Goal: Task Accomplishment & Management: Use online tool/utility

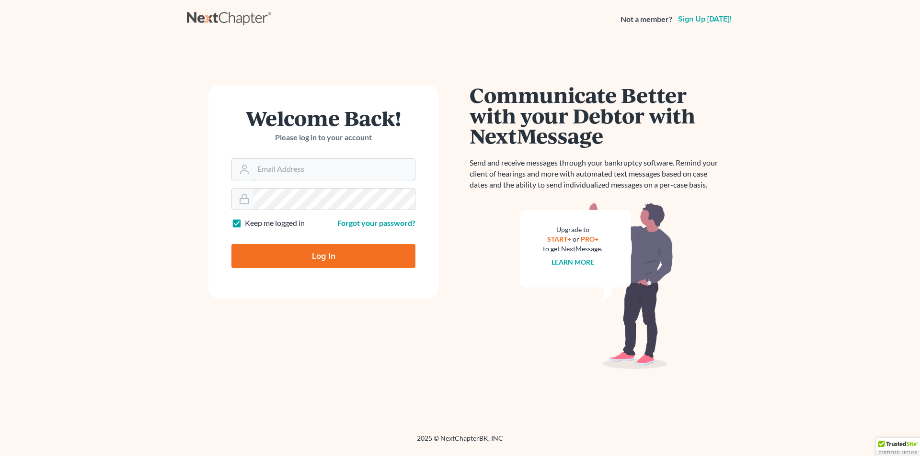
type input "[EMAIL_ADDRESS][DOMAIN_NAME]"
click at [353, 263] on input "Log In" at bounding box center [323, 256] width 184 height 24
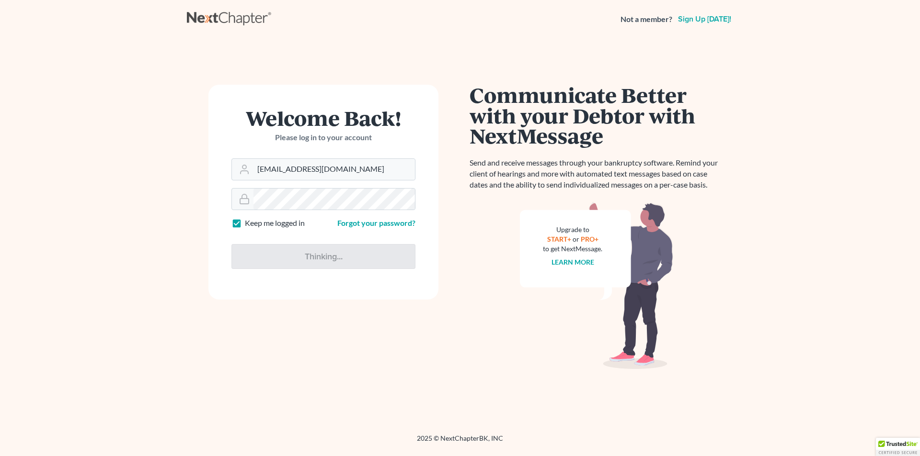
type input "Thinking..."
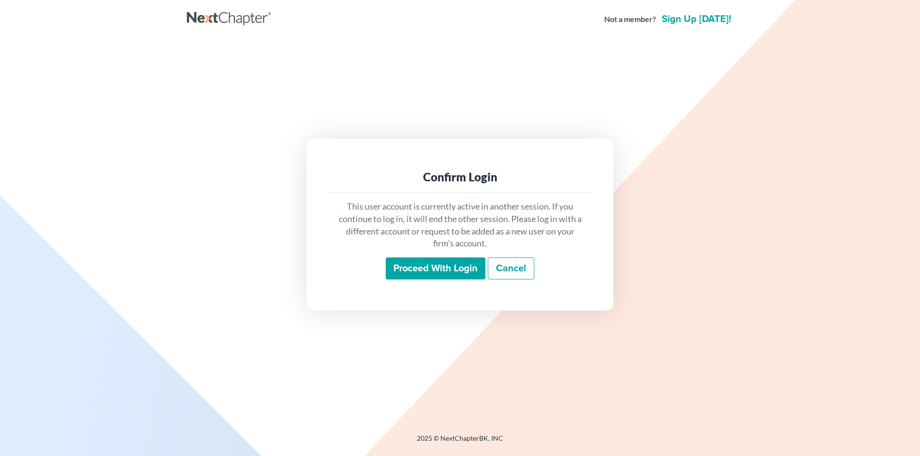
click at [419, 259] on input "Proceed with login" at bounding box center [436, 269] width 100 height 22
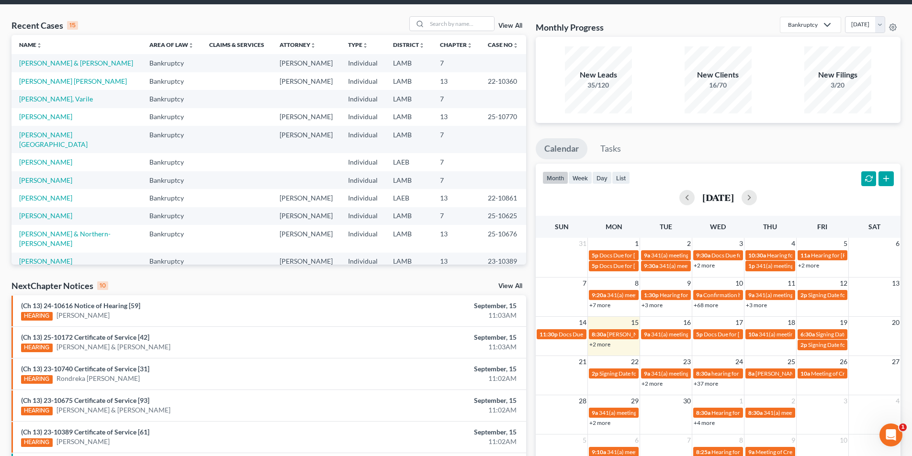
scroll to position [233, 0]
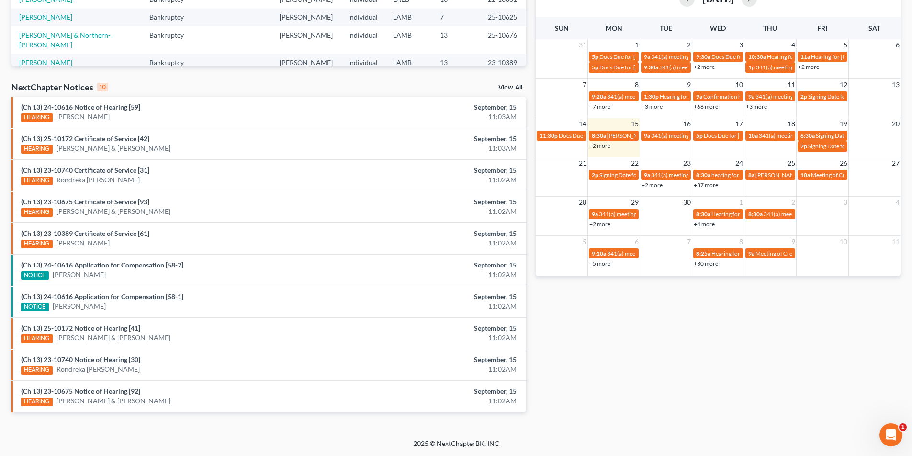
click at [152, 295] on link "(Ch 13) 24-10616 Application for Compensation [58-1]" at bounding box center [102, 297] width 162 height 8
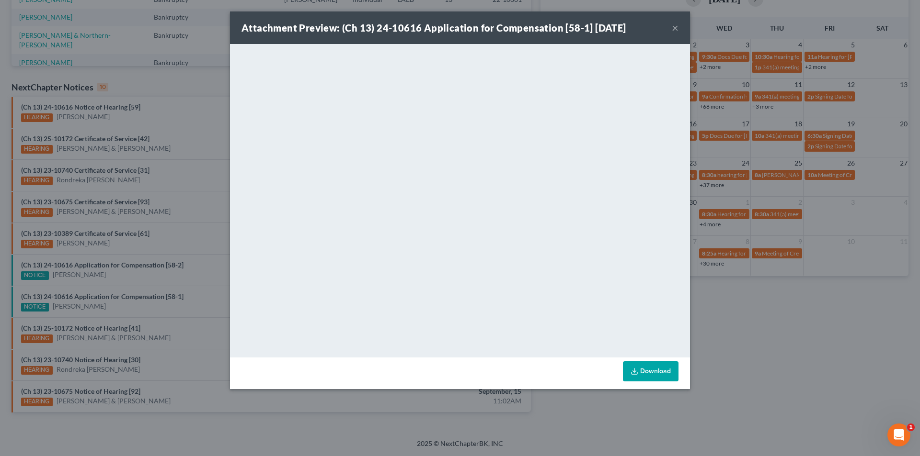
click at [674, 29] on button "×" at bounding box center [674, 27] width 7 height 11
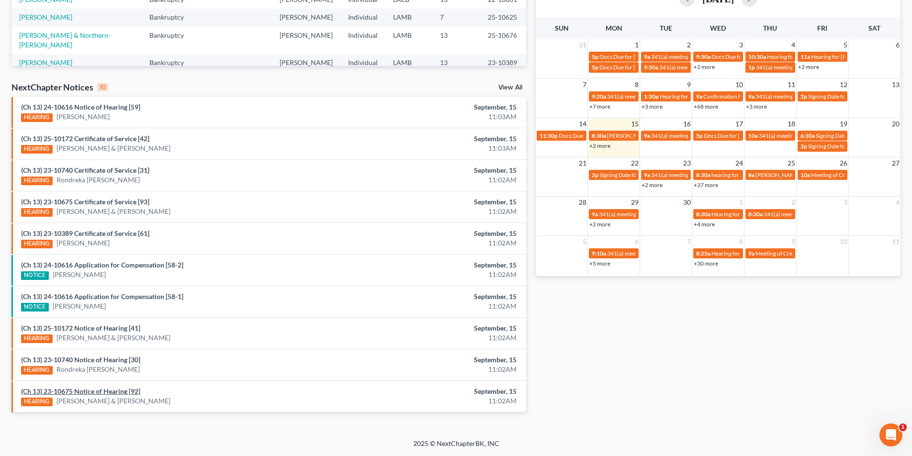
click at [114, 389] on link "(Ch 13) 23-10675 Notice of Hearing [92]" at bounding box center [80, 391] width 119 height 8
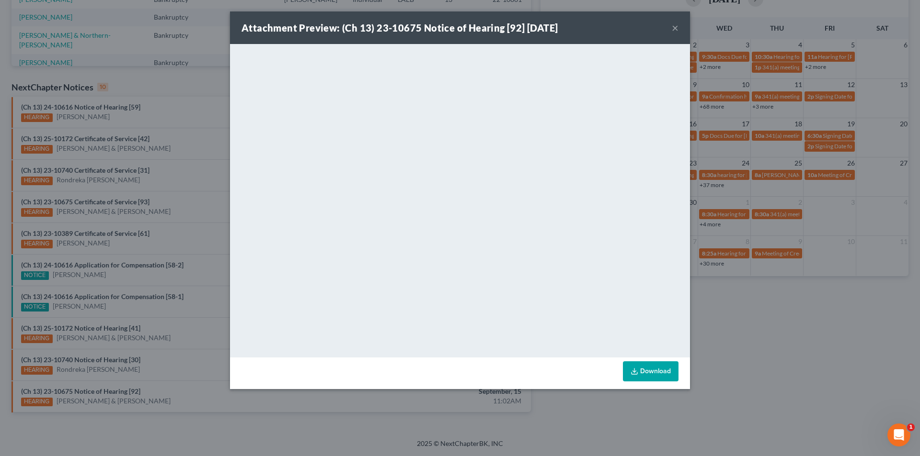
click at [674, 27] on button "×" at bounding box center [674, 27] width 7 height 11
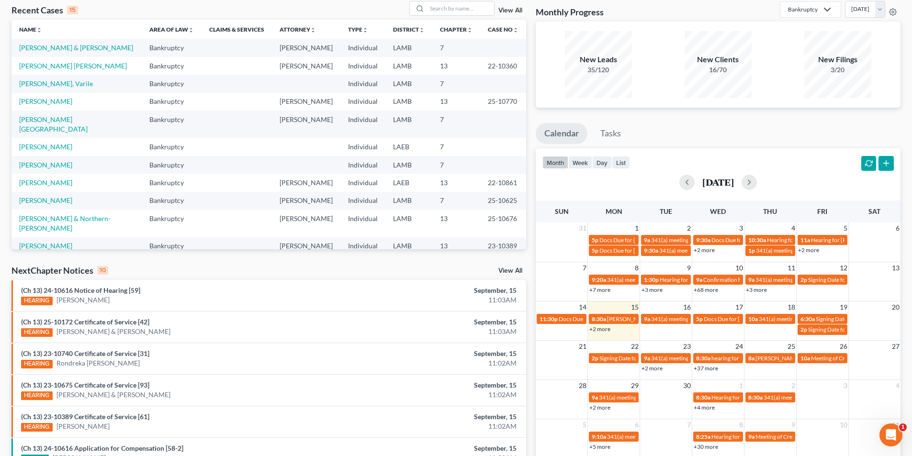
scroll to position [0, 0]
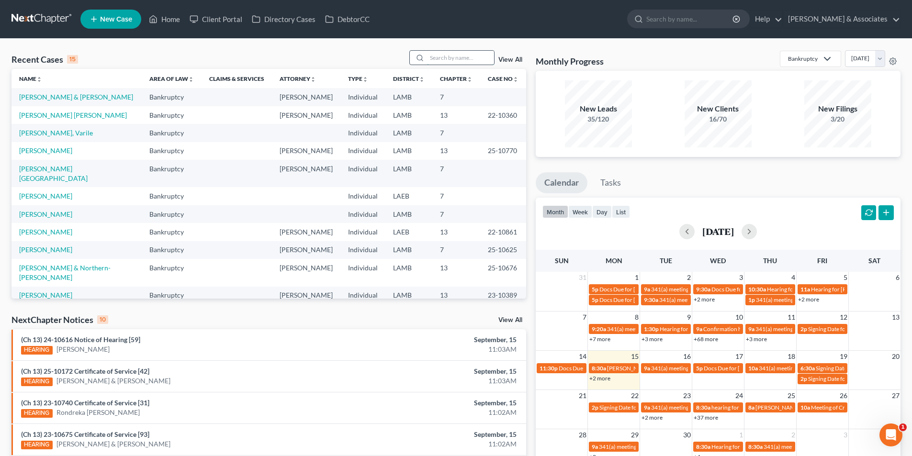
click at [477, 63] on input "search" at bounding box center [460, 58] width 67 height 14
click at [37, 137] on link "Tucker, Varile" at bounding box center [56, 133] width 74 height 8
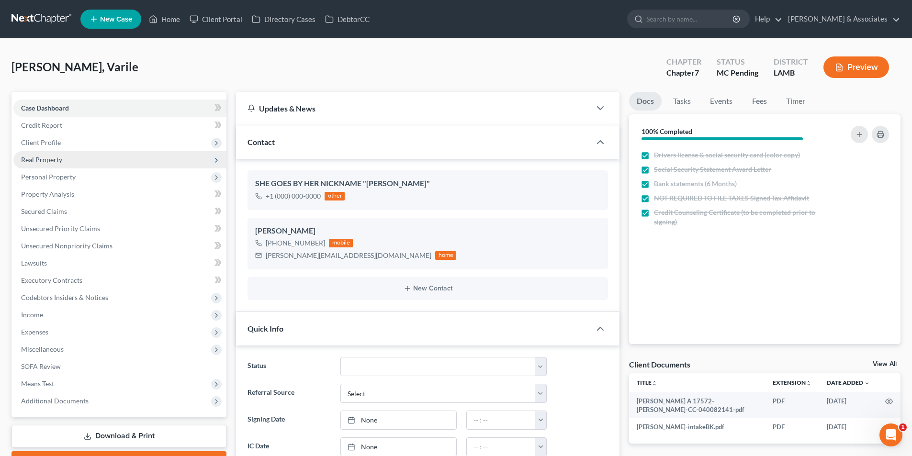
scroll to position [168, 0]
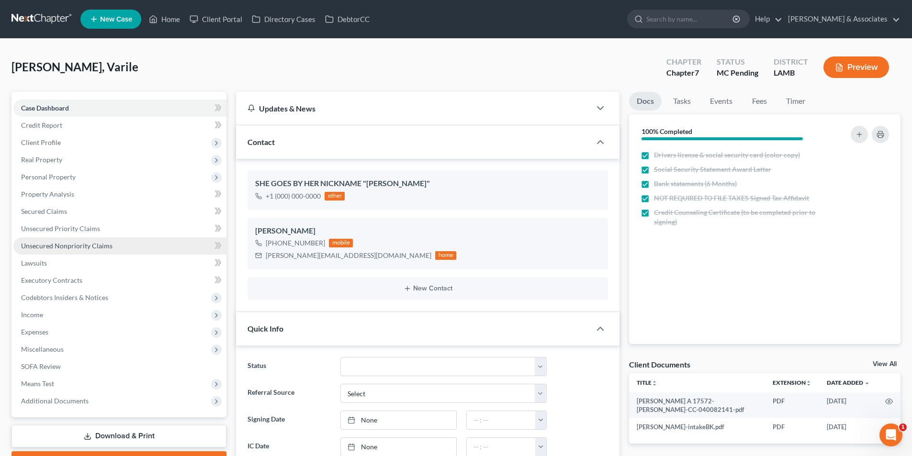
click at [94, 248] on span "Unsecured Nonpriority Claims" at bounding box center [66, 246] width 91 height 8
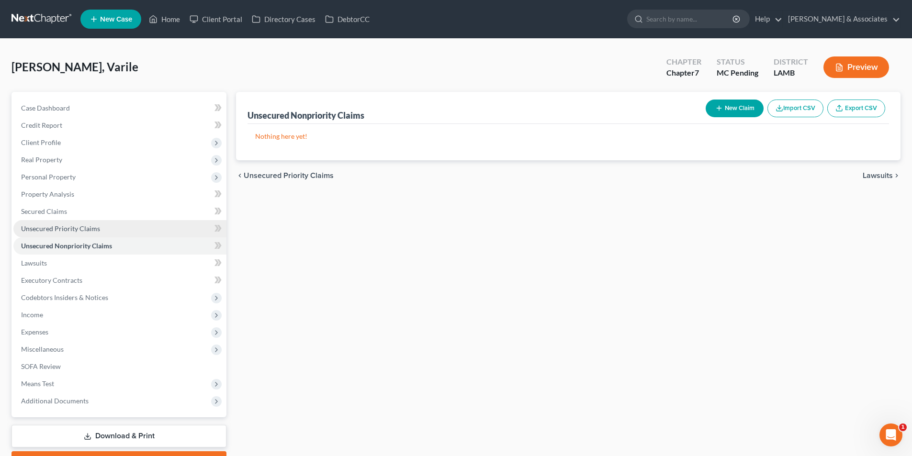
click at [60, 227] on span "Unsecured Priority Claims" at bounding box center [60, 229] width 79 height 8
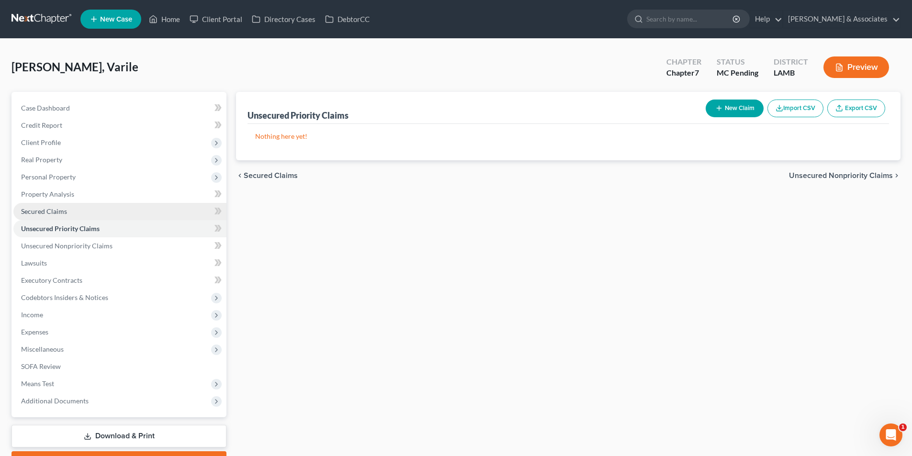
click at [70, 210] on link "Secured Claims" at bounding box center [119, 211] width 213 height 17
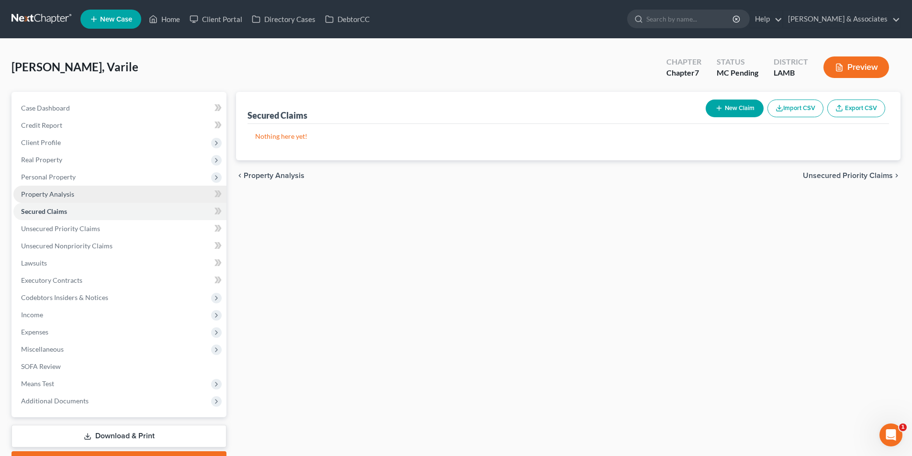
click at [82, 195] on link "Property Analysis" at bounding box center [119, 194] width 213 height 17
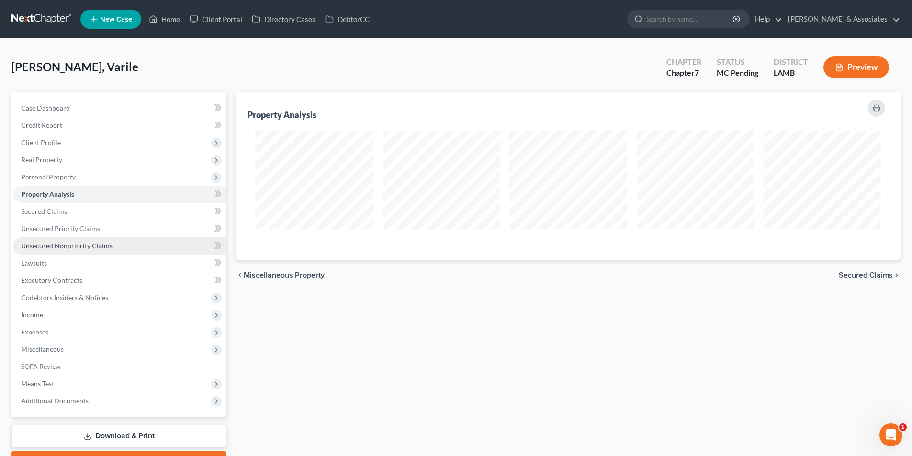
scroll to position [168, 665]
click at [48, 18] on link at bounding box center [41, 19] width 61 height 17
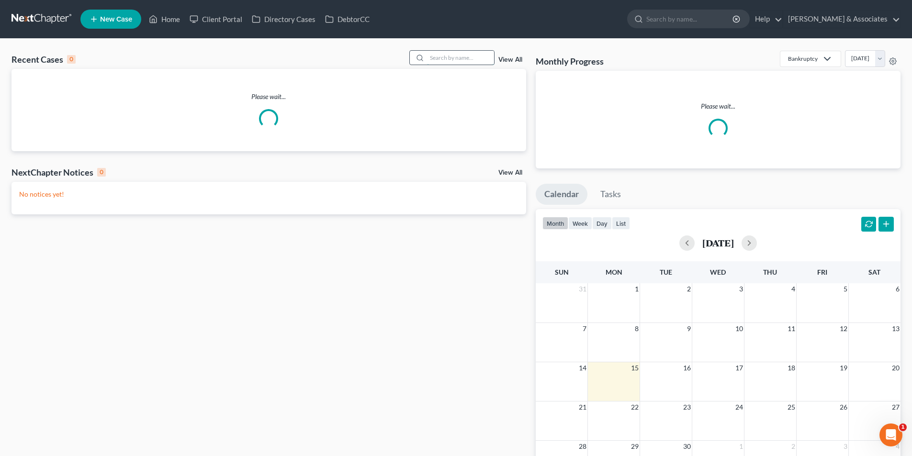
click at [451, 59] on input "search" at bounding box center [460, 58] width 67 height 14
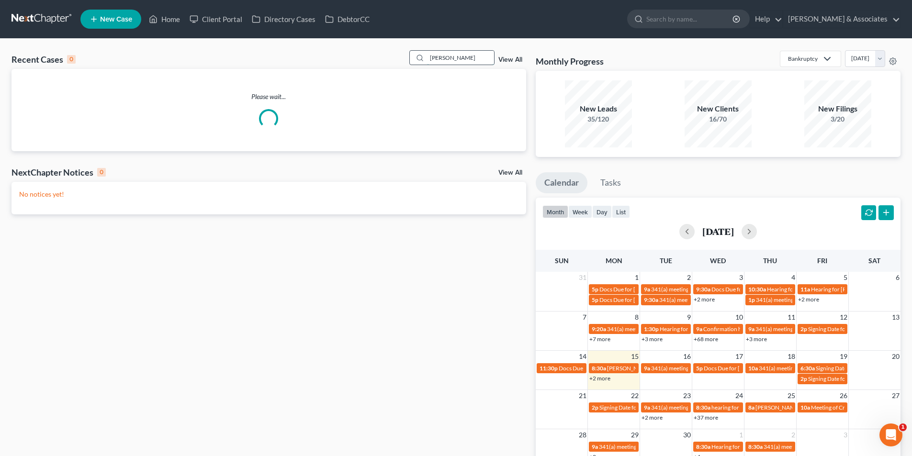
type input "tucker"
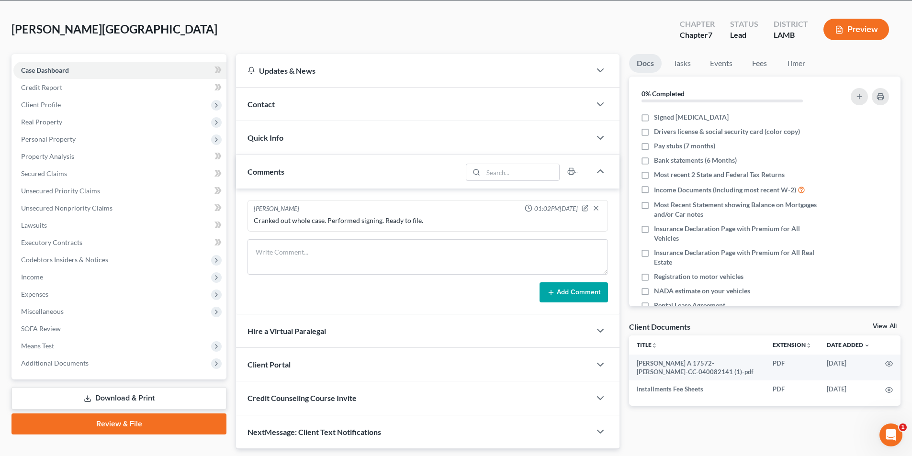
scroll to position [67, 0]
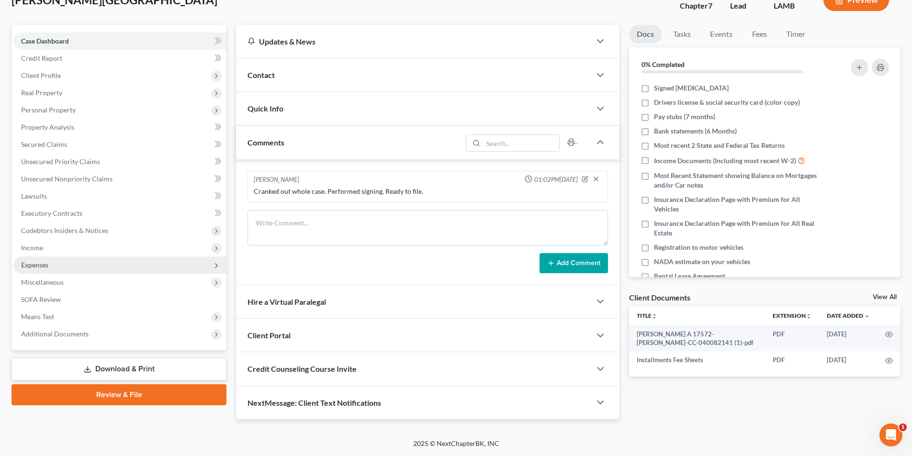
click at [60, 266] on span "Expenses" at bounding box center [119, 265] width 213 height 17
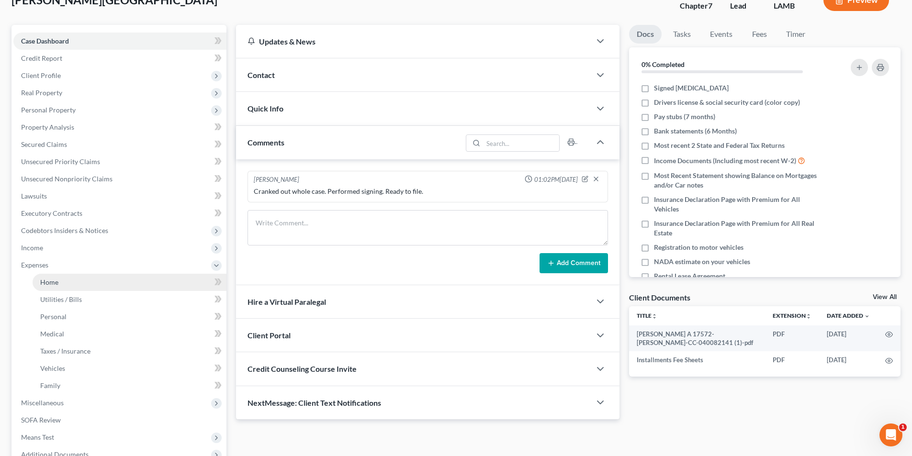
click at [63, 285] on link "Home" at bounding box center [130, 282] width 194 height 17
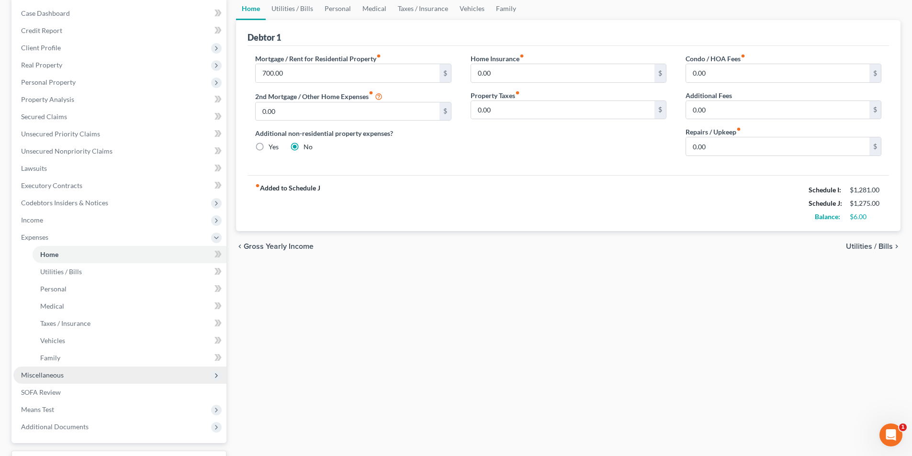
scroll to position [96, 0]
click at [71, 151] on span "Unsecured Nonpriority Claims" at bounding box center [66, 150] width 91 height 8
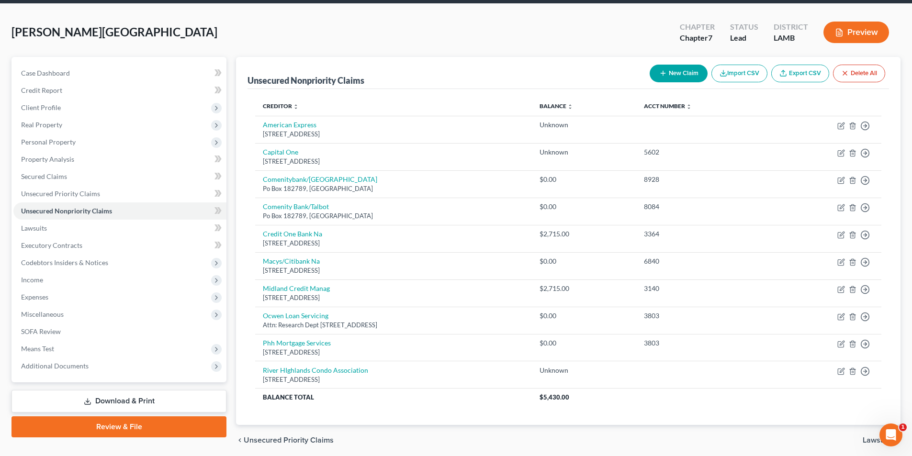
scroll to position [71, 0]
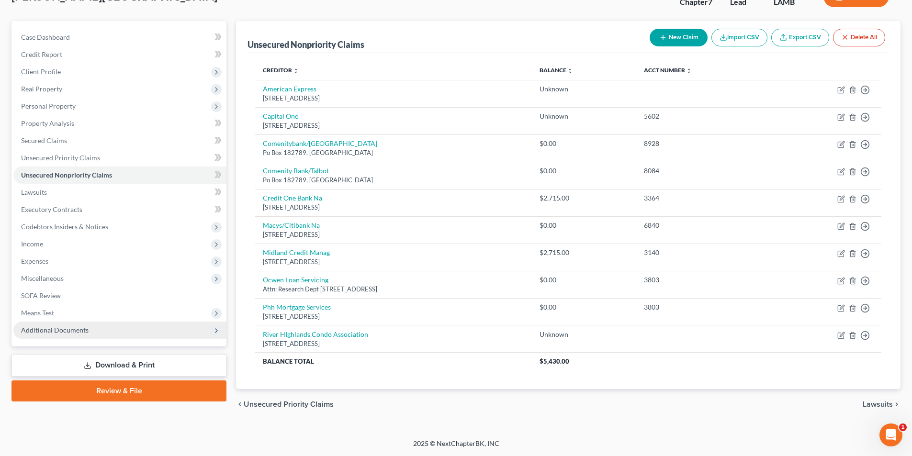
click at [100, 323] on span "Additional Documents" at bounding box center [119, 330] width 213 height 17
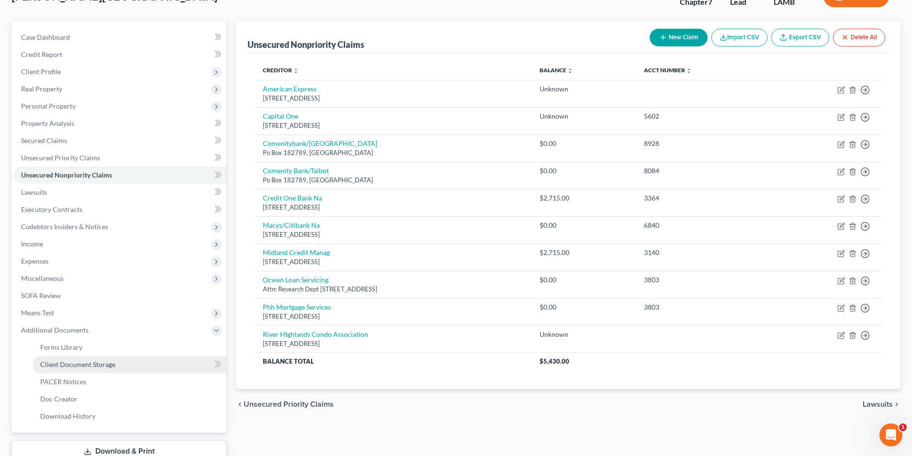
click at [80, 364] on span "Client Document Storage" at bounding box center [77, 365] width 75 height 8
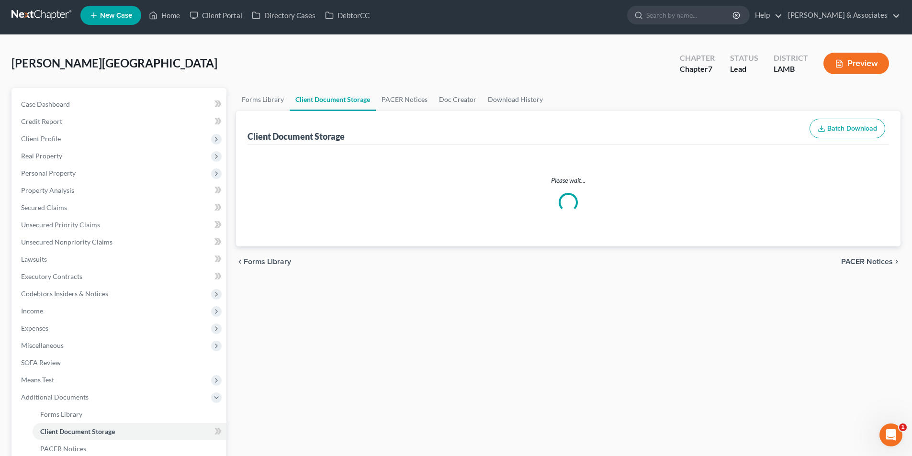
select select "13"
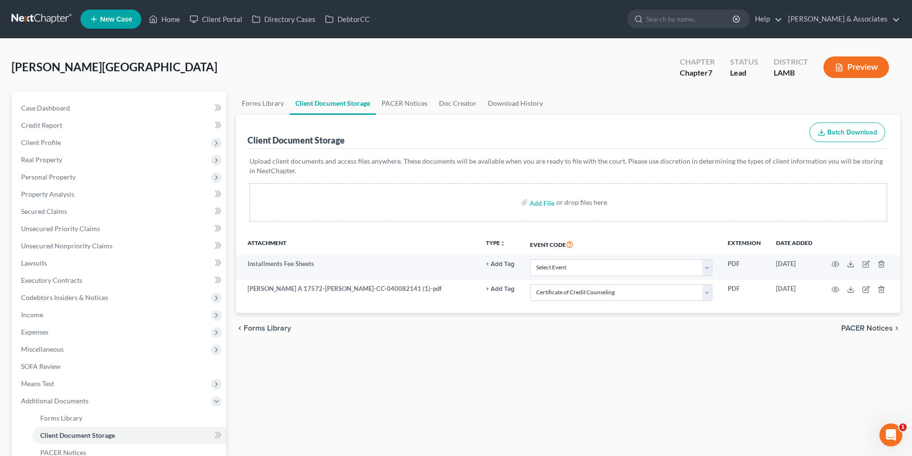
click at [500, 386] on div "Forms Library Client Document Storage PACER Notices Doc Creator Download Histor…" at bounding box center [568, 325] width 674 height 467
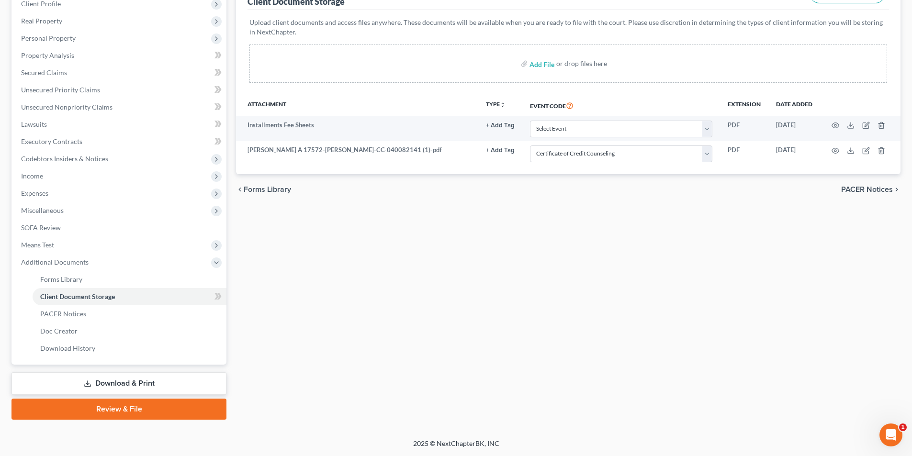
click at [146, 388] on link "Download & Print" at bounding box center [118, 384] width 215 height 23
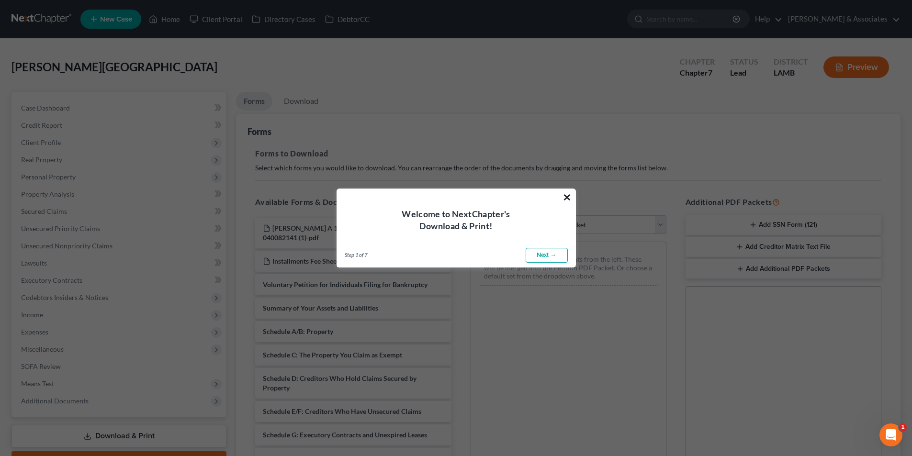
click at [570, 201] on button "×" at bounding box center [567, 197] width 9 height 15
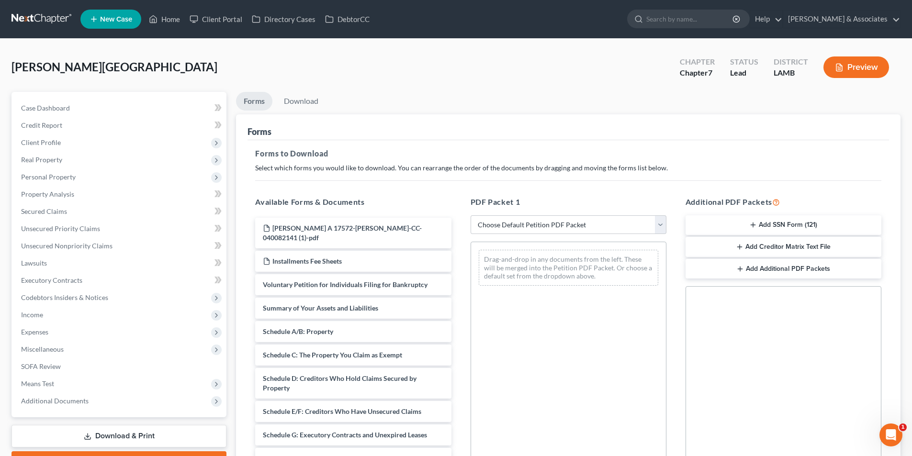
click at [773, 221] on button "Add SSN Form (121)" at bounding box center [784, 226] width 196 height 20
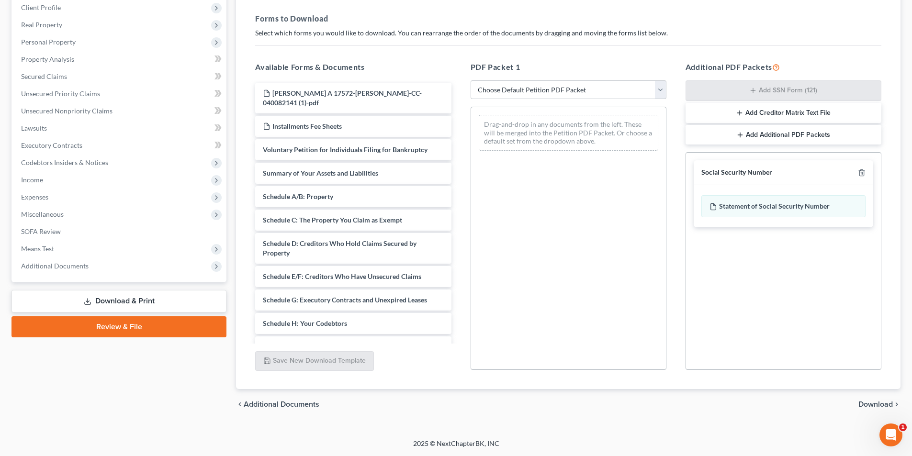
click at [874, 401] on span "Download" at bounding box center [876, 405] width 34 height 8
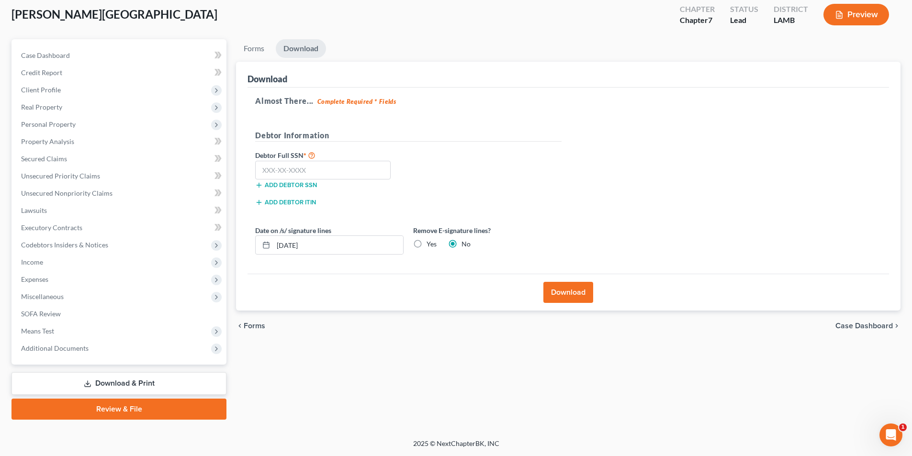
scroll to position [53, 0]
click at [350, 183] on div "Add debtor SSN" at bounding box center [329, 185] width 158 height 10
click at [354, 171] on input "text" at bounding box center [323, 170] width 136 height 19
type input "435-41-7842"
click at [569, 291] on button "Download" at bounding box center [569, 292] width 50 height 21
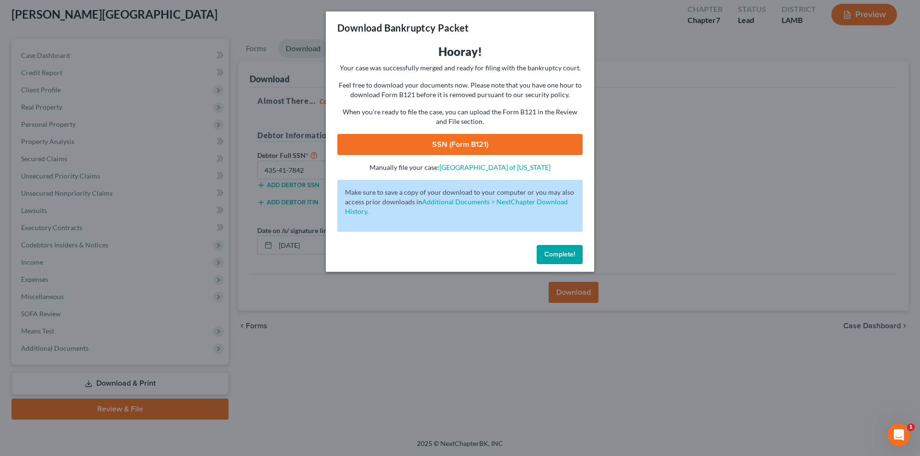
click at [495, 141] on link "SSN (Form B121)" at bounding box center [459, 144] width 245 height 21
click at [560, 256] on span "Complete!" at bounding box center [559, 254] width 31 height 8
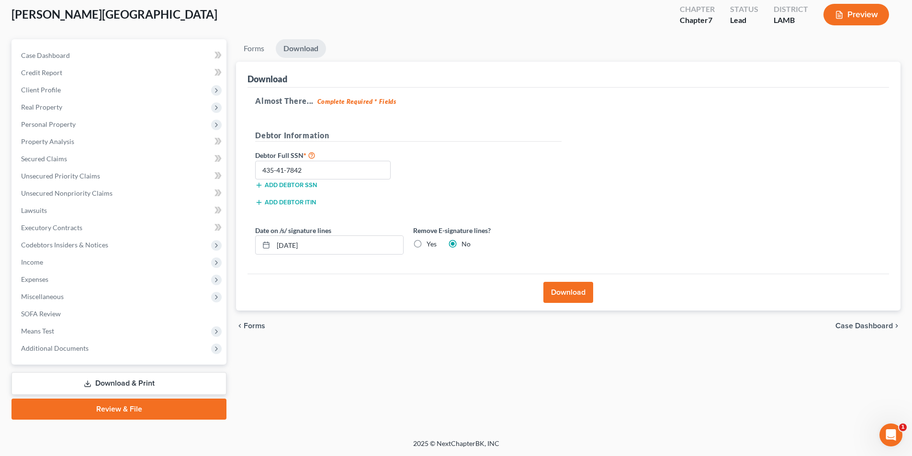
click at [81, 411] on link "Review & File" at bounding box center [118, 409] width 215 height 21
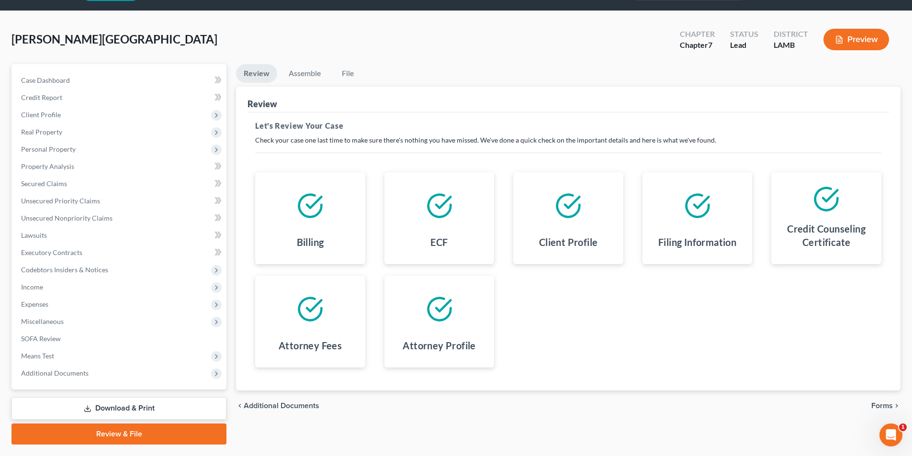
scroll to position [53, 0]
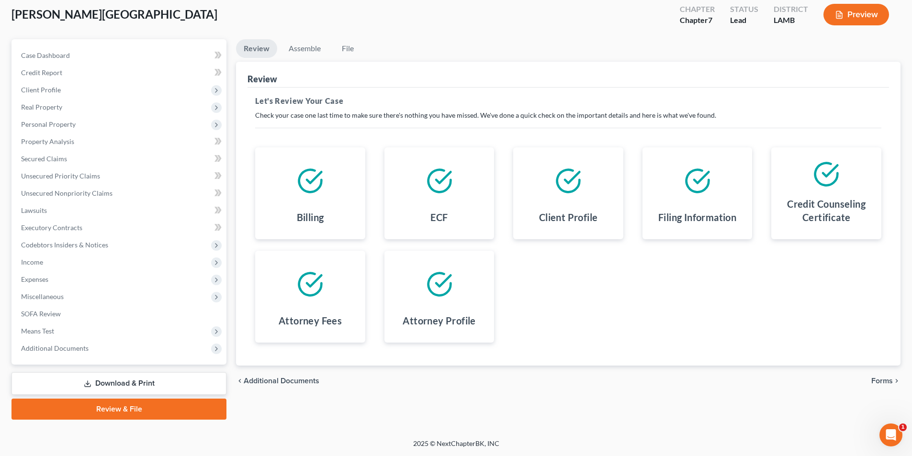
click at [881, 380] on span "Forms" at bounding box center [883, 381] width 22 height 8
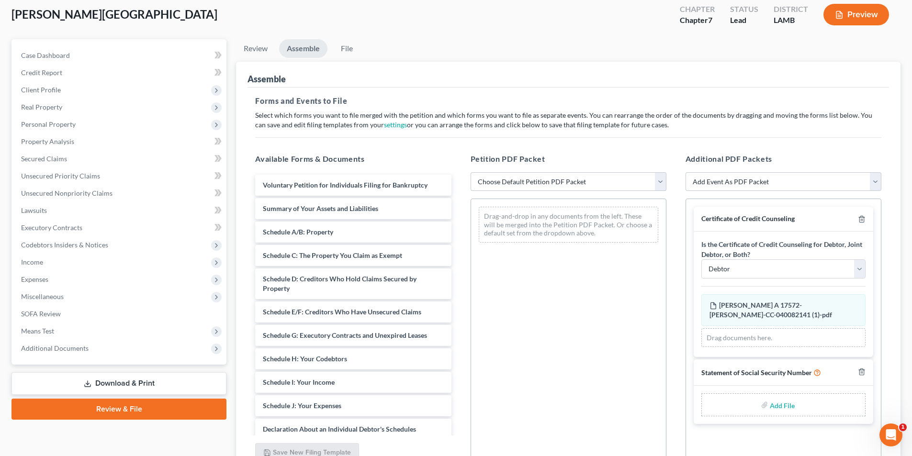
click at [584, 174] on select "Choose Default Petition PDF Packet Emergency Filing (Voluntary Petition and Cre…" at bounding box center [569, 181] width 196 height 19
click at [471, 172] on select "Choose Default Petition PDF Packet Emergency Filing (Voluntary Petition and Cre…" at bounding box center [569, 181] width 196 height 19
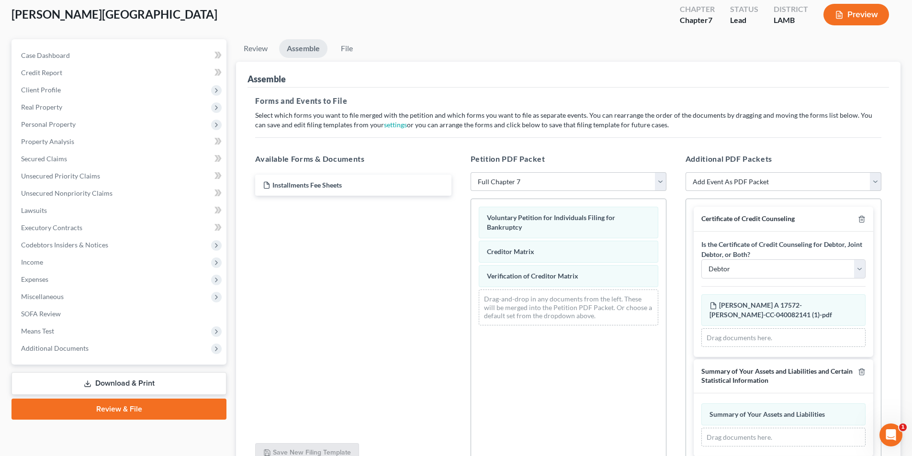
click at [561, 249] on div "Voluntary Petition for Individuals Filing for Bankruptcy Creditor Matrix Verifi…" at bounding box center [568, 266] width 195 height 134
click at [571, 182] on select "Choose Default Petition PDF Packet Emergency Filing (Voluntary Petition and Cre…" at bounding box center [569, 181] width 196 height 19
select select "4"
click at [471, 172] on select "Choose Default Petition PDF Packet Emergency Filing (Voluntary Petition and Cre…" at bounding box center [569, 181] width 196 height 19
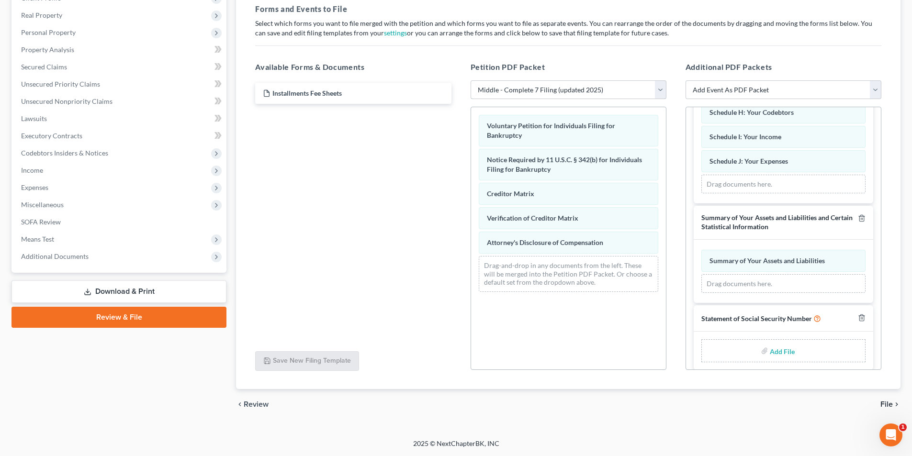
scroll to position [779, 0]
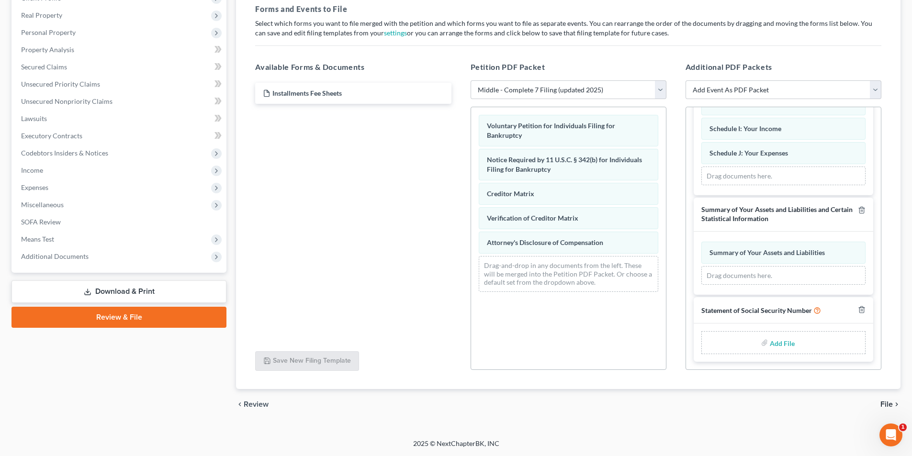
click at [785, 344] on input "file" at bounding box center [781, 342] width 23 height 17
type input "C:\fakepath\Tucker SSN.pdf"
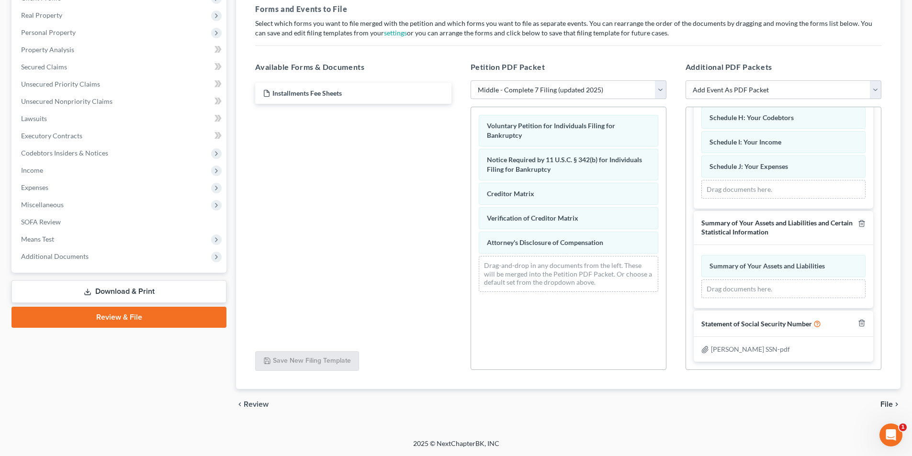
click at [890, 401] on span "File" at bounding box center [887, 405] width 12 height 8
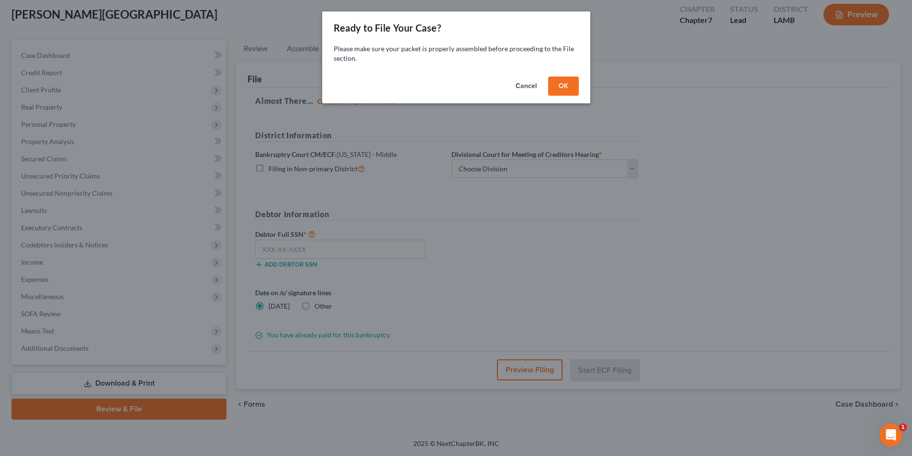
scroll to position [53, 0]
click at [563, 73] on div "Cancel OK" at bounding box center [460, 88] width 268 height 31
click at [560, 80] on button "OK" at bounding box center [567, 86] width 31 height 19
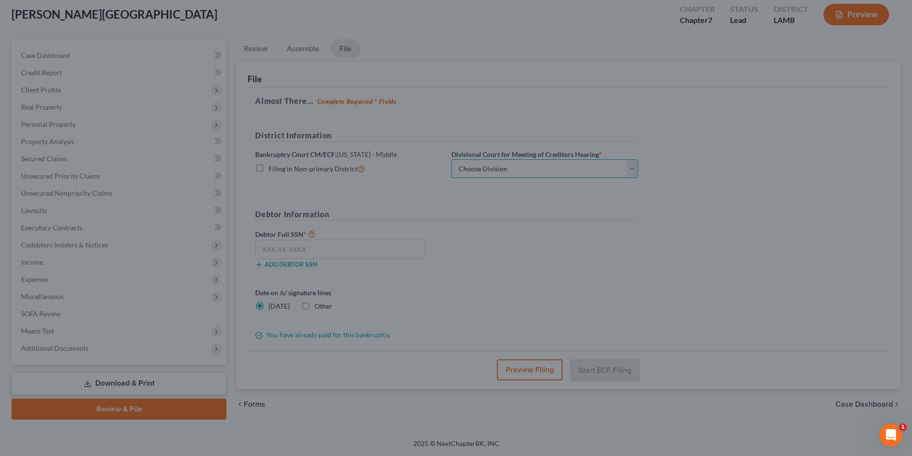
click at [482, 169] on select "Choose Division Baton Rouge" at bounding box center [545, 168] width 187 height 19
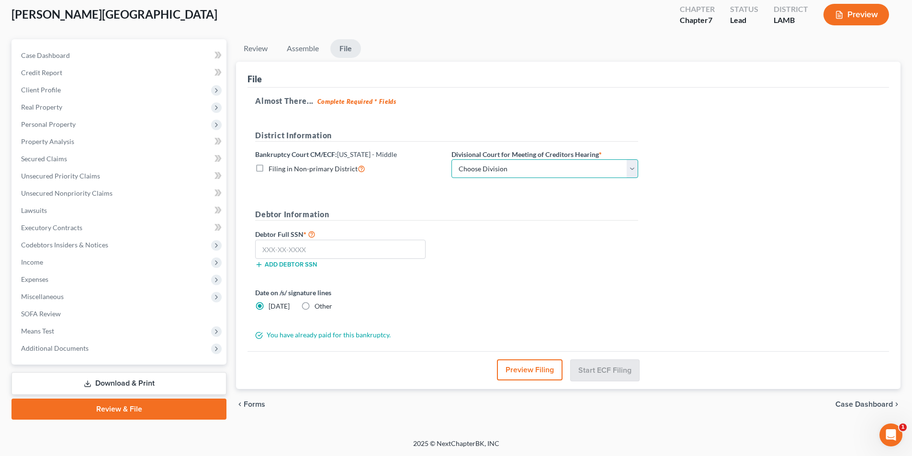
select select "0"
click at [452, 159] on select "Choose Division Baton Rouge" at bounding box center [545, 168] width 187 height 19
click at [364, 247] on input "text" at bounding box center [340, 249] width 171 height 19
click at [371, 253] on input "text" at bounding box center [340, 249] width 171 height 19
type input "435-41-7842"
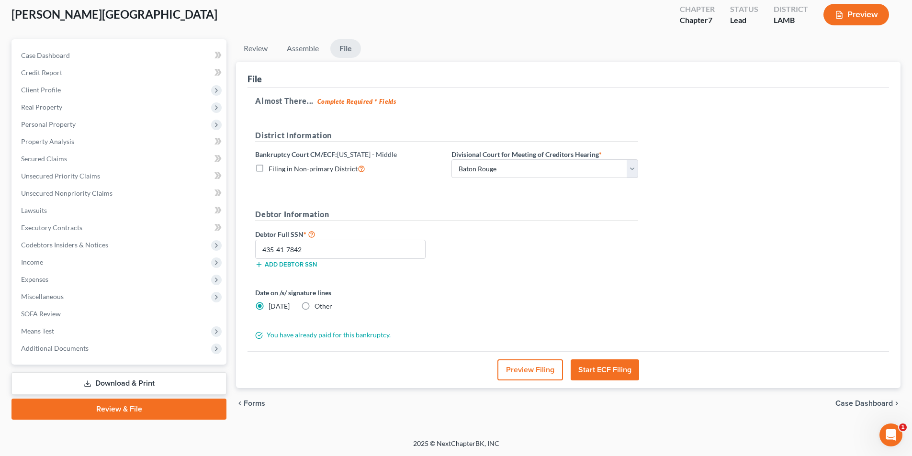
click at [605, 373] on button "Start ECF Filing" at bounding box center [605, 370] width 68 height 21
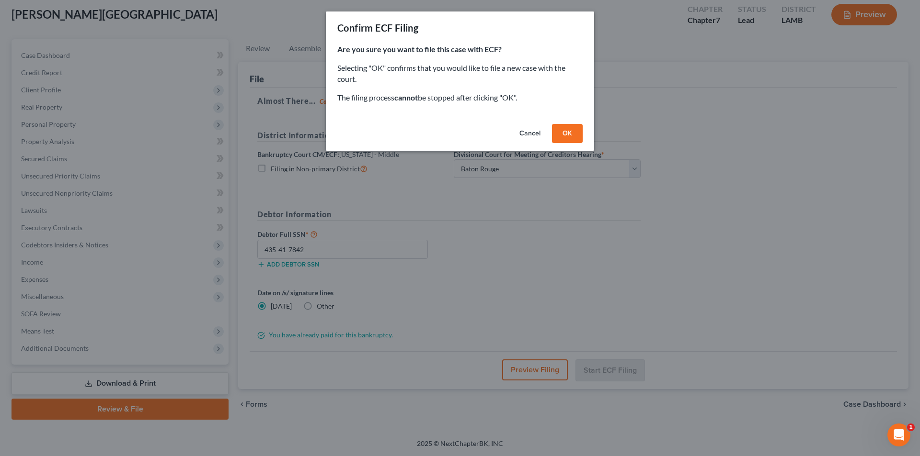
drag, startPoint x: 559, startPoint y: 127, endPoint x: 525, endPoint y: 136, distance: 34.5
click at [525, 136] on div "Cancel OK" at bounding box center [460, 135] width 268 height 31
click at [524, 136] on button "Cancel" at bounding box center [530, 133] width 36 height 19
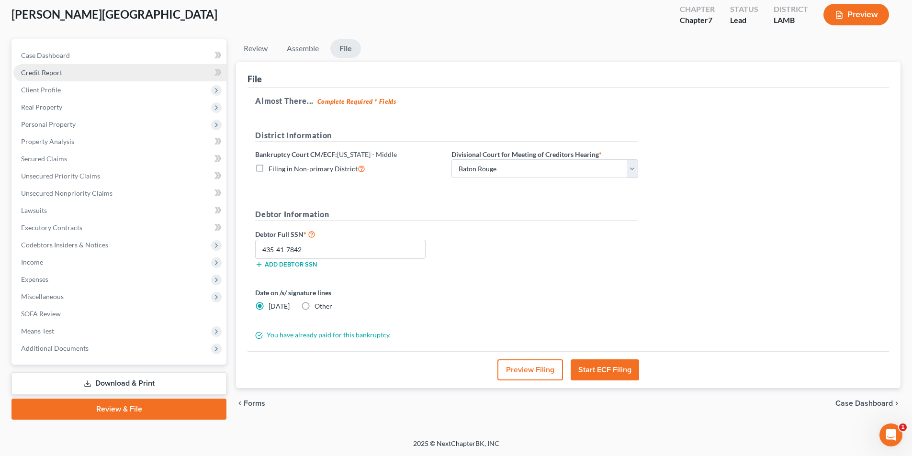
click at [102, 78] on link "Credit Report" at bounding box center [119, 72] width 213 height 17
click at [98, 88] on span "Client Profile" at bounding box center [119, 89] width 213 height 17
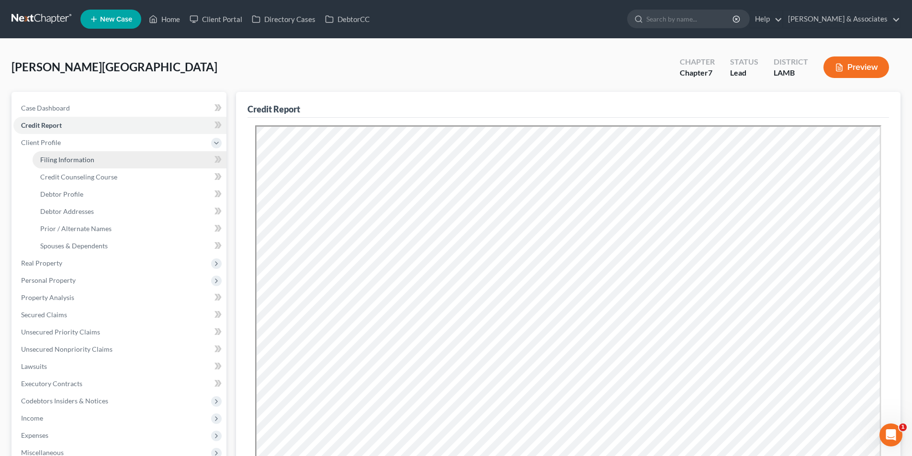
click at [56, 164] on link "Filing Information" at bounding box center [130, 159] width 194 height 17
select select "1"
select select "0"
select select "19"
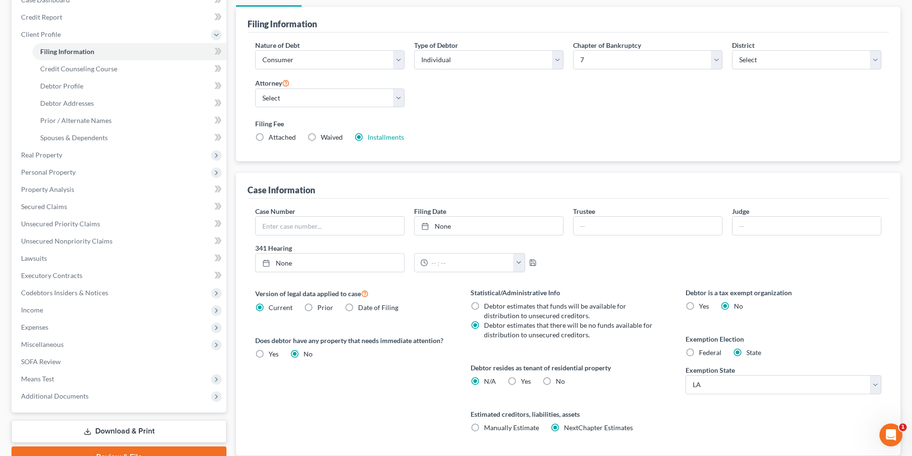
scroll to position [175, 0]
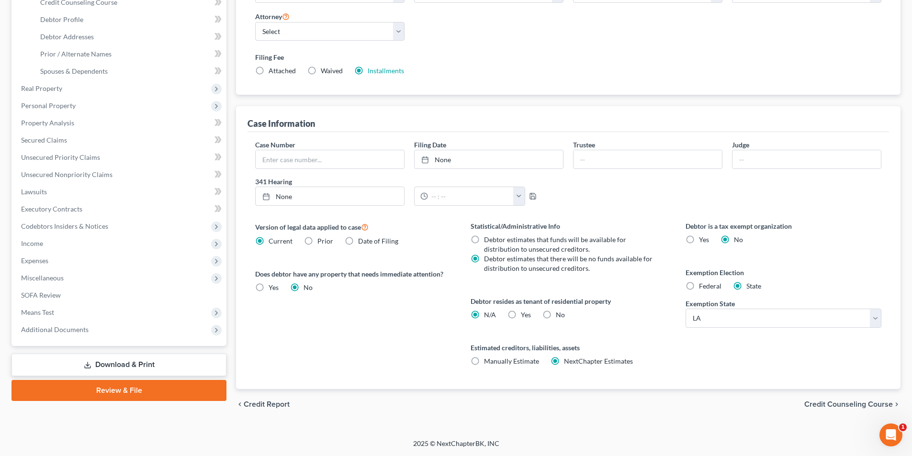
click at [71, 398] on link "Review & File" at bounding box center [118, 390] width 215 height 21
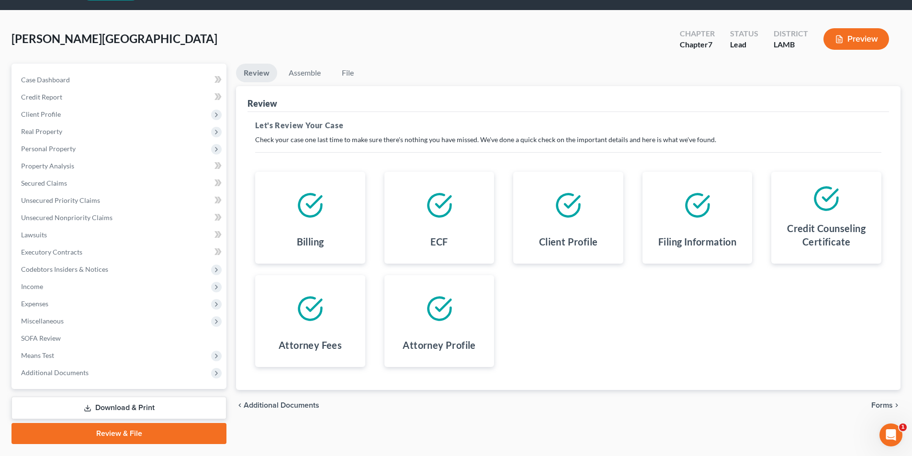
scroll to position [53, 0]
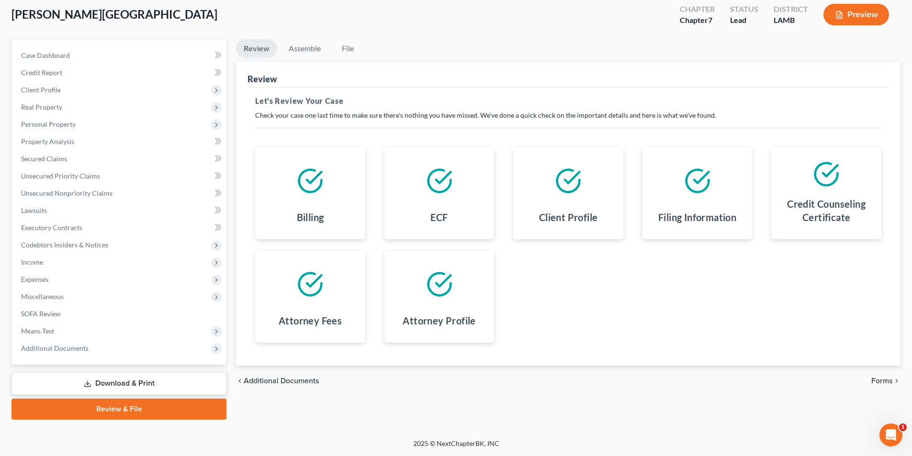
click at [887, 385] on span "Forms" at bounding box center [883, 381] width 22 height 8
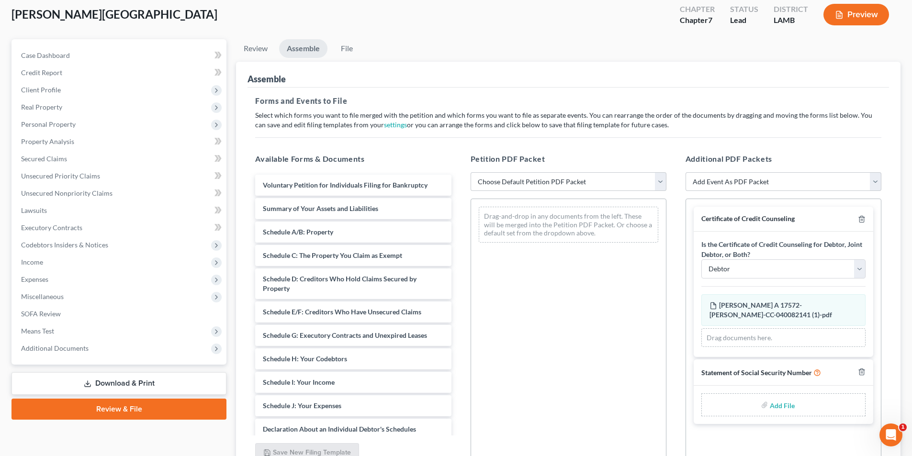
click at [569, 170] on div "Petition PDF Packet Choose Default Petition PDF Packet Emergency Filing (Volunt…" at bounding box center [568, 308] width 215 height 325
click at [566, 186] on select "Choose Default Petition PDF Packet Emergency Filing (Voluntary Petition and Cre…" at bounding box center [569, 181] width 196 height 19
select select "4"
click at [471, 172] on select "Choose Default Petition PDF Packet Emergency Filing (Voluntary Petition and Cre…" at bounding box center [569, 181] width 196 height 19
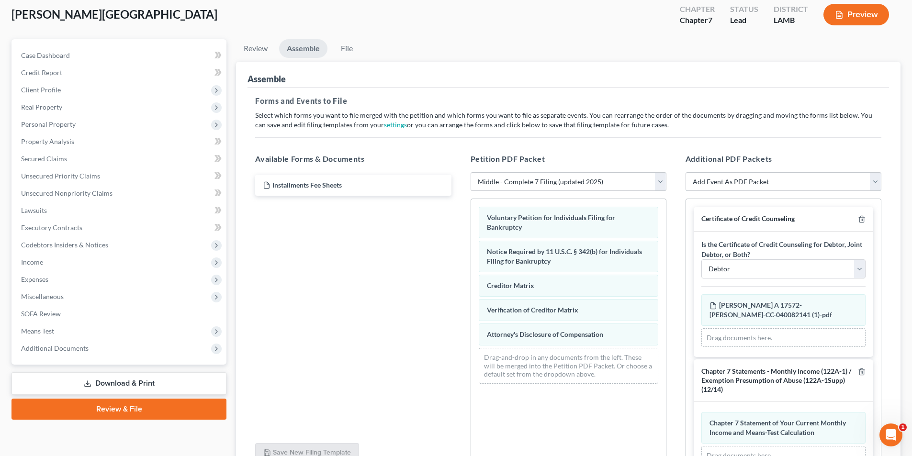
click at [773, 180] on select "Add Event As PDF Packet Amended List of Creditors Amended List of Creditors and…" at bounding box center [784, 181] width 196 height 19
click at [677, 132] on div "Forms and Events to File Select which forms you want to file merged with the pe…" at bounding box center [569, 285] width 642 height 394
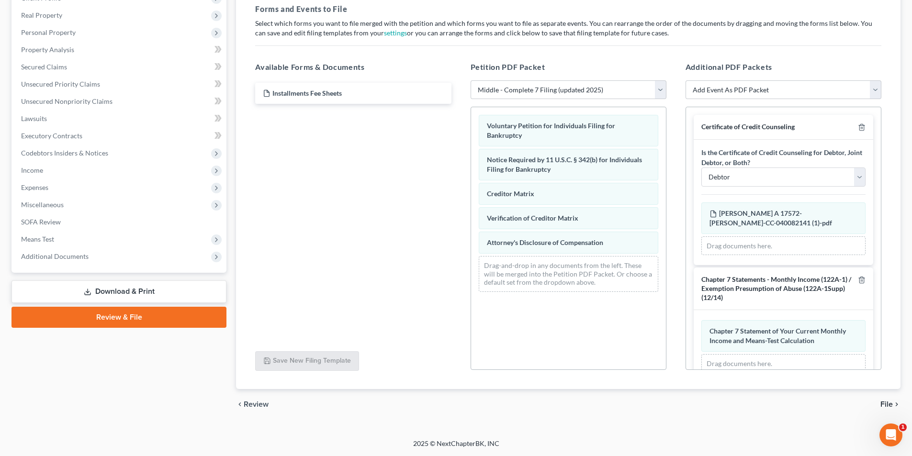
click at [889, 402] on span "File" at bounding box center [887, 405] width 12 height 8
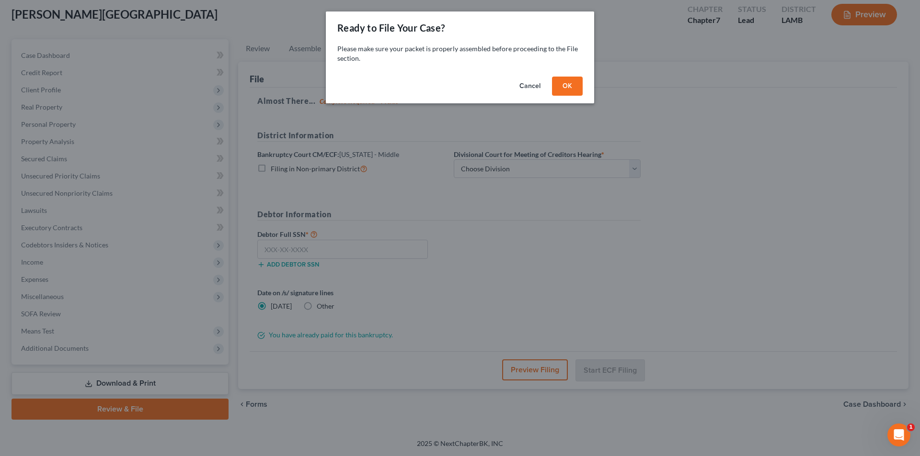
click at [566, 93] on button "OK" at bounding box center [567, 86] width 31 height 19
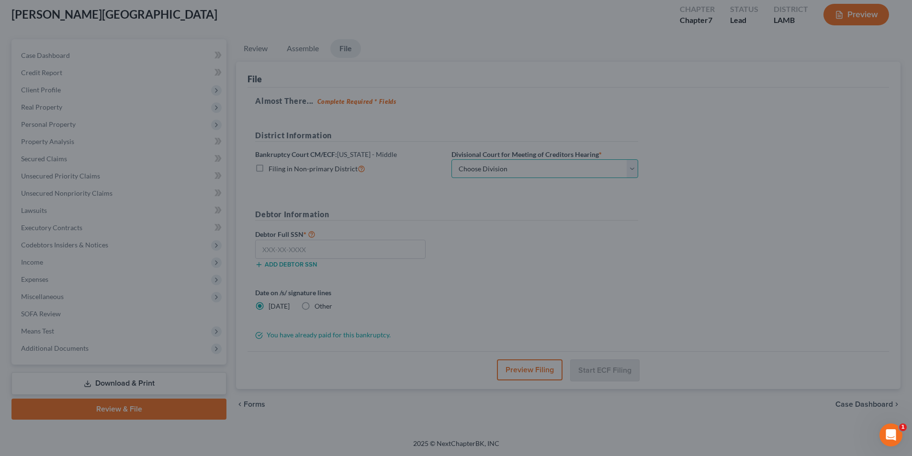
click at [540, 174] on select "Choose Division Baton Rouge" at bounding box center [545, 168] width 187 height 19
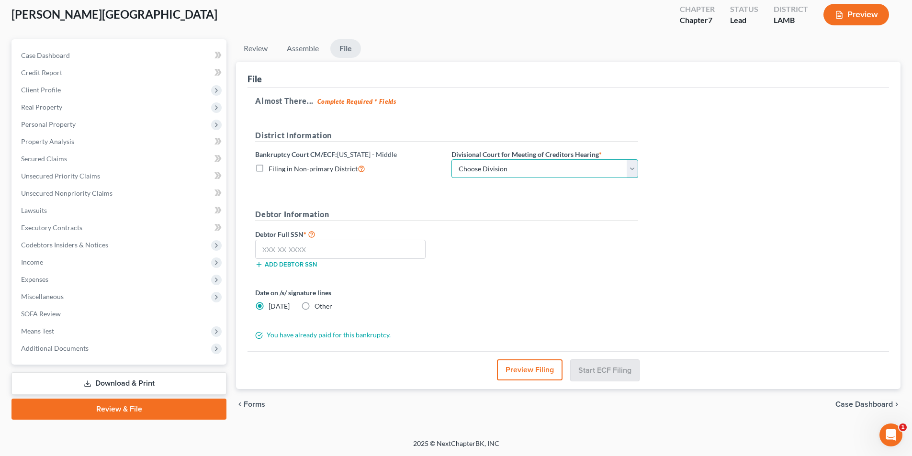
select select "0"
click at [452, 159] on select "Choose Division Baton Rouge" at bounding box center [545, 168] width 187 height 19
click at [316, 45] on link "Assemble" at bounding box center [302, 48] width 47 height 19
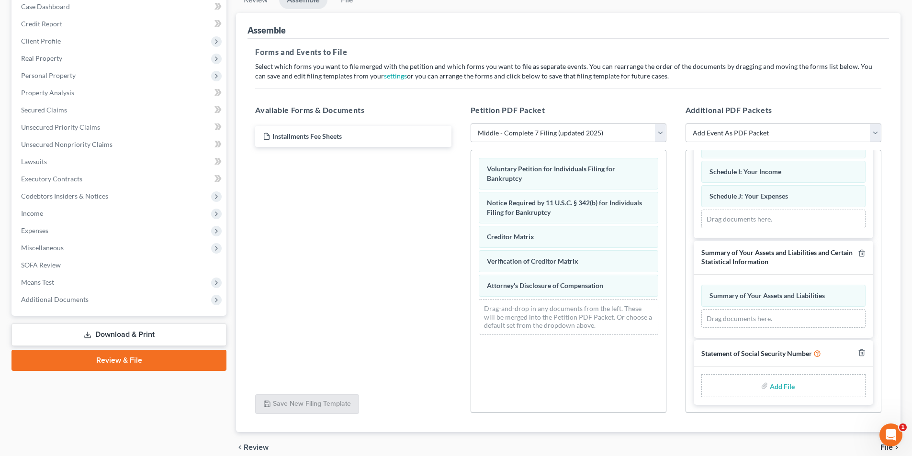
scroll to position [145, 0]
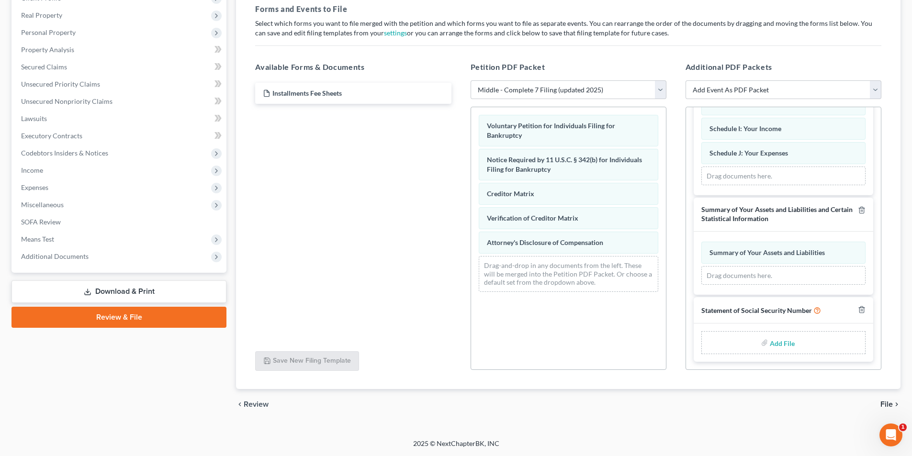
click at [773, 338] on input "file" at bounding box center [781, 342] width 23 height 17
type input "C:\fakepath\Tucker SSN.pdf"
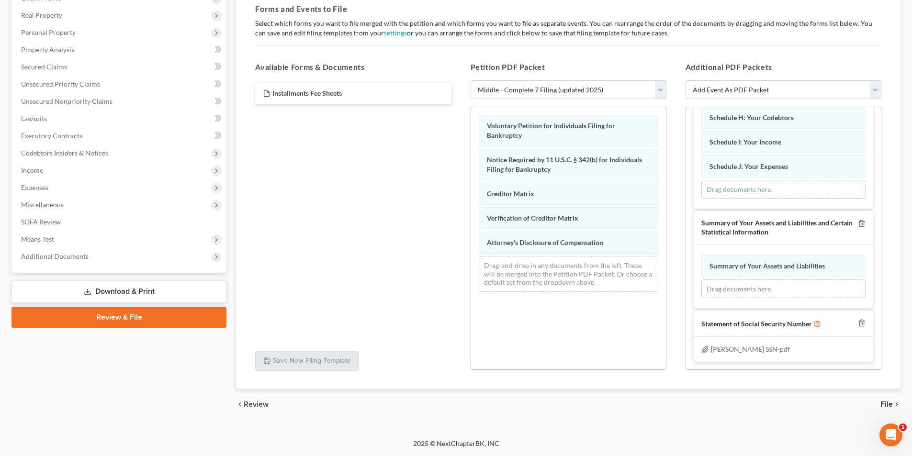
scroll to position [765, 0]
click at [895, 404] on icon "chevron_right" at bounding box center [897, 405] width 8 height 8
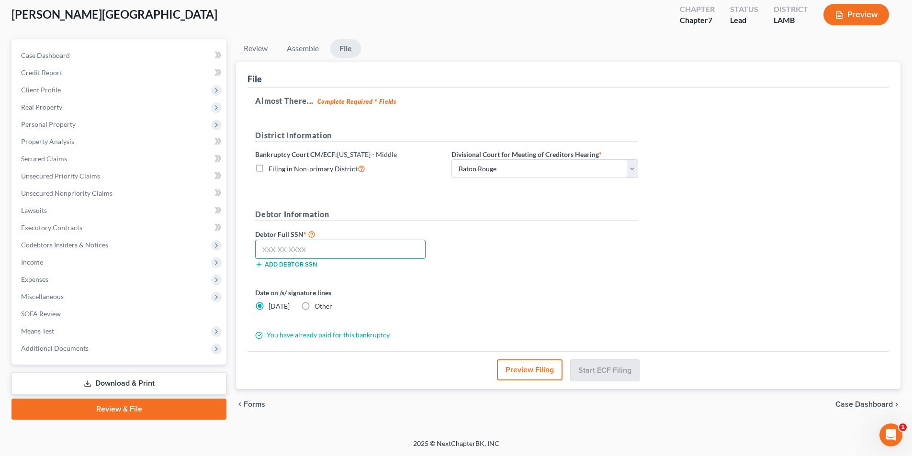
click at [385, 258] on input "text" at bounding box center [340, 249] width 171 height 19
type input "435-41-7842"
click at [608, 369] on button "Start ECF Filing" at bounding box center [605, 370] width 68 height 21
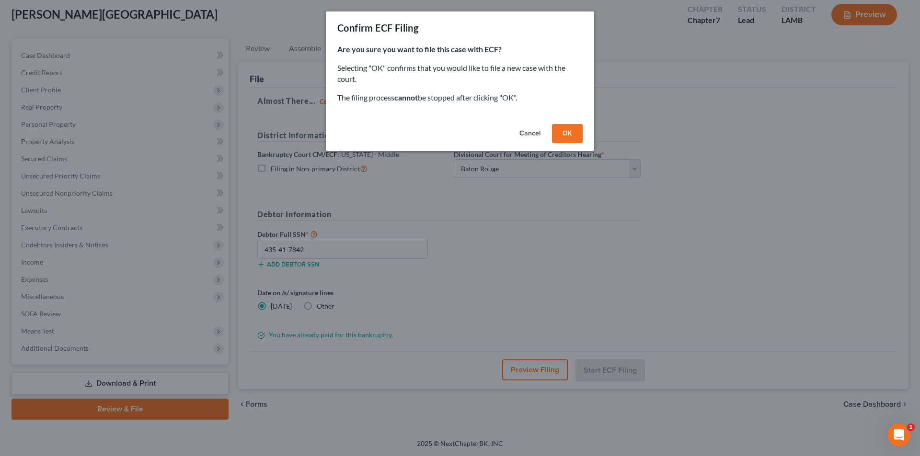
click at [569, 124] on div "Cancel OK" at bounding box center [460, 135] width 268 height 31
click at [569, 132] on button "OK" at bounding box center [567, 133] width 31 height 19
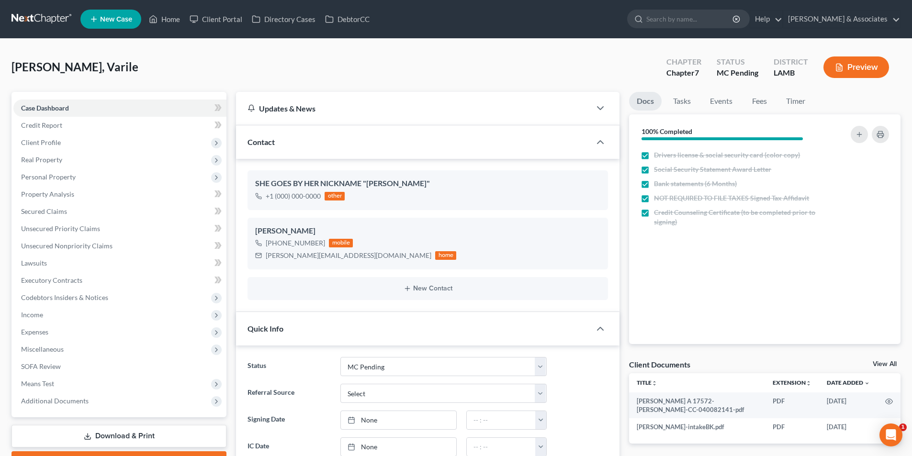
select select "15"
click at [91, 333] on span "Expenses" at bounding box center [119, 332] width 213 height 17
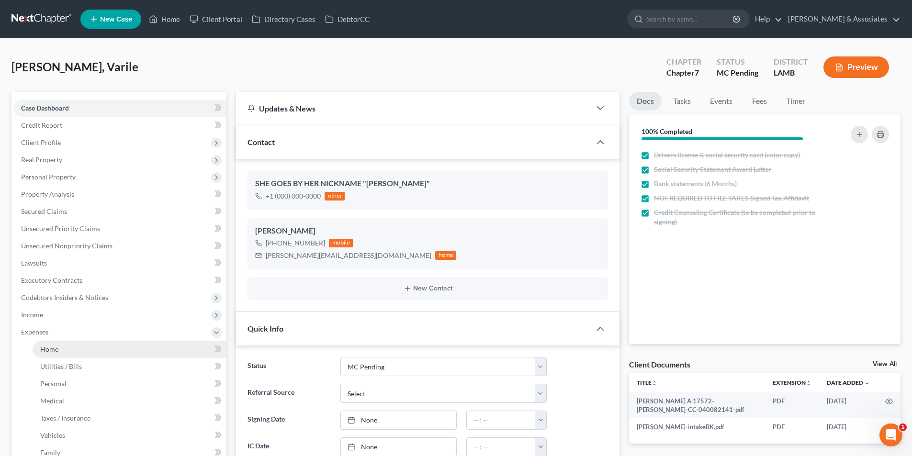
click at [85, 354] on link "Home" at bounding box center [130, 349] width 194 height 17
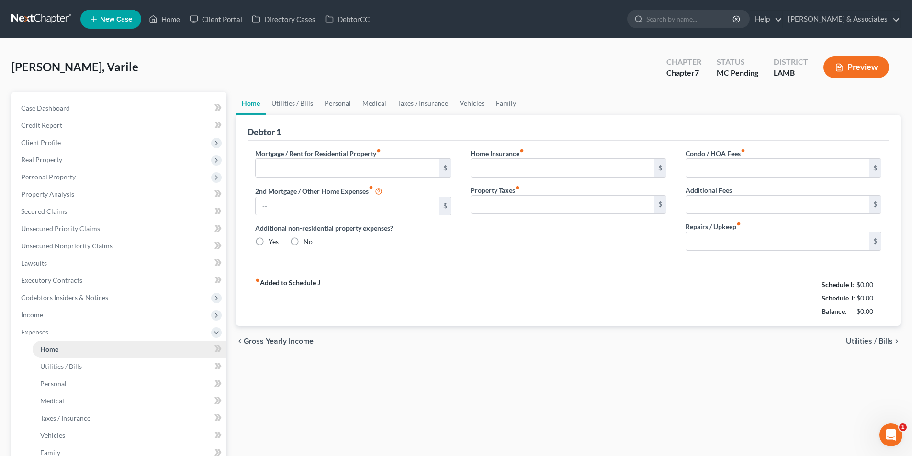
type input "0.00"
radio input "true"
type input "0.00"
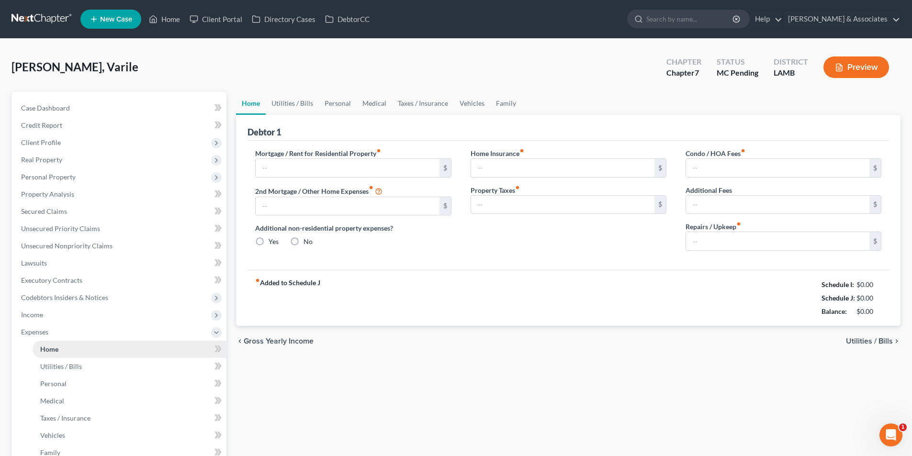
type input "0.00"
click at [36, 106] on span "Case Dashboard" at bounding box center [45, 108] width 49 height 8
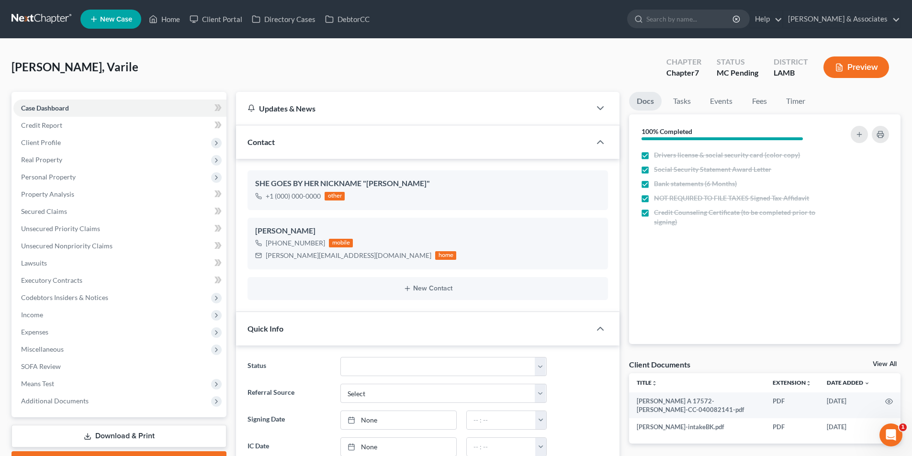
scroll to position [168, 0]
click at [81, 168] on span "Real Property" at bounding box center [119, 159] width 213 height 17
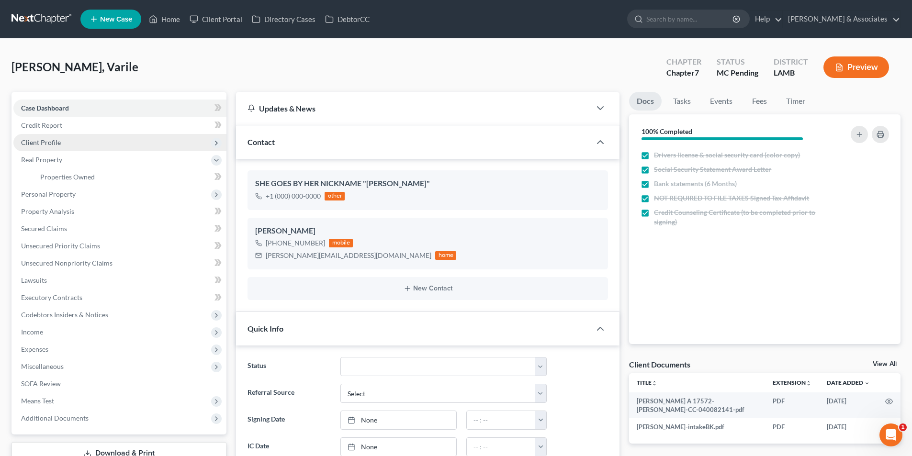
click at [92, 136] on span "Client Profile" at bounding box center [119, 142] width 213 height 17
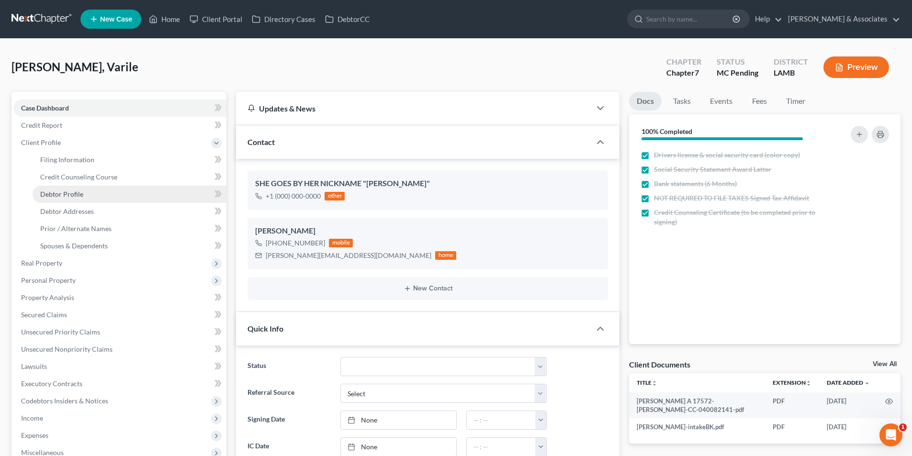
click at [86, 194] on link "Debtor Profile" at bounding box center [130, 194] width 194 height 17
select select "0"
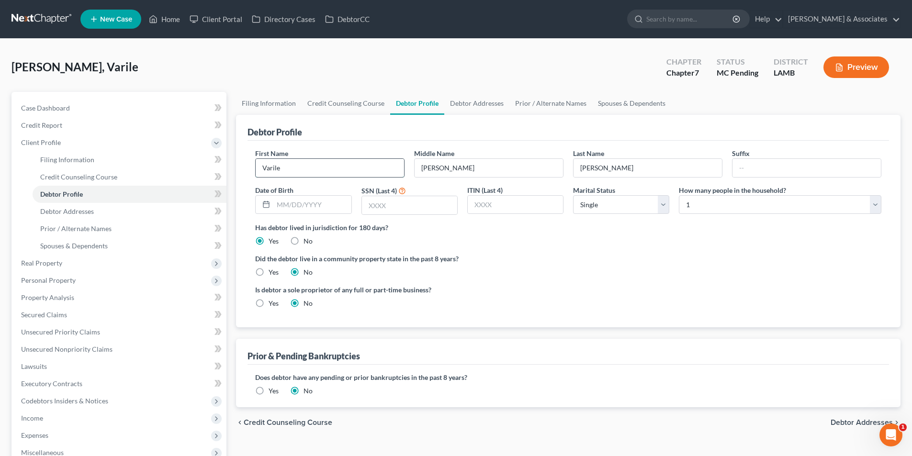
click at [290, 159] on input "Varile" at bounding box center [330, 168] width 148 height 18
type input "Varile (DUPLICATE)"
click at [121, 107] on link "Case Dashboard" at bounding box center [119, 108] width 213 height 17
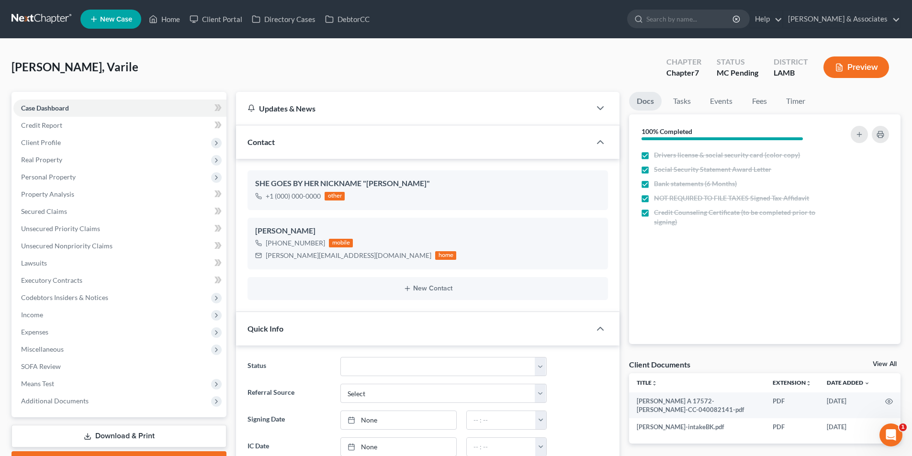
scroll to position [168, 0]
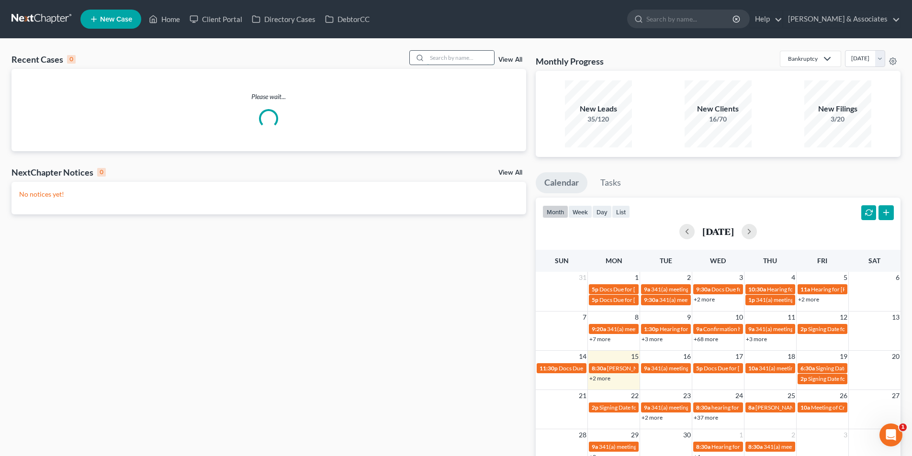
click at [456, 60] on input "search" at bounding box center [460, 58] width 67 height 14
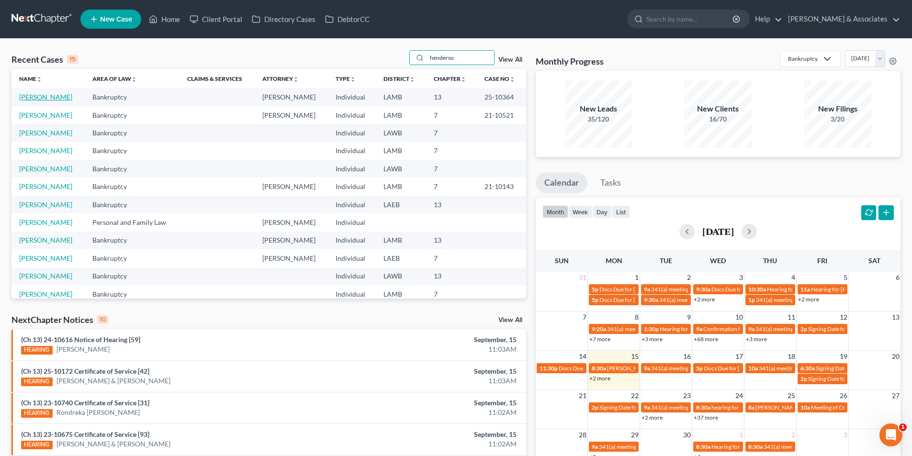
type input "henderso"
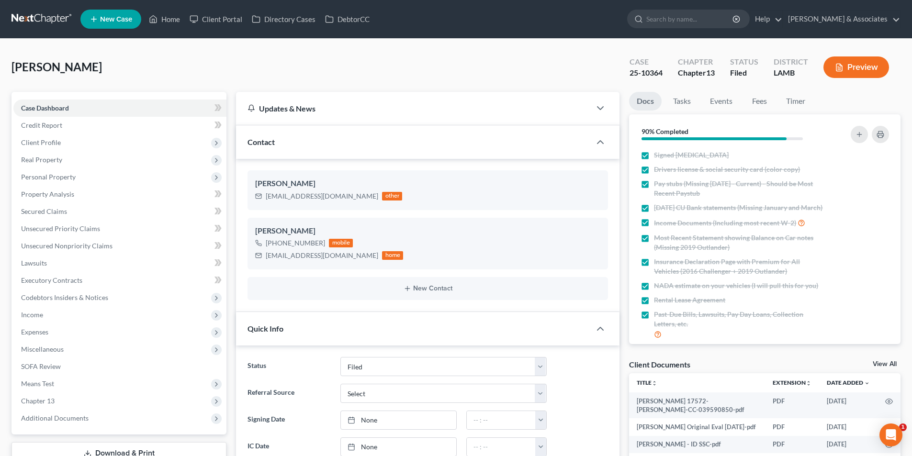
select select "8"
select select "0"
drag, startPoint x: 72, startPoint y: 290, endPoint x: 174, endPoint y: 172, distance: 155.5
click at [237, 84] on div "Henderson, Sharon Upgraded Case 25-10364 Chapter Chapter 13 Status Filed Distri…" at bounding box center [455, 71] width 889 height 42
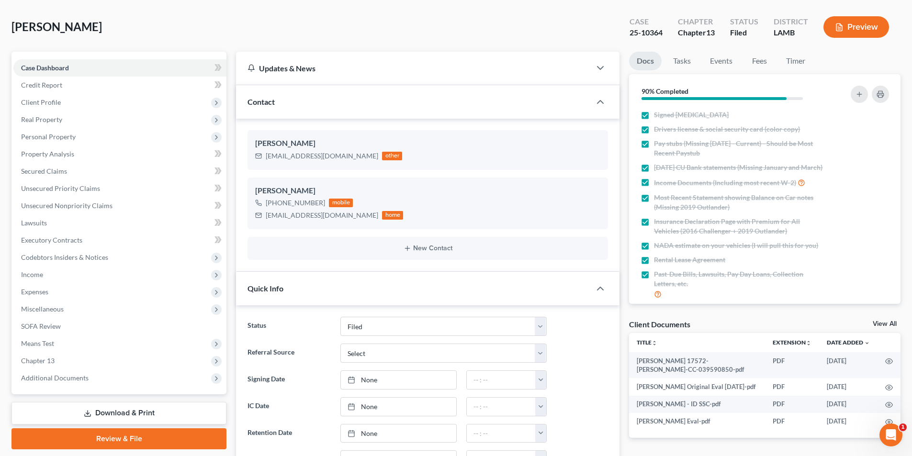
scroll to position [96, 0]
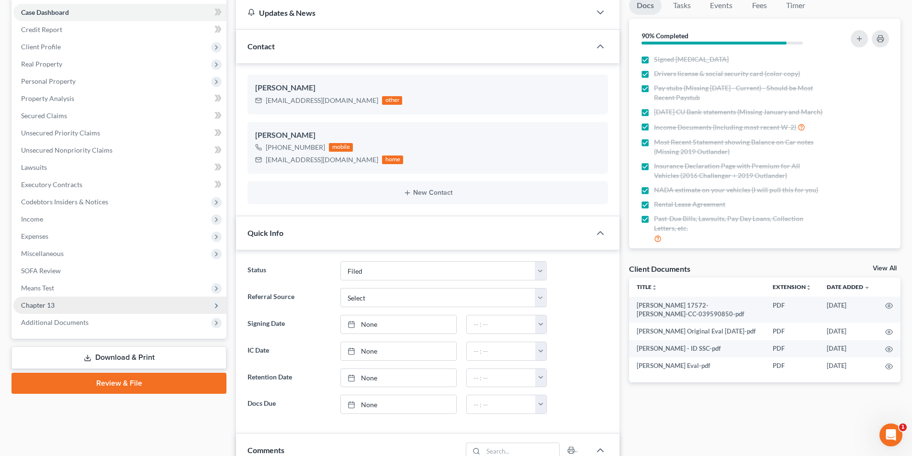
click at [72, 303] on span "Chapter 13" at bounding box center [119, 305] width 213 height 17
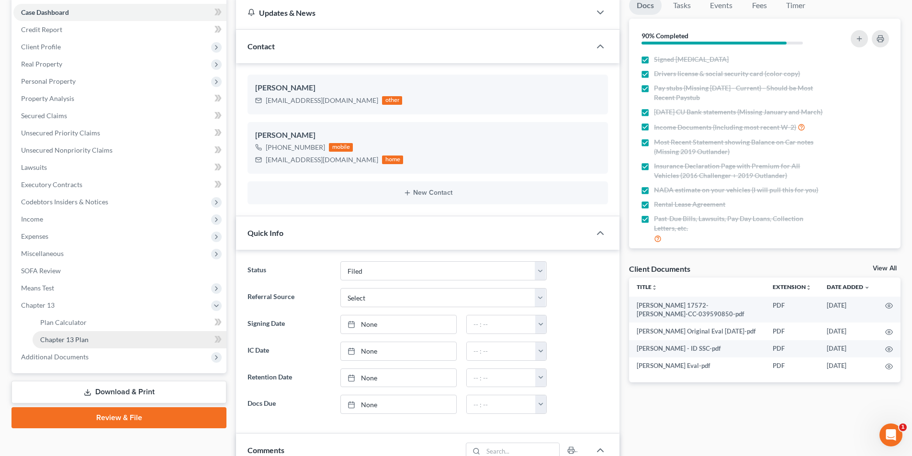
click at [67, 344] on link "Chapter 13 Plan" at bounding box center [130, 339] width 194 height 17
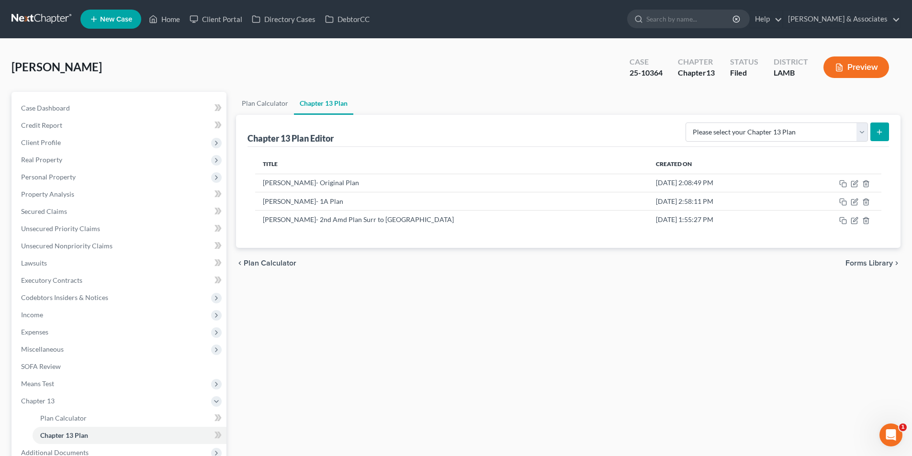
drag, startPoint x: 856, startPoint y: 223, endPoint x: 781, endPoint y: 308, distance: 113.7
click at [781, 308] on div "Plan Calculator Chapter 13 Plan Chapter 13 Plan Editor Please select your Chapt…" at bounding box center [568, 308] width 674 height 432
click at [855, 222] on icon "button" at bounding box center [855, 219] width 4 height 4
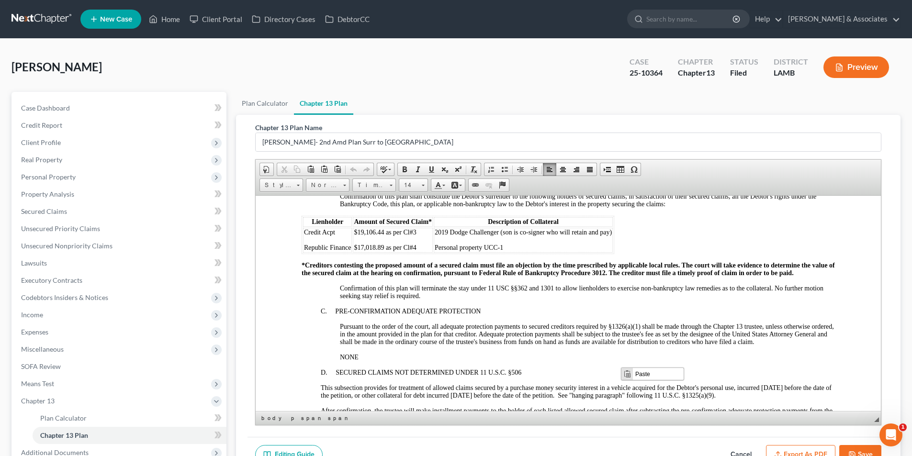
click at [557, 353] on p "NONE" at bounding box center [587, 357] width 495 height 8
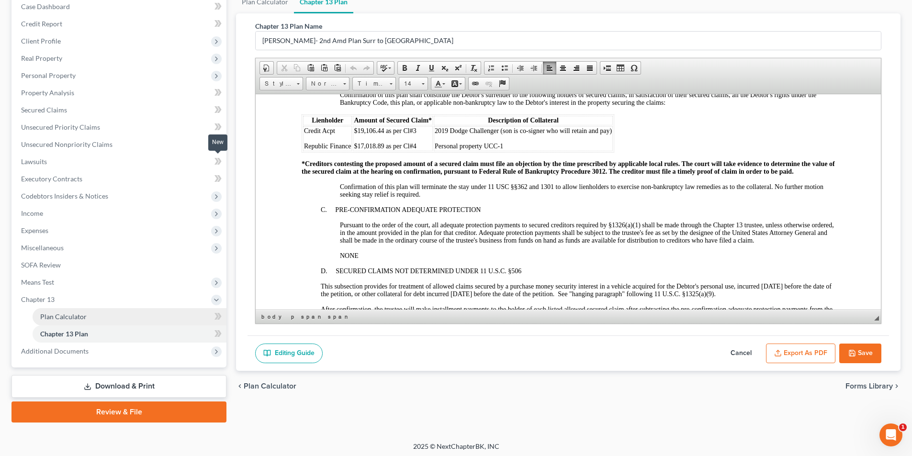
scroll to position [104, 0]
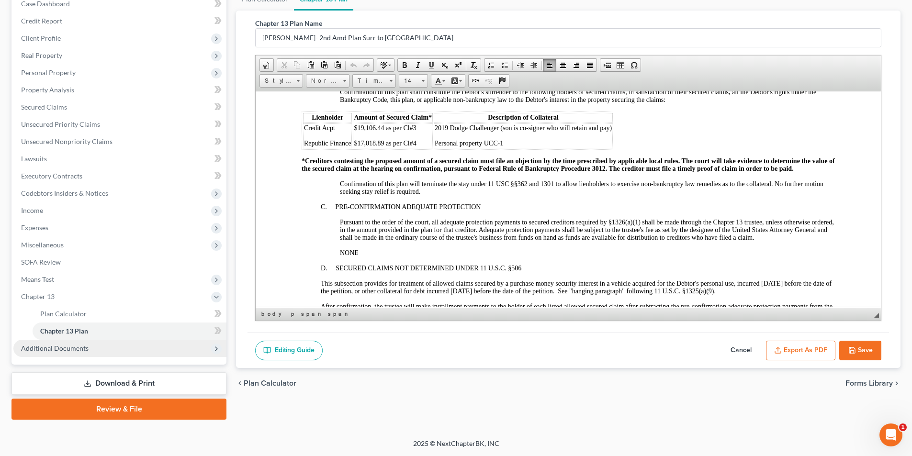
click at [49, 350] on span "Additional Documents" at bounding box center [55, 348] width 68 height 8
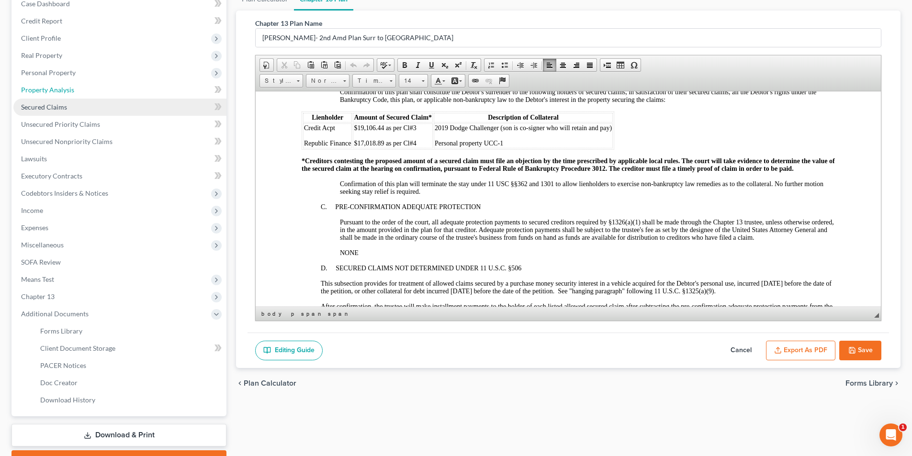
drag, startPoint x: 86, startPoint y: 91, endPoint x: 98, endPoint y: 101, distance: 15.3
click at [86, 91] on link "Property Analysis" at bounding box center [119, 89] width 213 height 17
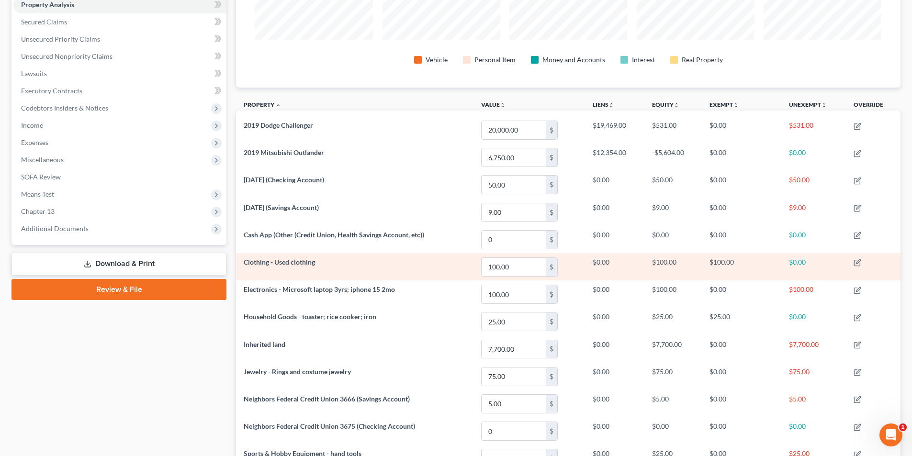
scroll to position [183, 0]
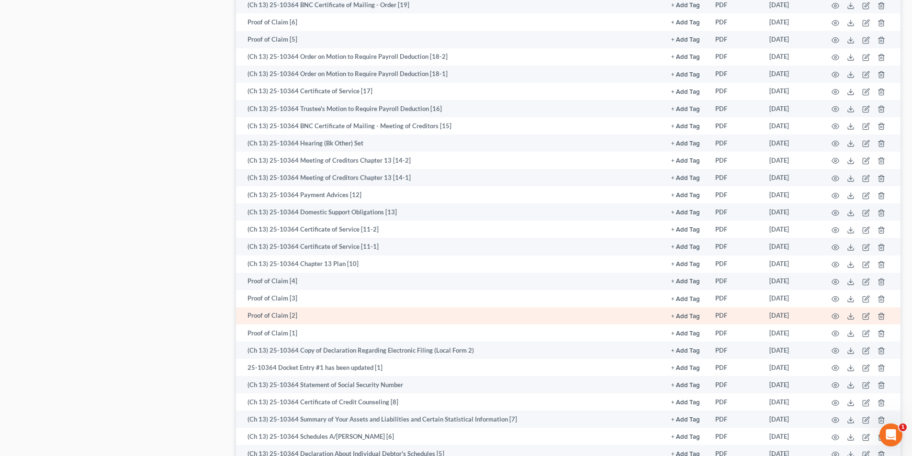
scroll to position [910, 0]
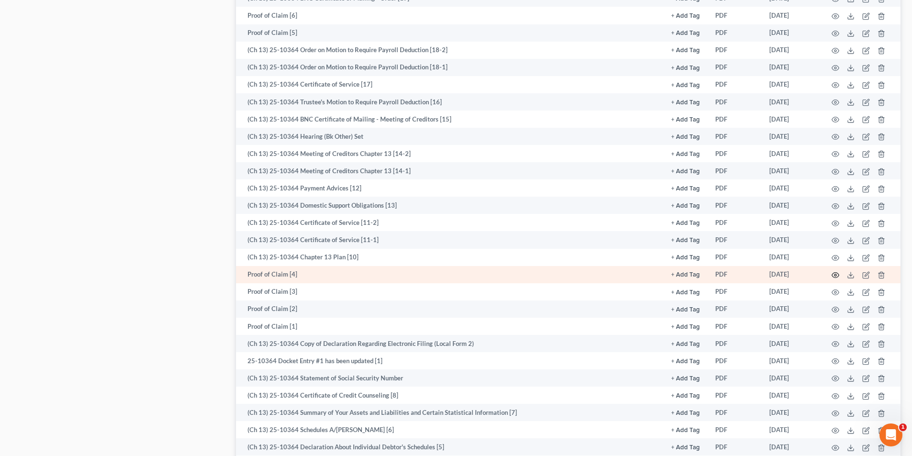
click at [837, 276] on icon "button" at bounding box center [836, 276] width 8 height 8
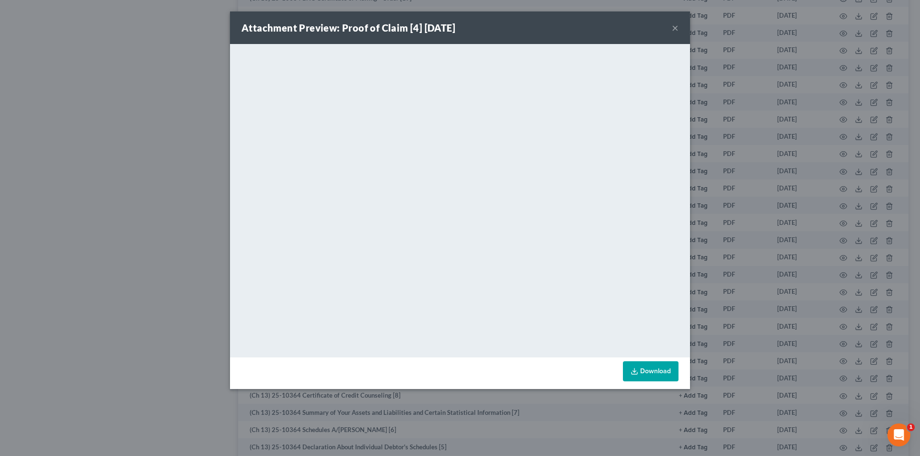
click at [677, 24] on button "×" at bounding box center [674, 27] width 7 height 11
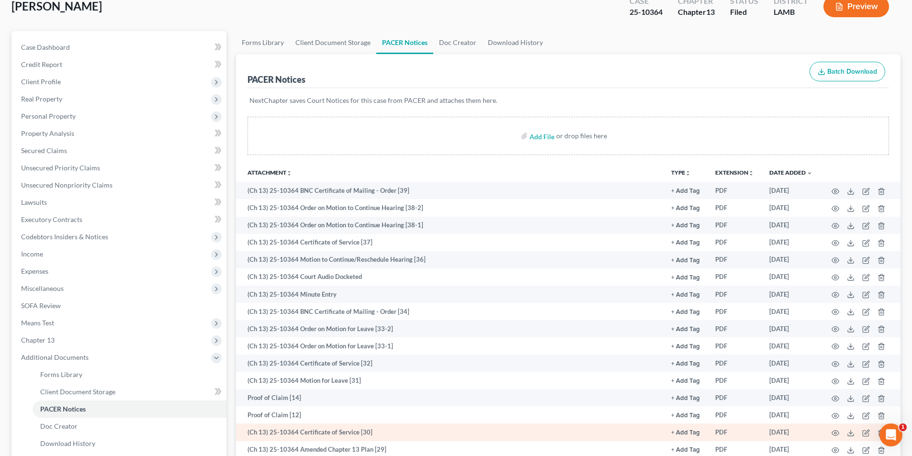
scroll to position [144, 0]
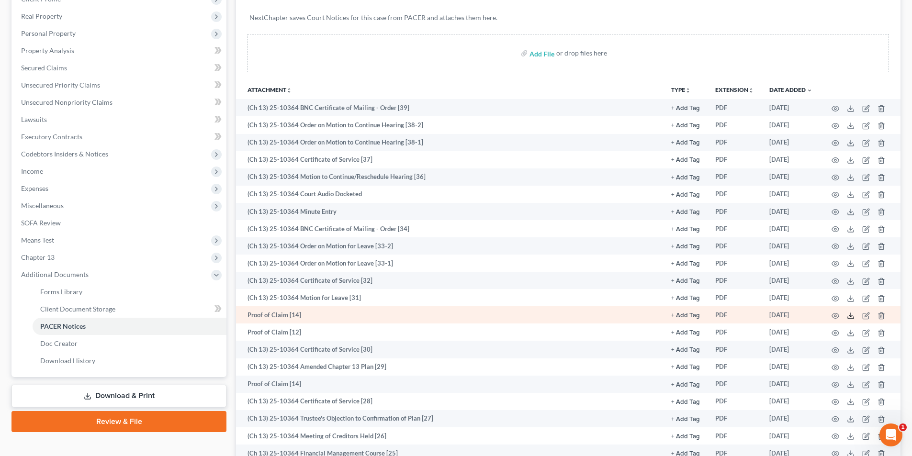
click at [853, 314] on icon at bounding box center [851, 316] width 8 height 8
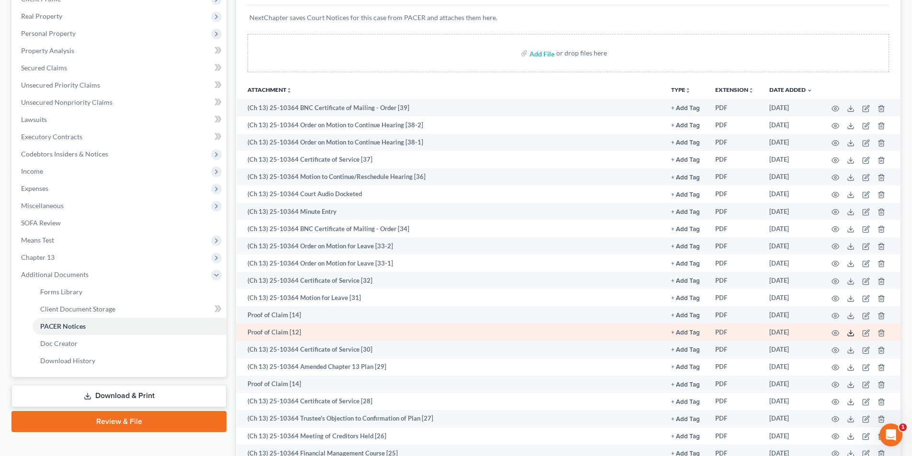
click at [849, 337] on icon at bounding box center [851, 334] width 8 height 8
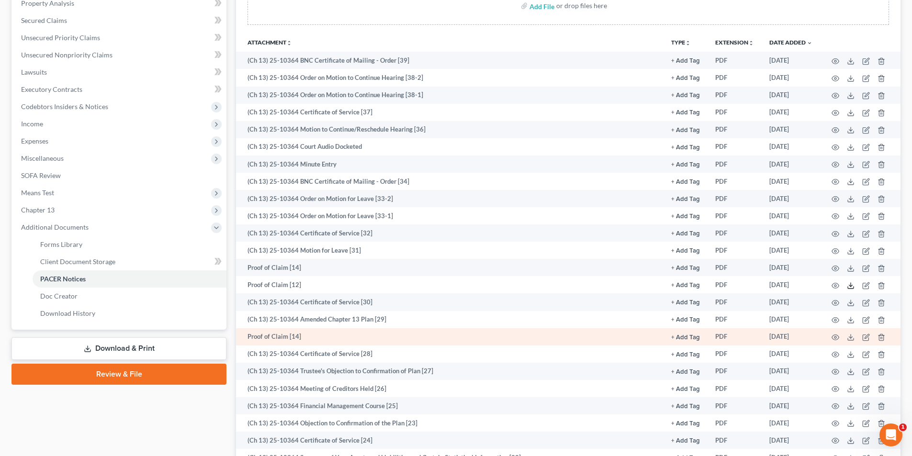
scroll to position [192, 0]
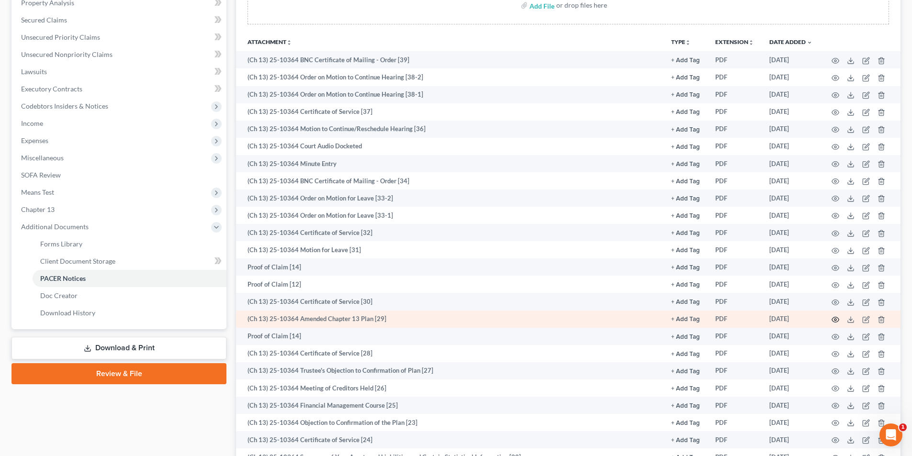
click at [833, 317] on icon "button" at bounding box center [836, 320] width 8 height 8
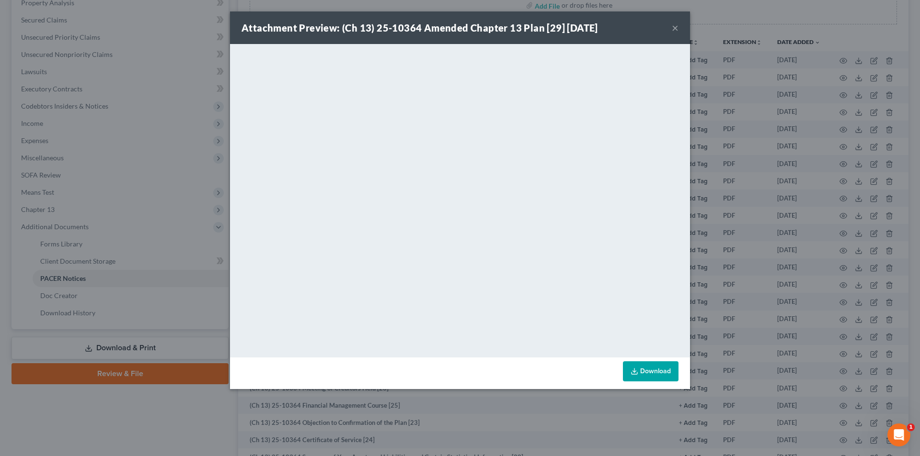
drag, startPoint x: 671, startPoint y: 29, endPoint x: 685, endPoint y: 42, distance: 19.3
click at [671, 29] on div "Attachment Preview: (Ch 13) 25-10364 Amended Chapter 13 Plan [29] 07/14/2025 ×" at bounding box center [460, 27] width 460 height 33
click at [671, 28] on button "×" at bounding box center [674, 27] width 7 height 11
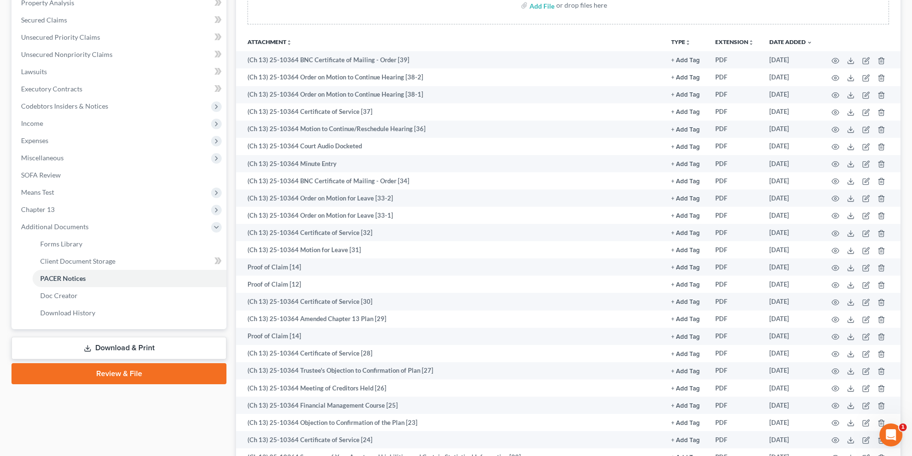
click at [617, 35] on th "Attachment unfold_more expand_more expand_less" at bounding box center [450, 41] width 428 height 19
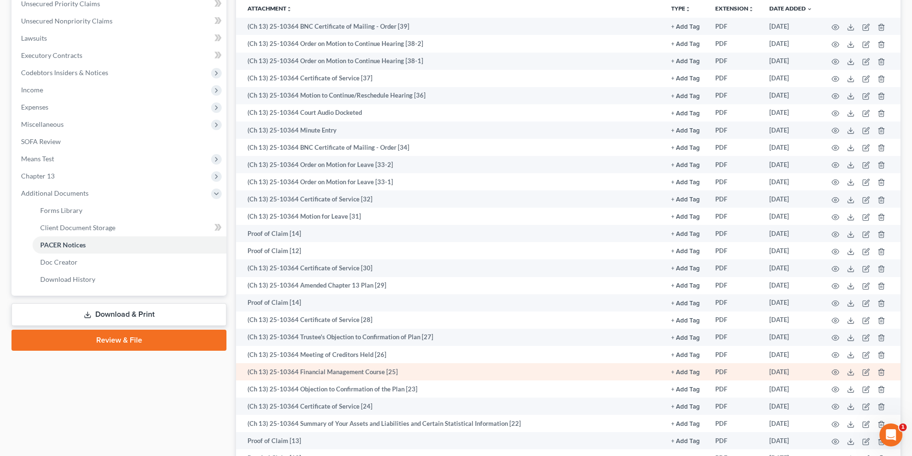
scroll to position [287, 0]
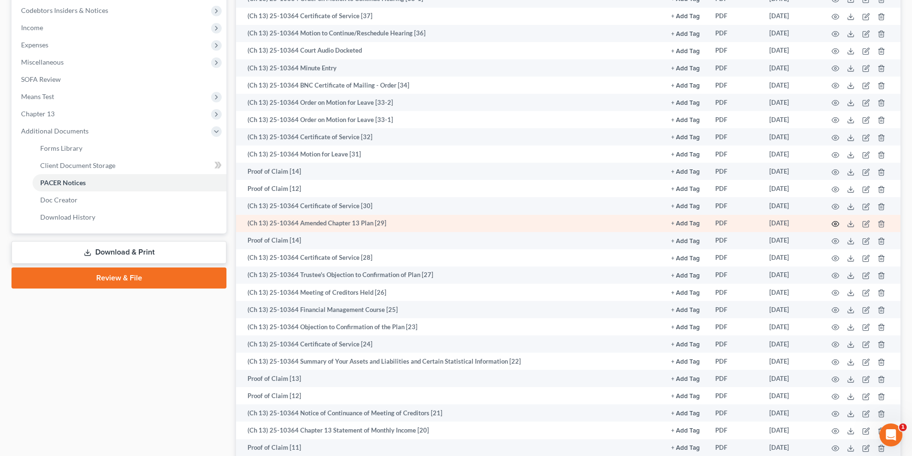
click at [835, 224] on icon "button" at bounding box center [836, 224] width 8 height 8
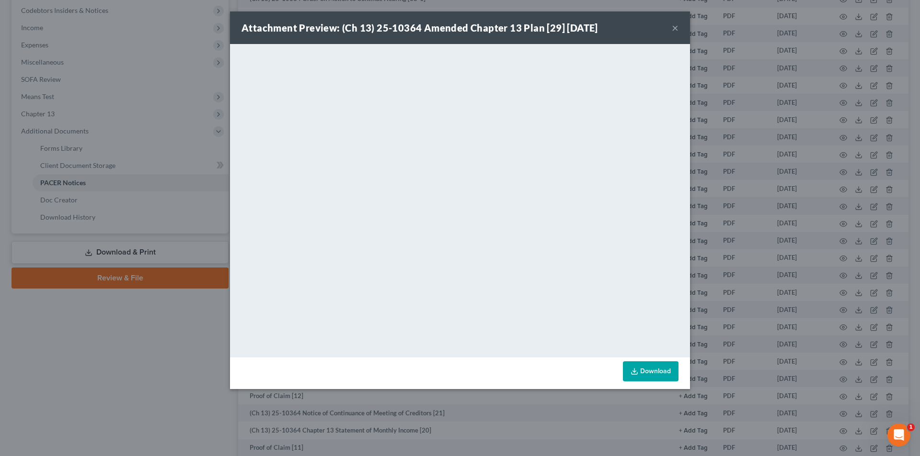
click at [675, 31] on button "×" at bounding box center [674, 27] width 7 height 11
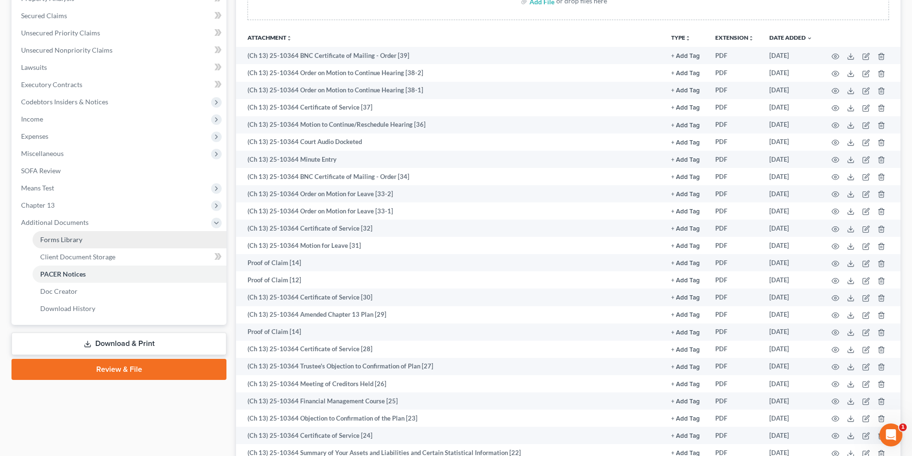
scroll to position [192, 0]
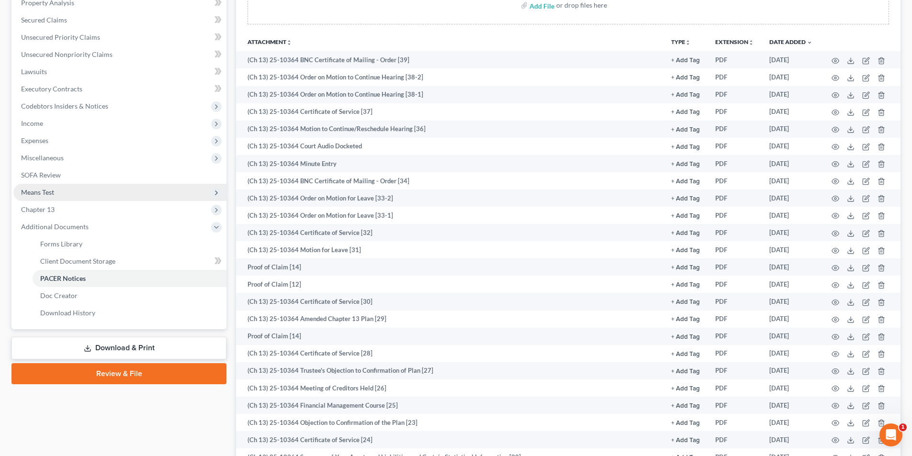
click at [61, 195] on span "Means Test" at bounding box center [119, 192] width 213 height 17
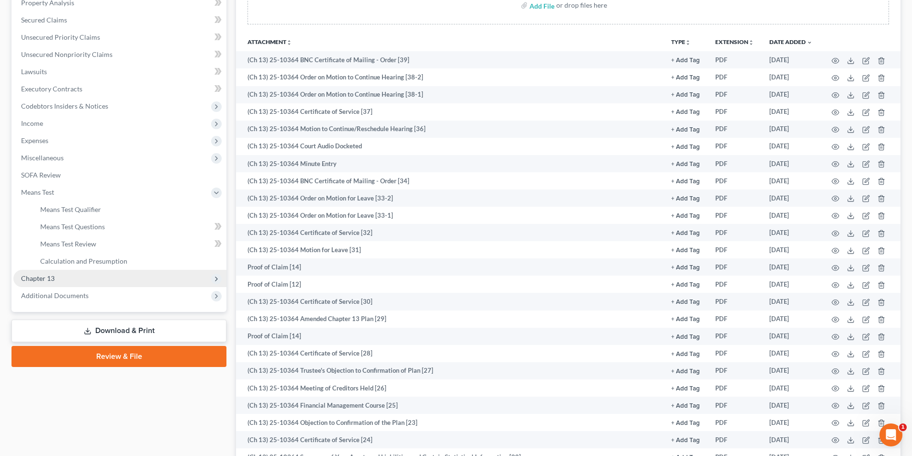
click at [62, 272] on span "Chapter 13" at bounding box center [119, 278] width 213 height 17
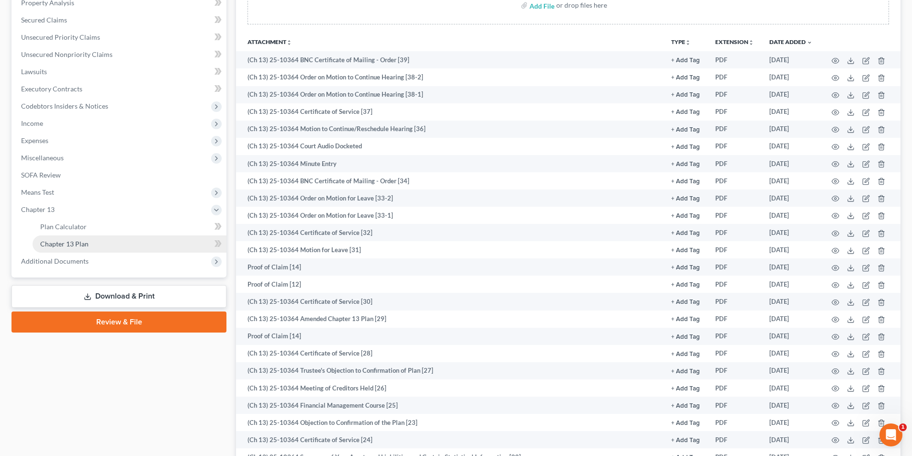
click at [84, 304] on link "Download & Print" at bounding box center [118, 296] width 215 height 23
click at [84, 248] on span "Chapter 13 Plan" at bounding box center [64, 244] width 48 height 8
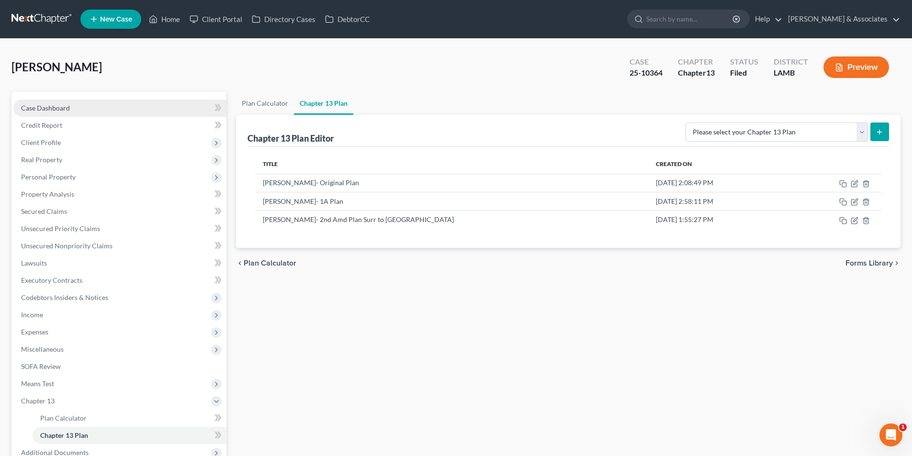
click at [94, 104] on link "Case Dashboard" at bounding box center [119, 108] width 213 height 17
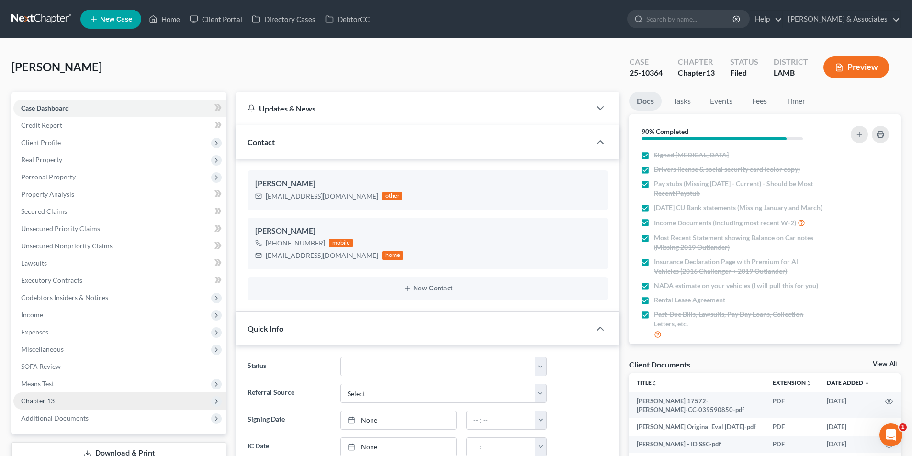
click at [70, 397] on span "Chapter 13" at bounding box center [119, 401] width 213 height 17
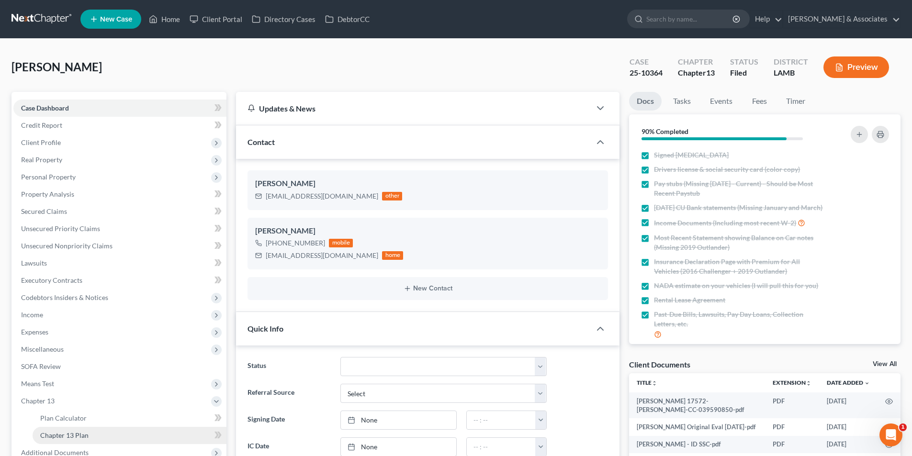
scroll to position [181, 0]
click at [75, 438] on span "Chapter 13 Plan" at bounding box center [64, 436] width 48 height 8
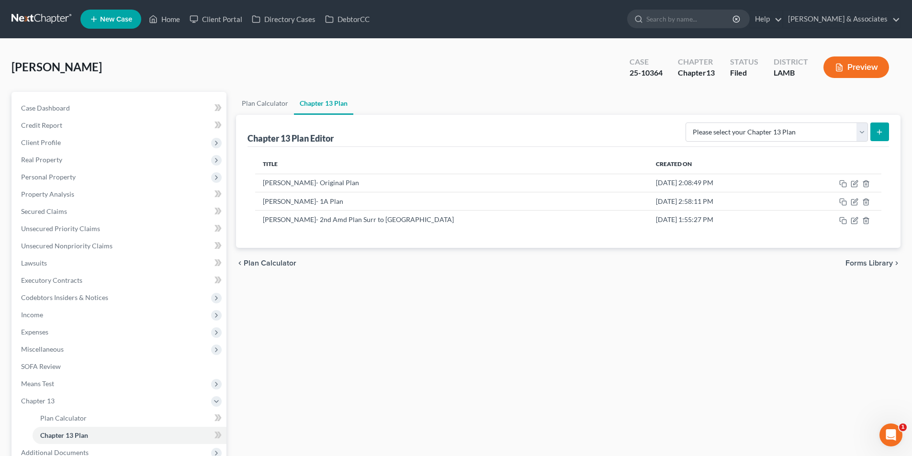
click at [691, 331] on div "Plan Calculator Chapter 13 Plan Chapter 13 Plan Editor Please select your Chapt…" at bounding box center [568, 308] width 674 height 432
click at [854, 222] on icon "button" at bounding box center [855, 219] width 4 height 4
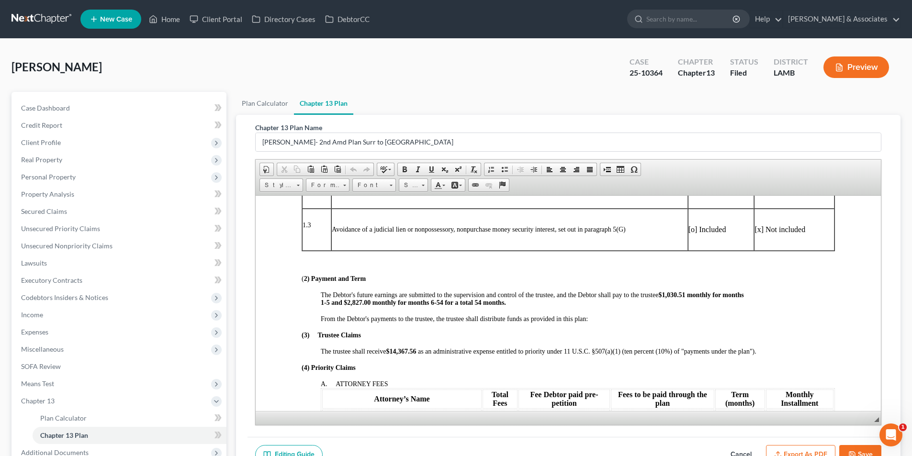
scroll to position [287, 0]
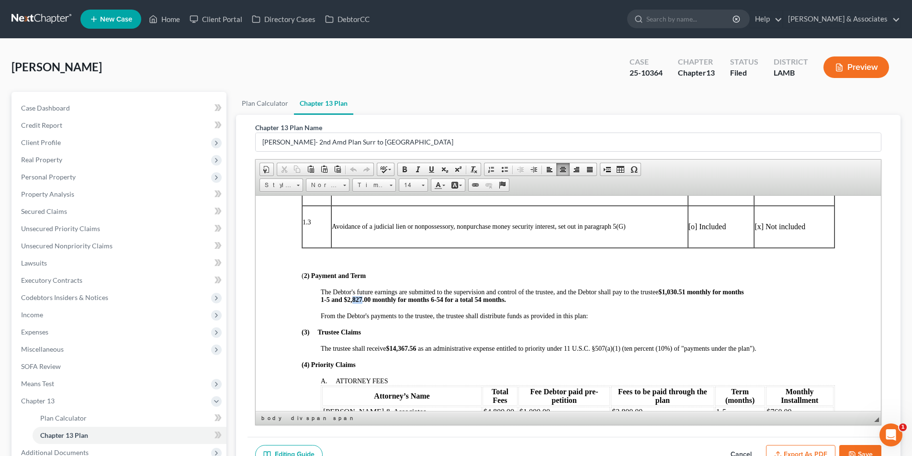
drag, startPoint x: 351, startPoint y: 299, endPoint x: 362, endPoint y: 298, distance: 11.1
click at [362, 298] on span "1-5 and $2,827.00 monthly for months 6-54 for a total 54 months." at bounding box center [413, 299] width 185 height 7
click at [330, 300] on span "1-5 and $2,485.00 monthly for months 6-54 for a total 54 months." at bounding box center [413, 299] width 185 height 7
click at [430, 299] on span "1-4 and $2,485.00 monthly for months 6-54 for a total 54 months." at bounding box center [412, 299] width 183 height 7
drag, startPoint x: 669, startPoint y: 292, endPoint x: 686, endPoint y: 293, distance: 17.7
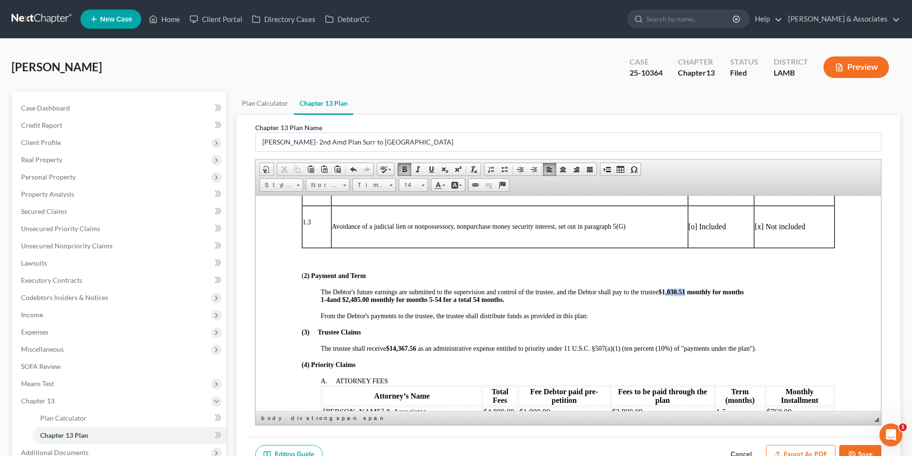
click at [685, 293] on strong "$1,030.51" at bounding box center [672, 291] width 27 height 7
drag, startPoint x: 393, startPoint y: 348, endPoint x: 417, endPoint y: 346, distance: 23.6
click at [417, 346] on strong "$14,367.56" at bounding box center [402, 348] width 32 height 7
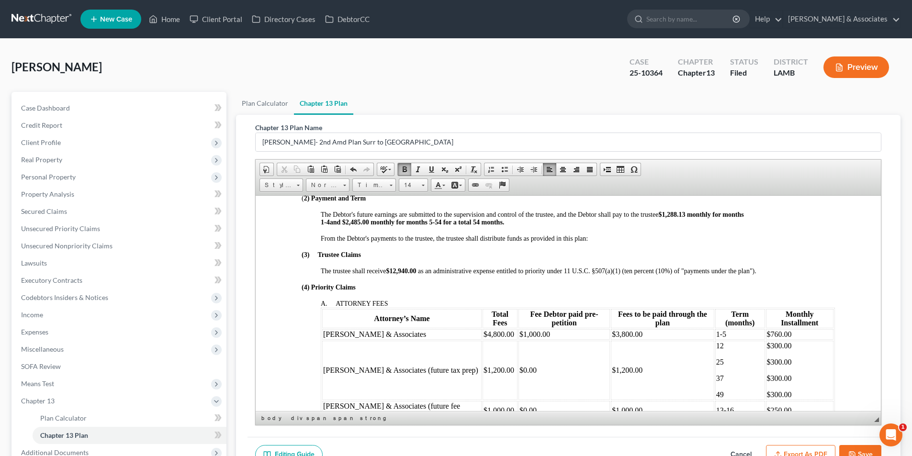
scroll to position [383, 0]
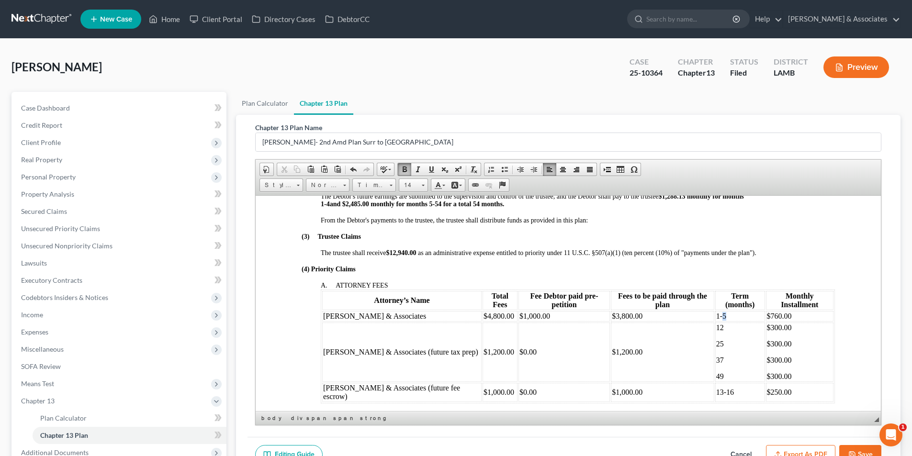
drag, startPoint x: 708, startPoint y: 302, endPoint x: 698, endPoint y: 304, distance: 9.7
click at [716, 311] on td "1-5" at bounding box center [741, 316] width 50 height 11
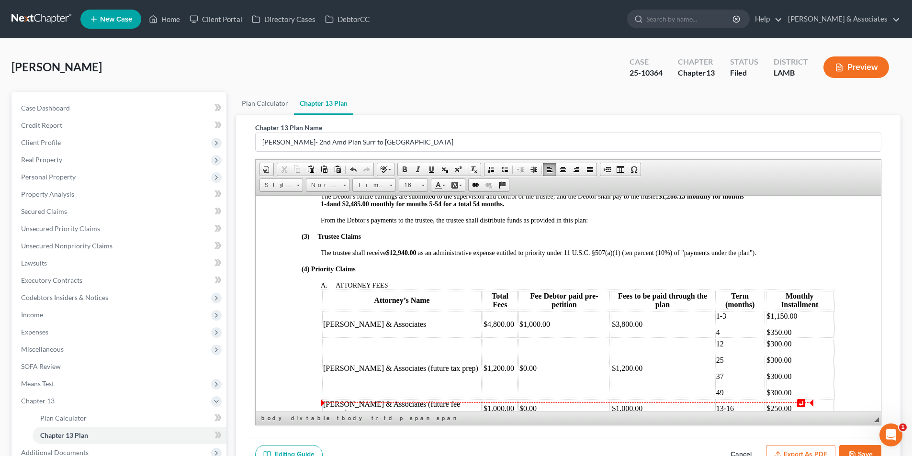
click at [773, 399] on td "$250.00" at bounding box center [800, 408] width 68 height 19
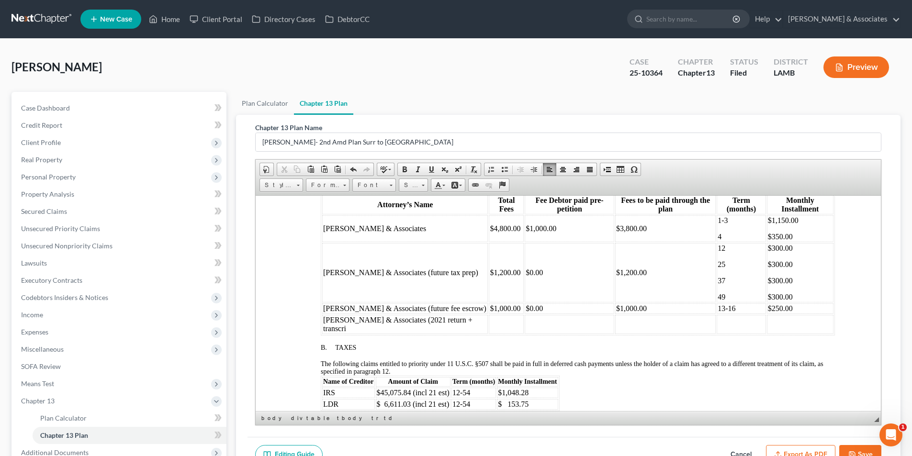
scroll to position [483, 0]
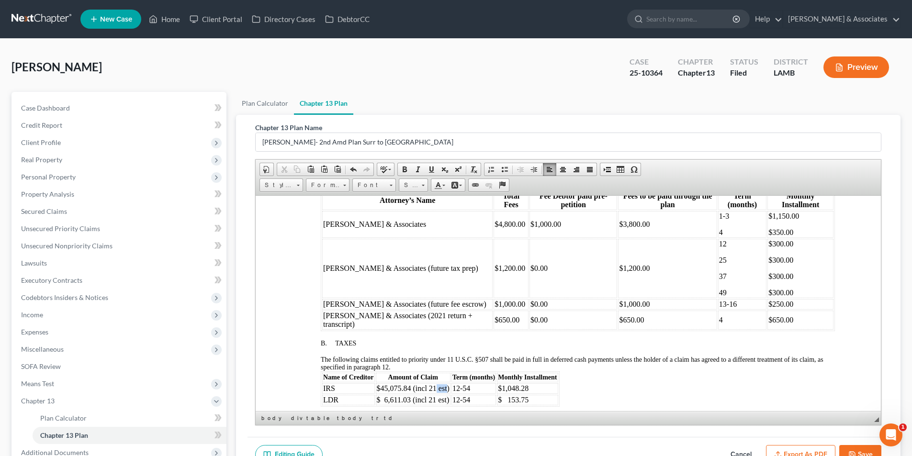
drag, startPoint x: 435, startPoint y: 388, endPoint x: 447, endPoint y: 385, distance: 12.4
click at [447, 385] on td "$45,075.84 (incl 21 est)" at bounding box center [413, 388] width 75 height 11
click at [447, 402] on td "$ 6,611.03 (incl 21 est)" at bounding box center [413, 400] width 75 height 11
drag, startPoint x: 381, startPoint y: 387, endPoint x: 409, endPoint y: 387, distance: 28.8
click at [409, 387] on td "$45,075.84 (incl 21)" at bounding box center [408, 388] width 65 height 11
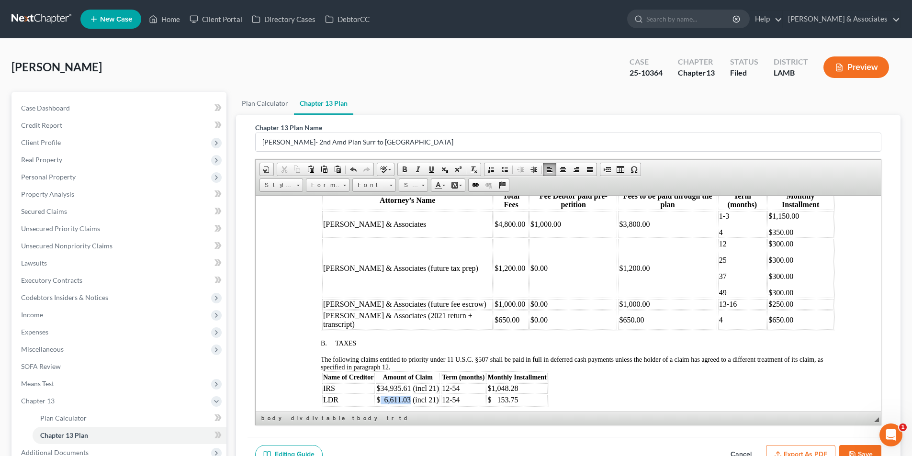
drag, startPoint x: 410, startPoint y: 399, endPoint x: 378, endPoint y: 398, distance: 31.6
click at [378, 398] on td "$ 6,611.03 (incl 21)" at bounding box center [408, 400] width 65 height 11
click at [432, 385] on td "$34,935.61 (incl 21)" at bounding box center [408, 388] width 65 height 11
click at [430, 400] on td "$5,694.96 (incl 21)" at bounding box center [412, 400] width 72 height 11
drag, startPoint x: 467, startPoint y: 387, endPoint x: 448, endPoint y: 387, distance: 18.7
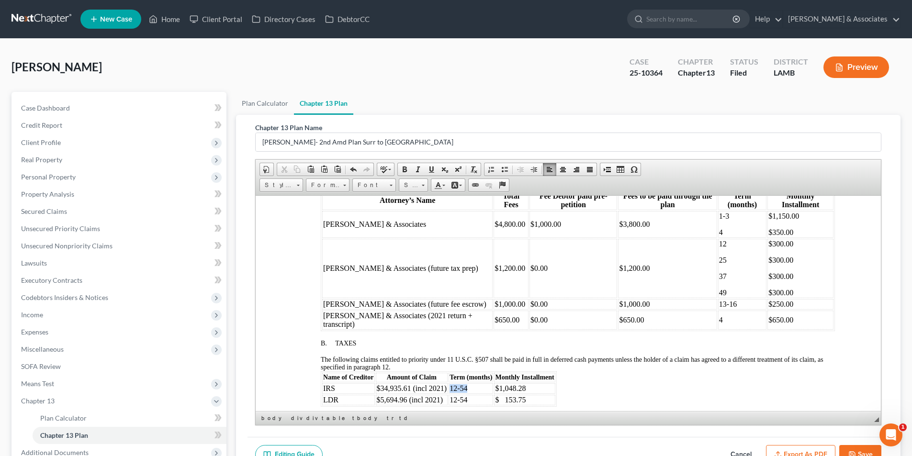
click at [449, 387] on td "12-54" at bounding box center [471, 388] width 45 height 11
drag, startPoint x: 467, startPoint y: 398, endPoint x: 448, endPoint y: 399, distance: 18.7
click at [449, 399] on td "12-54" at bounding box center [471, 400] width 45 height 11
click at [478, 330] on table "Attorney’s Name Total Fees Fee Debtor paid pre-petition Fees to be paid through…" at bounding box center [578, 260] width 514 height 142
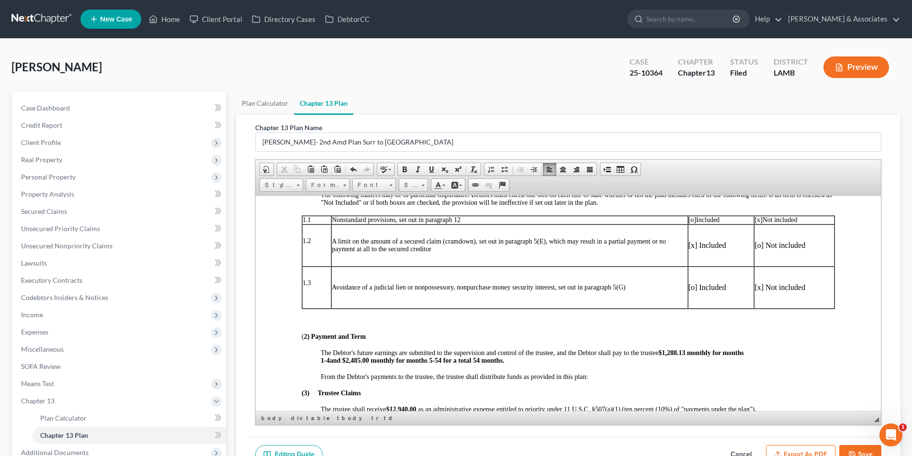
scroll to position [196, 0]
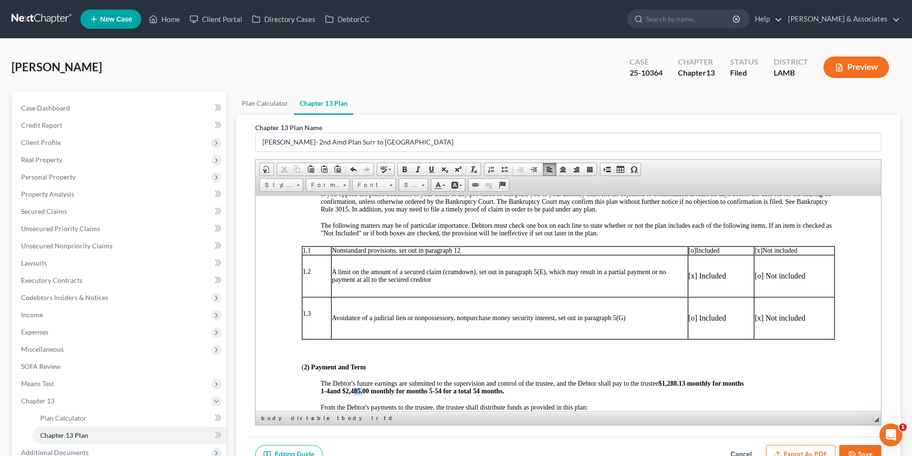
drag, startPoint x: 351, startPoint y: 393, endPoint x: 361, endPoint y: 390, distance: 9.9
click at [361, 390] on span "1-4 and $2,485.00 monthly for months 5-54 for a total 54 months." at bounding box center [412, 390] width 183 height 7
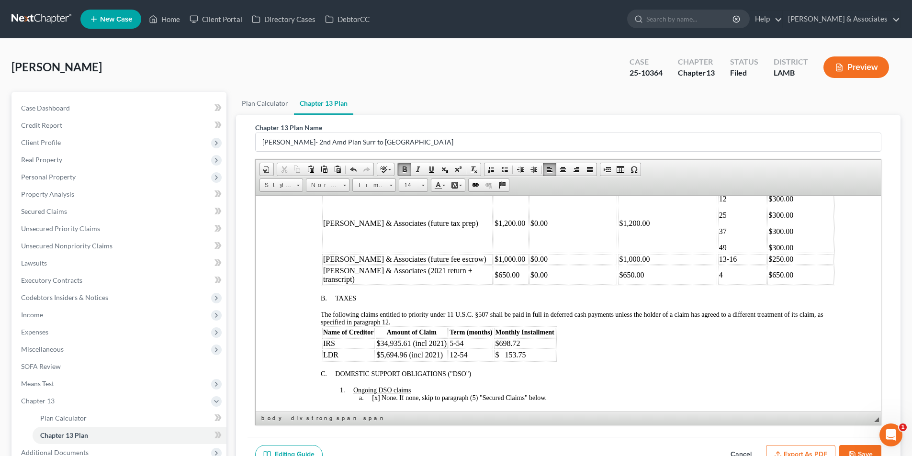
scroll to position [531, 0]
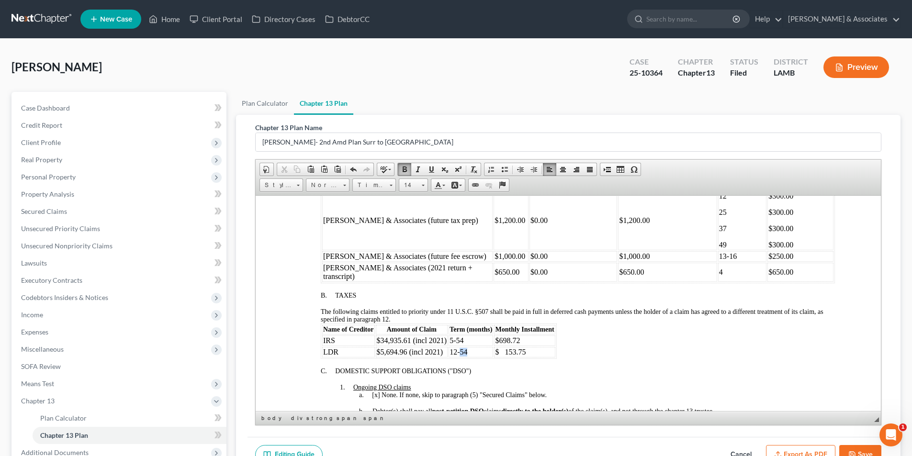
drag, startPoint x: 466, startPoint y: 353, endPoint x: 460, endPoint y: 352, distance: 5.8
click at [460, 352] on td "12-54" at bounding box center [471, 352] width 45 height 11
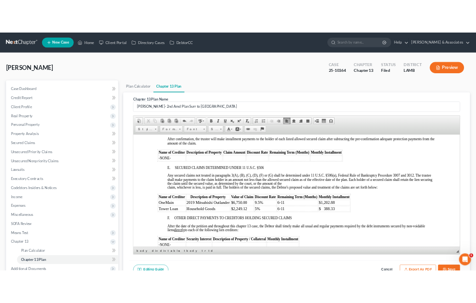
scroll to position [1345, 0]
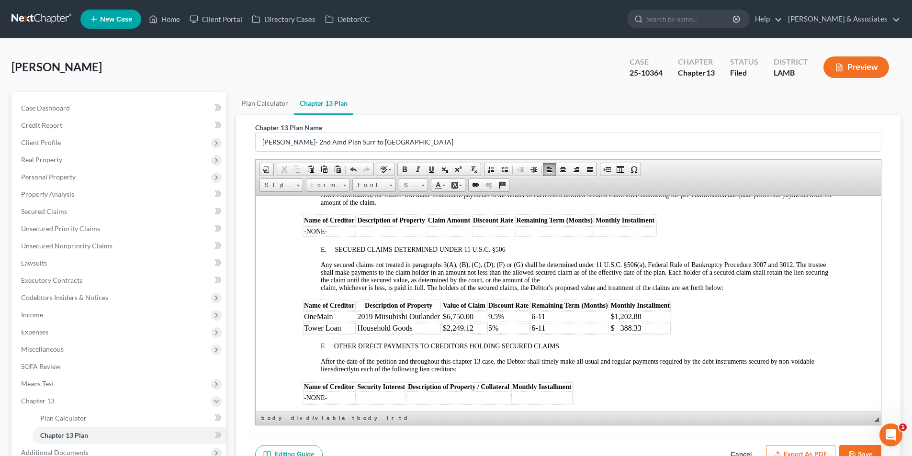
click at [621, 328] on span "$ 388.33" at bounding box center [626, 328] width 31 height 8
drag, startPoint x: 546, startPoint y: 316, endPoint x: 531, endPoint y: 317, distance: 15.8
click at [531, 317] on td "6-11" at bounding box center [570, 316] width 78 height 11
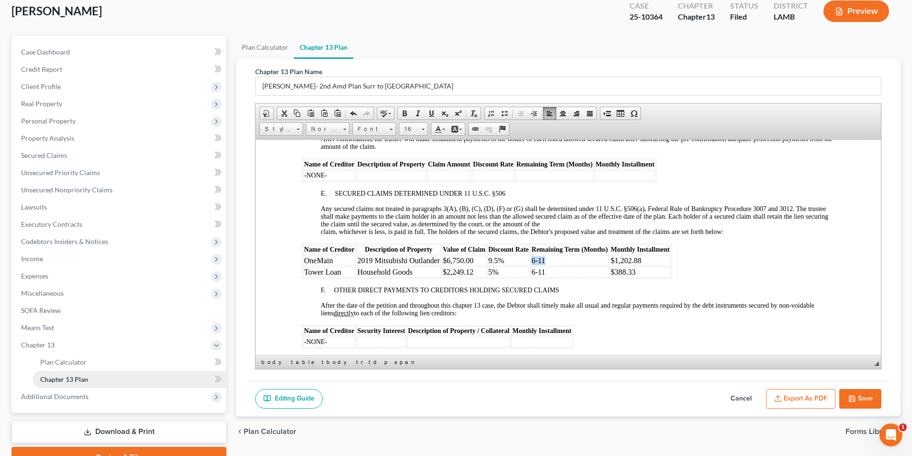
scroll to position [104, 0]
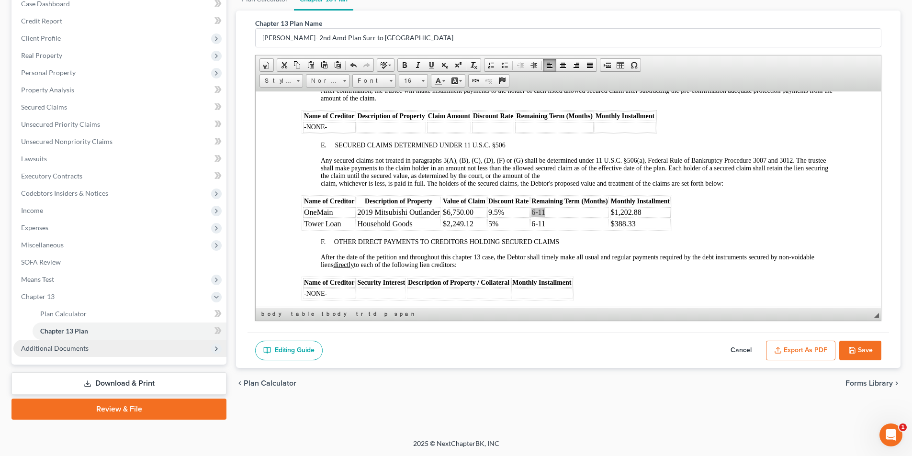
click at [71, 347] on span "Additional Documents" at bounding box center [55, 348] width 68 height 8
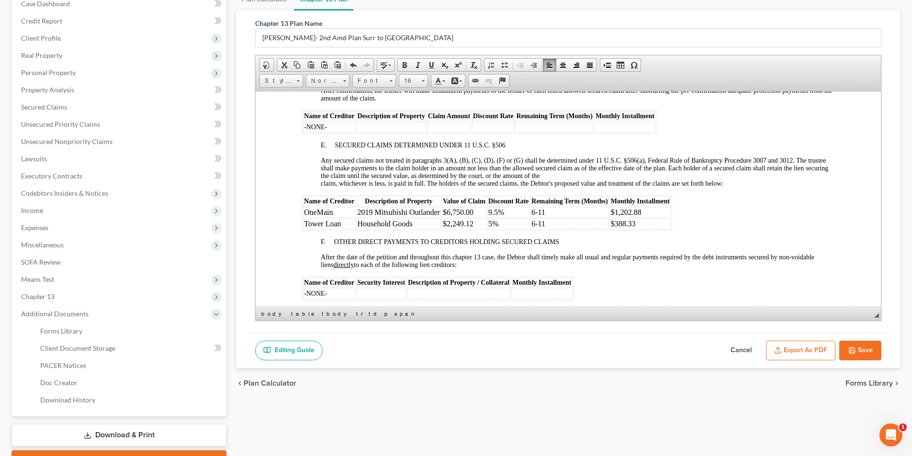
click at [495, 208] on span "9.5%" at bounding box center [497, 212] width 16 height 8
click at [535, 214] on span "6-11" at bounding box center [539, 212] width 14 height 8
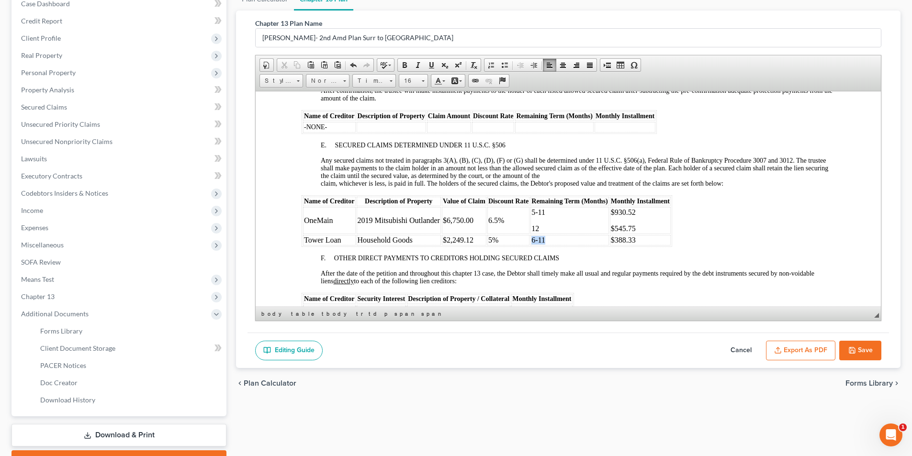
drag, startPoint x: 545, startPoint y: 239, endPoint x: 533, endPoint y: 239, distance: 12.0
click at [533, 239] on span "6-11" at bounding box center [539, 240] width 14 height 8
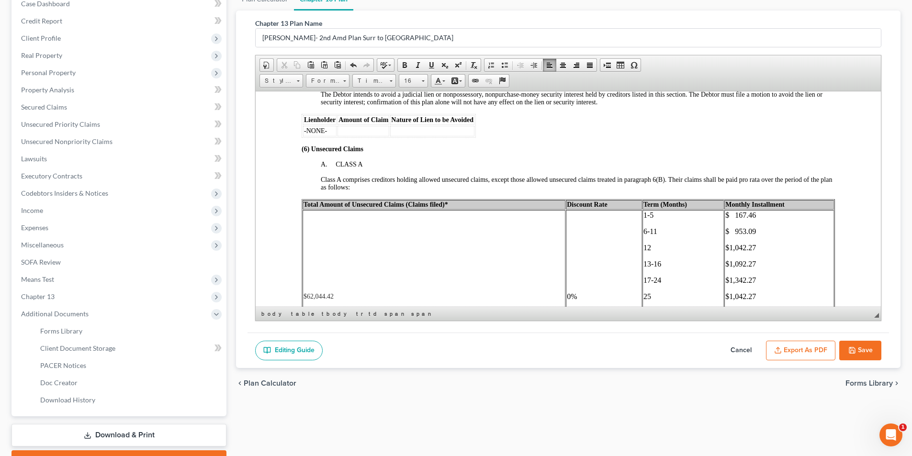
scroll to position [1729, 0]
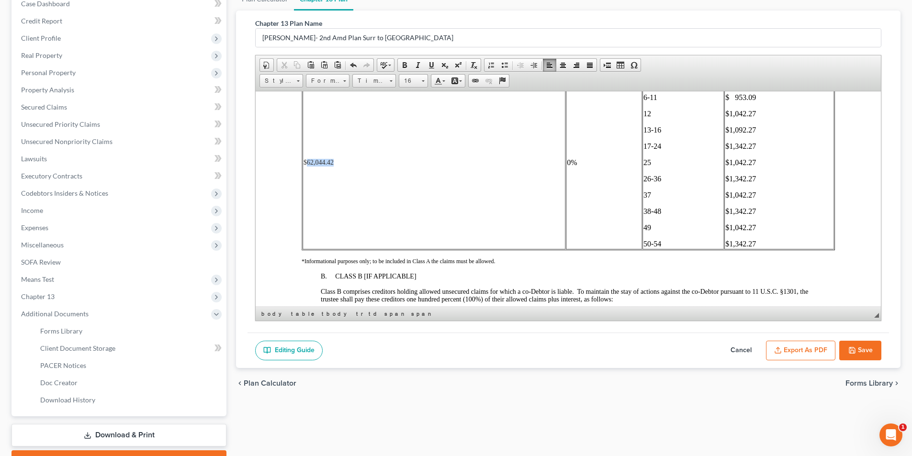
drag, startPoint x: 339, startPoint y: 160, endPoint x: 307, endPoint y: 158, distance: 32.2
click at [307, 158] on td "$62,044.42" at bounding box center [434, 162] width 263 height 173
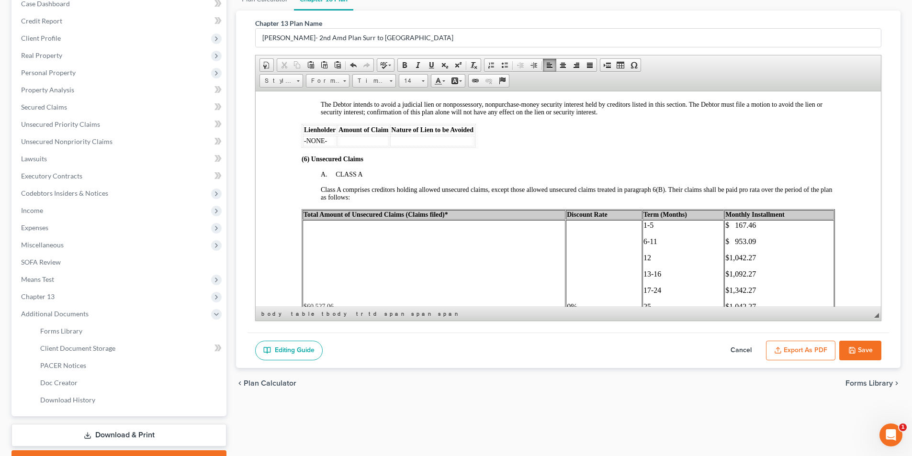
scroll to position [1585, 0]
drag, startPoint x: 646, startPoint y: 225, endPoint x: 656, endPoint y: 231, distance: 12.0
click at [646, 225] on font "1-5" at bounding box center [649, 224] width 10 height 8
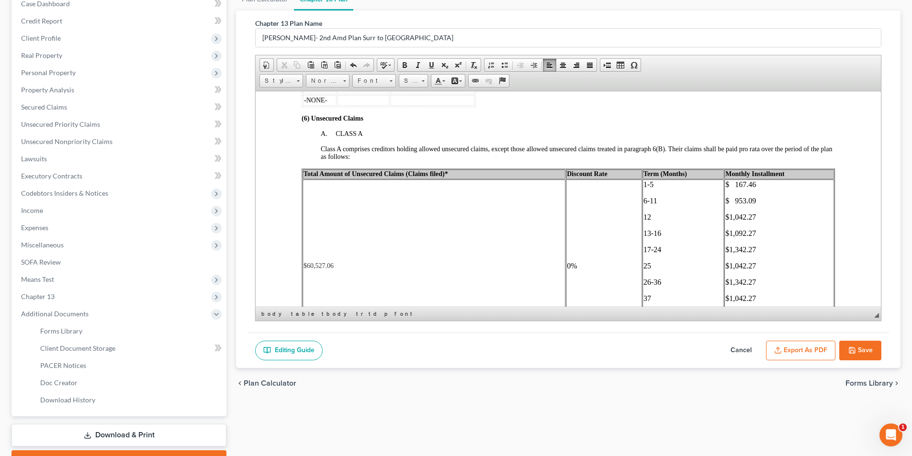
scroll to position [1681, 0]
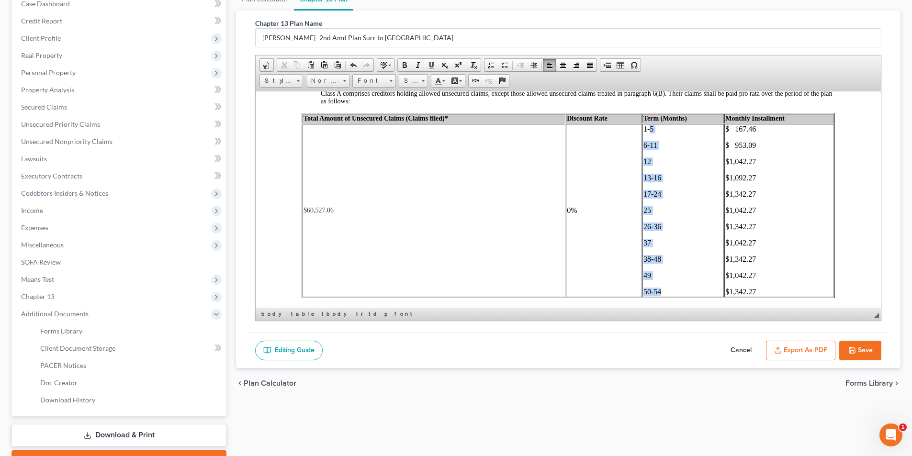
click at [660, 289] on p "50-54" at bounding box center [684, 291] width 80 height 9
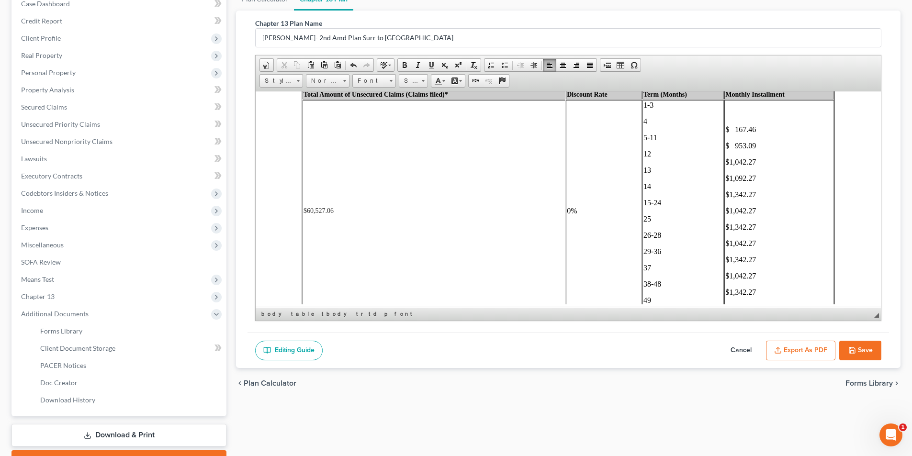
scroll to position [1718, 0]
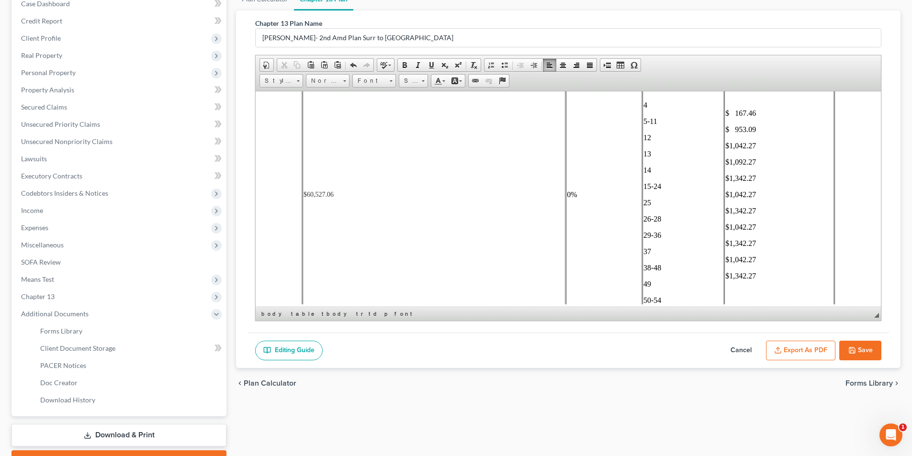
click at [763, 274] on p "$1,342.27" at bounding box center [780, 276] width 108 height 9
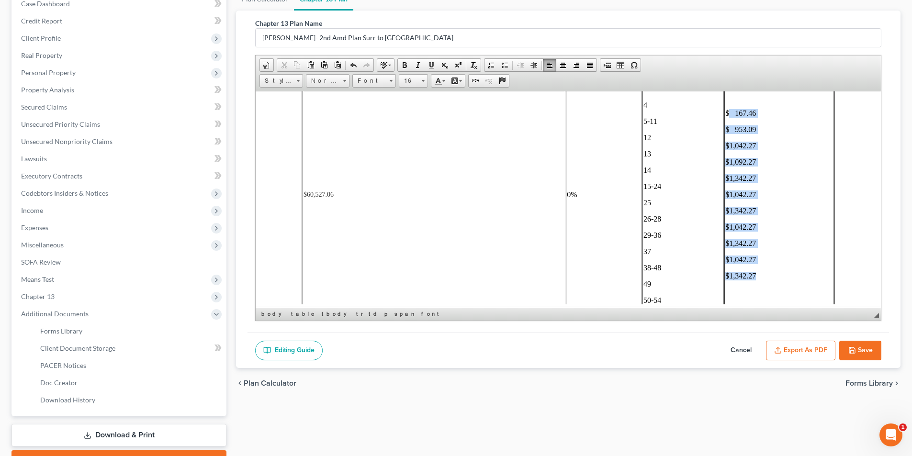
click at [726, 115] on p "$ 167.46" at bounding box center [780, 113] width 108 height 9
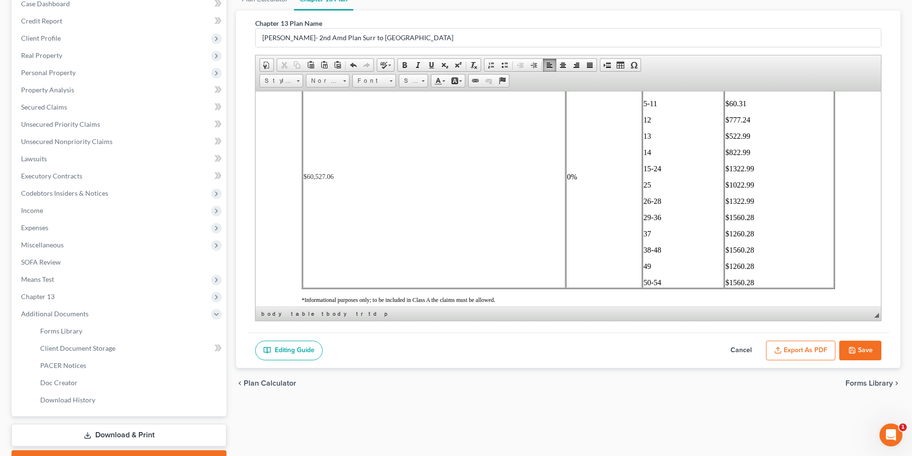
scroll to position [1766, 0]
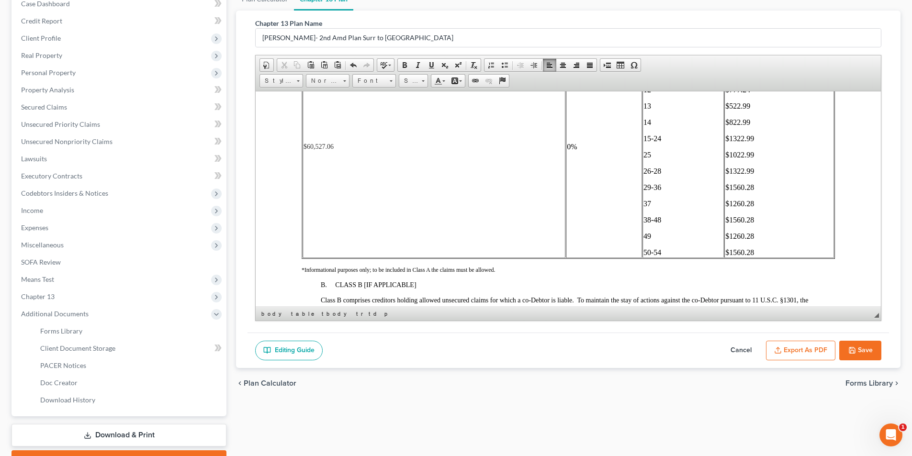
click at [729, 252] on p "$1560.28" at bounding box center [780, 252] width 108 height 9
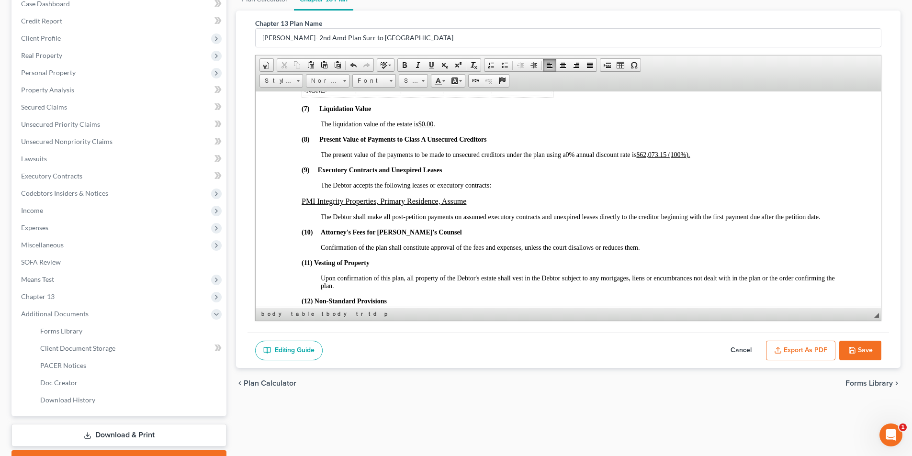
scroll to position [2054, 0]
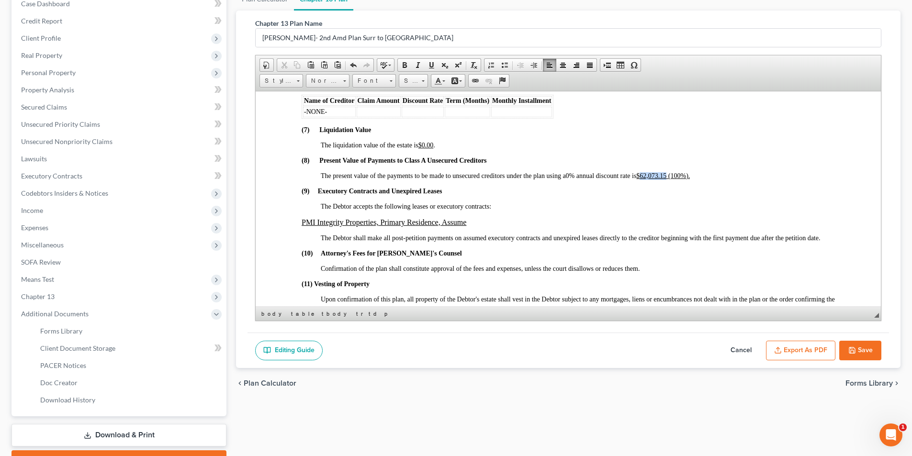
drag, startPoint x: 645, startPoint y: 175, endPoint x: 671, endPoint y: 172, distance: 26.0
click at [671, 172] on u "$62,073.15 (100%)." at bounding box center [664, 175] width 54 height 7
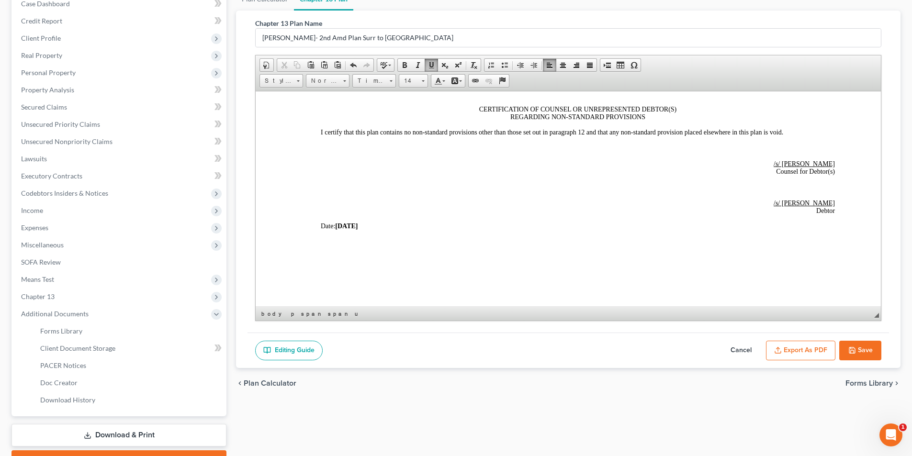
scroll to position [2452, 0]
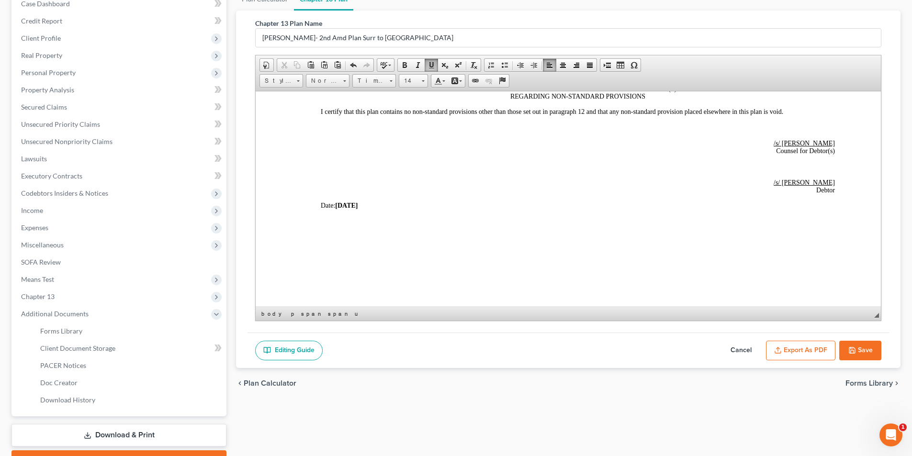
click at [858, 351] on button "Save" at bounding box center [861, 351] width 42 height 20
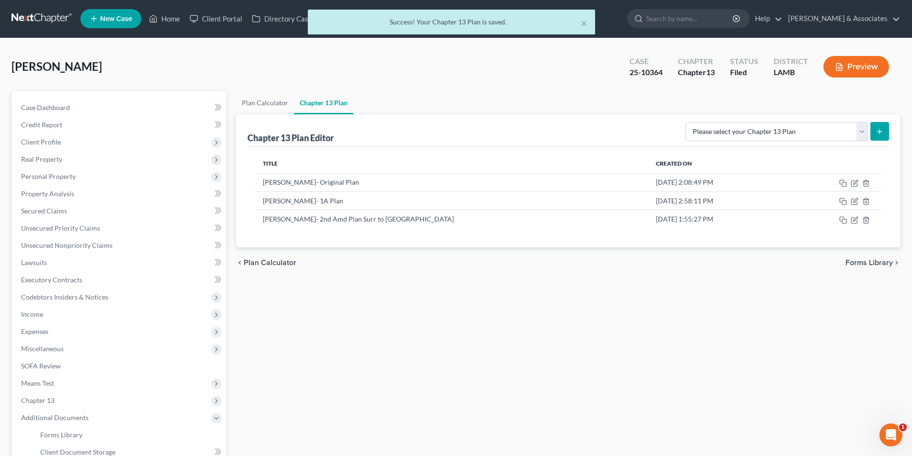
scroll to position [0, 0]
click at [857, 223] on icon "button" at bounding box center [855, 221] width 8 height 8
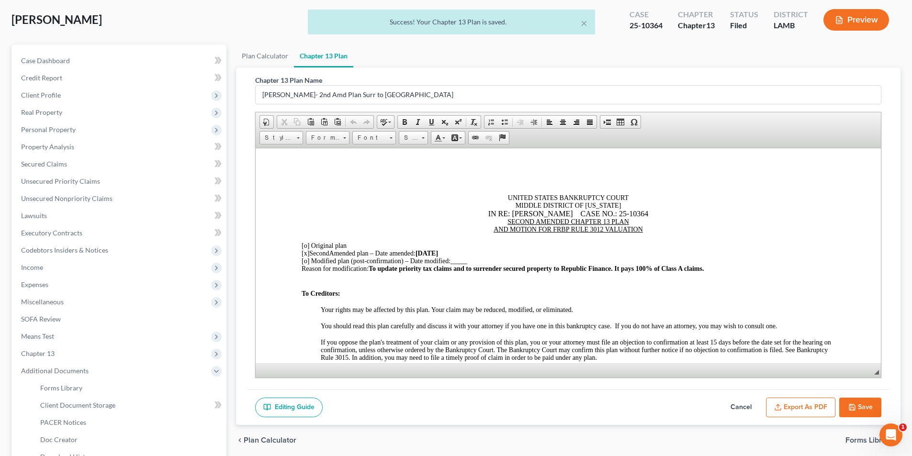
scroll to position [48, 0]
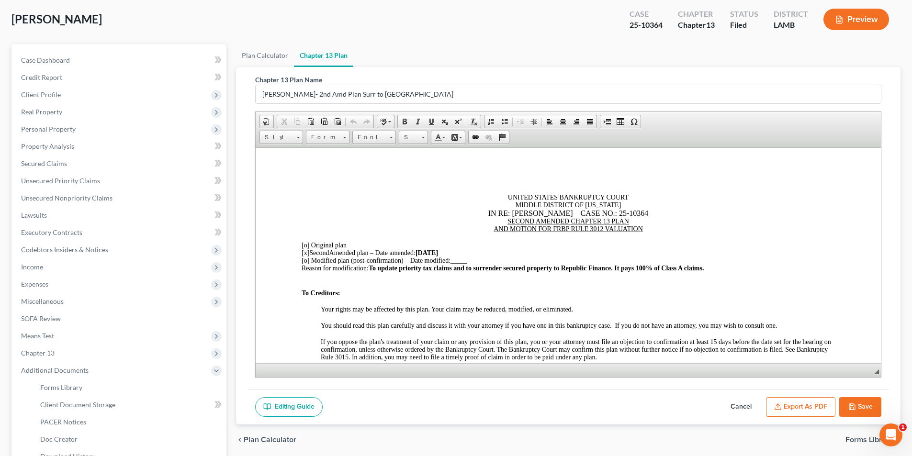
click at [811, 415] on button "Export as PDF" at bounding box center [800, 408] width 69 height 20
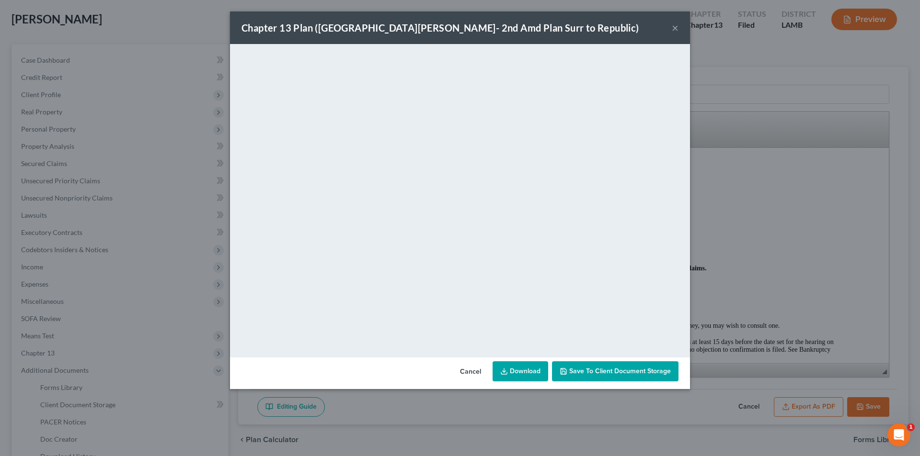
click at [674, 28] on button "×" at bounding box center [674, 27] width 7 height 11
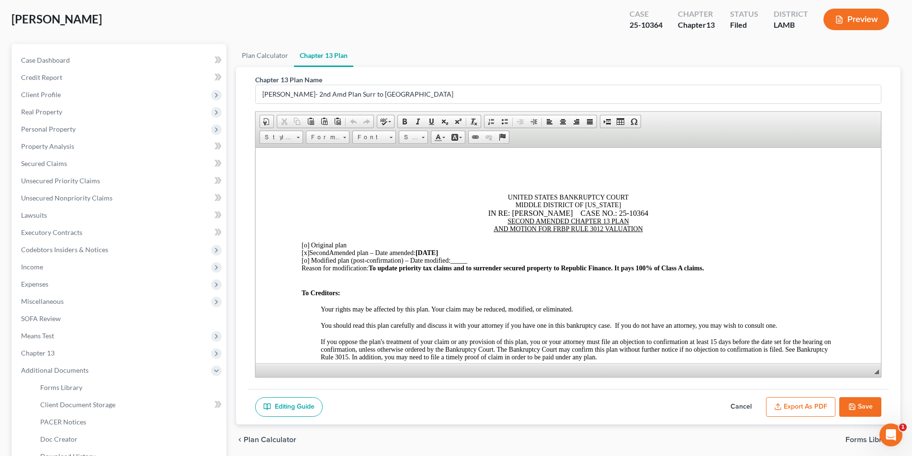
click at [857, 405] on button "Save" at bounding box center [861, 408] width 42 height 20
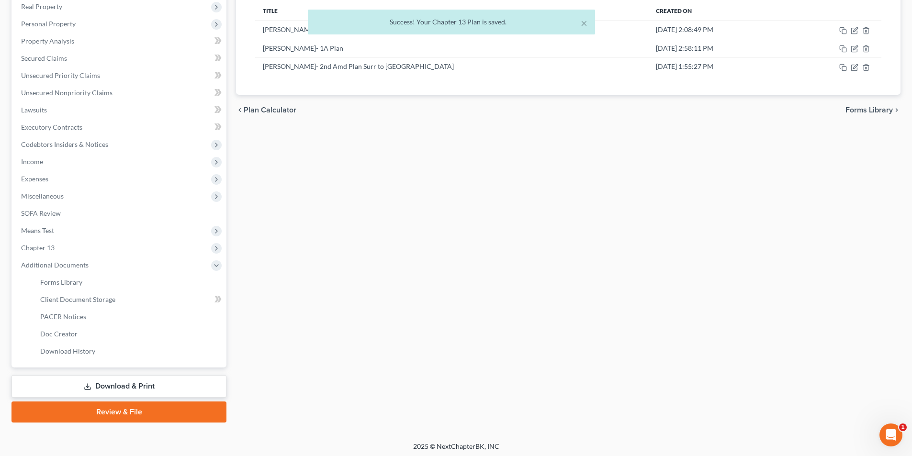
scroll to position [156, 0]
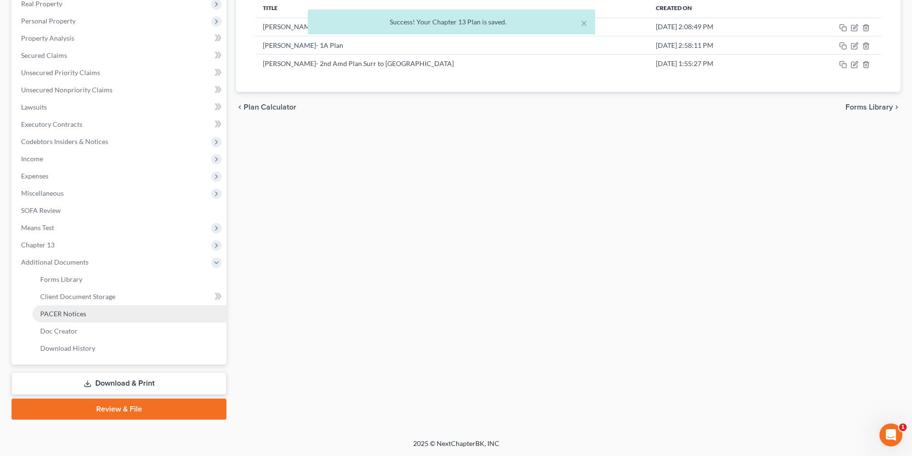
click at [93, 310] on link "PACER Notices" at bounding box center [130, 314] width 194 height 17
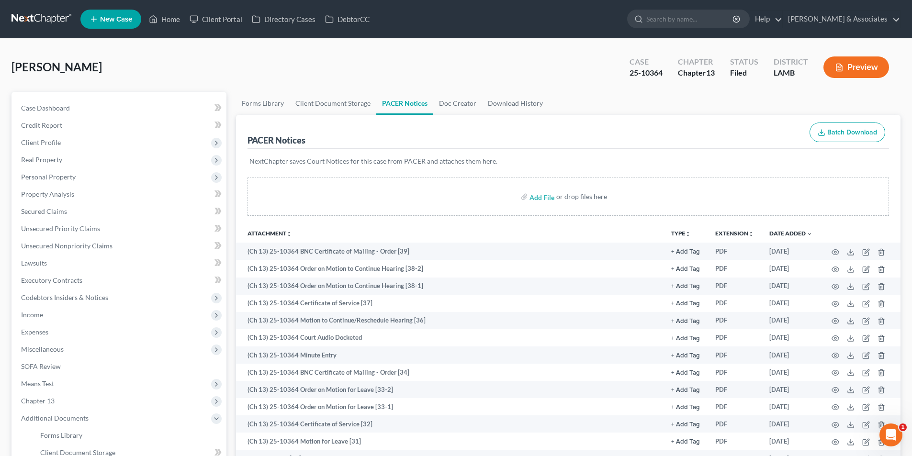
scroll to position [48, 0]
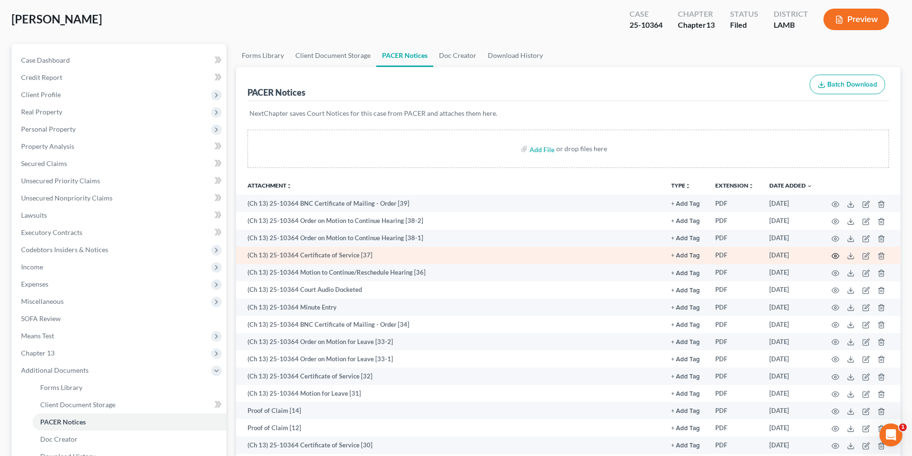
click at [839, 257] on icon "button" at bounding box center [836, 256] width 8 height 8
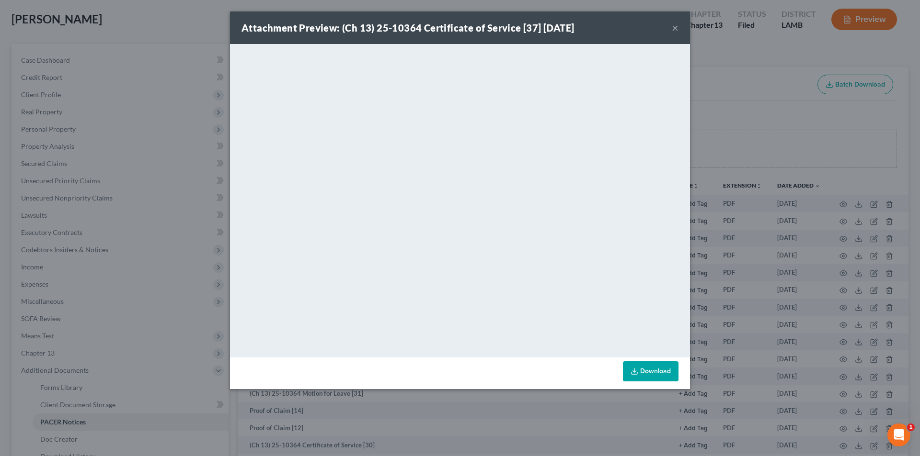
click at [676, 28] on button "×" at bounding box center [674, 27] width 7 height 11
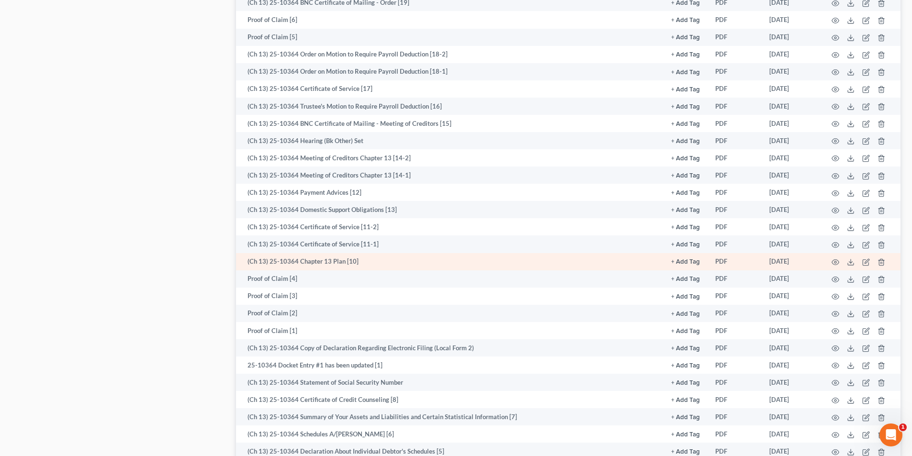
scroll to position [910, 0]
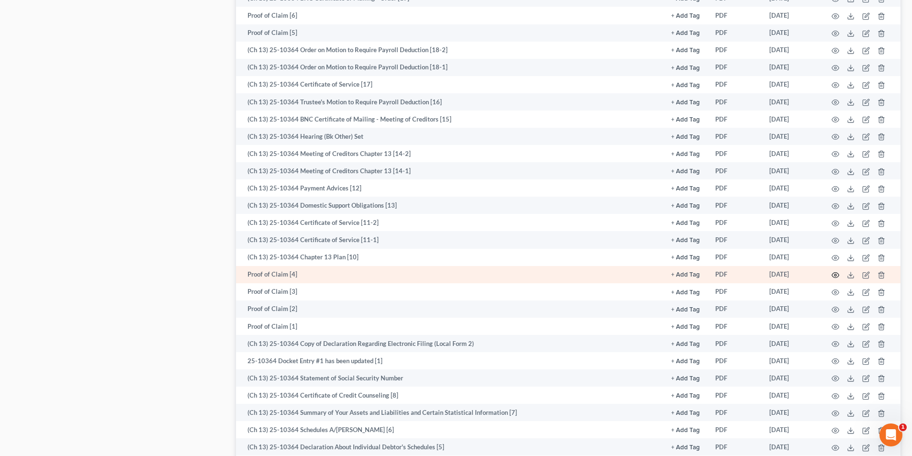
click at [837, 277] on icon "button" at bounding box center [836, 276] width 8 height 8
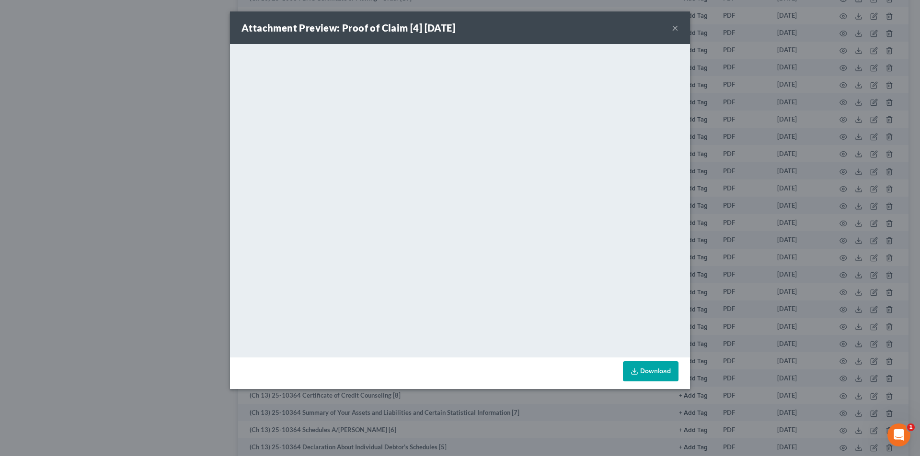
click at [675, 26] on button "×" at bounding box center [674, 27] width 7 height 11
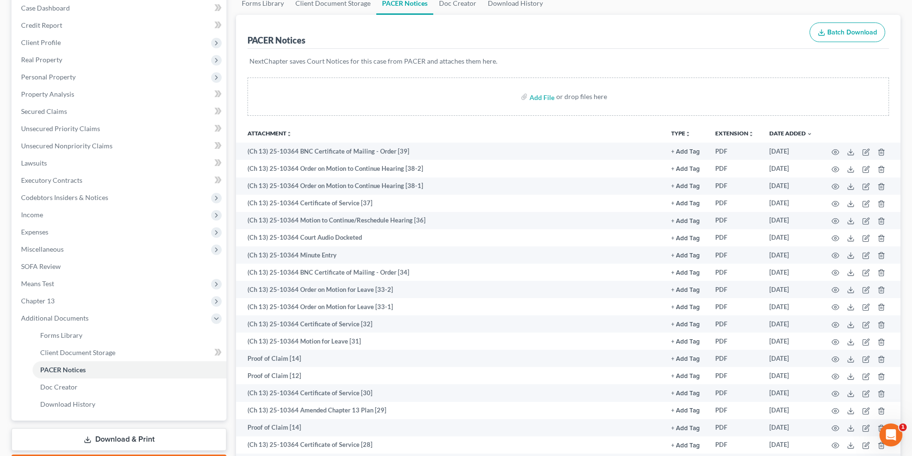
scroll to position [0, 0]
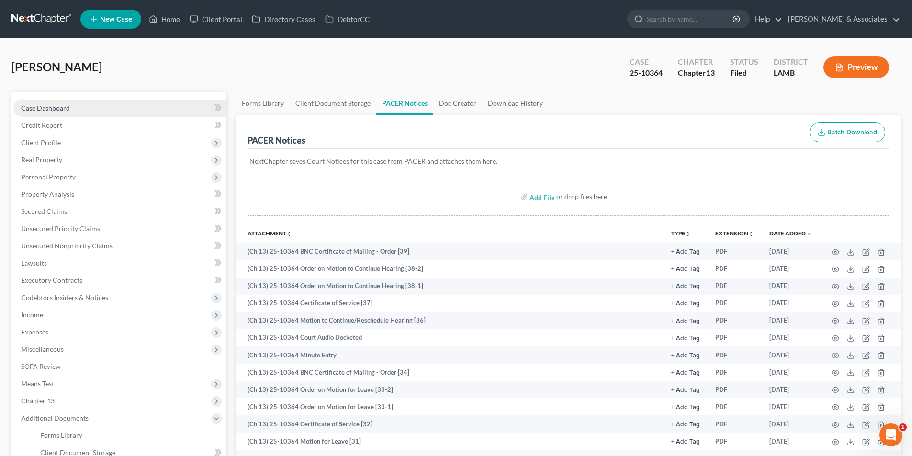
click at [54, 104] on span "Case Dashboard" at bounding box center [45, 108] width 49 height 8
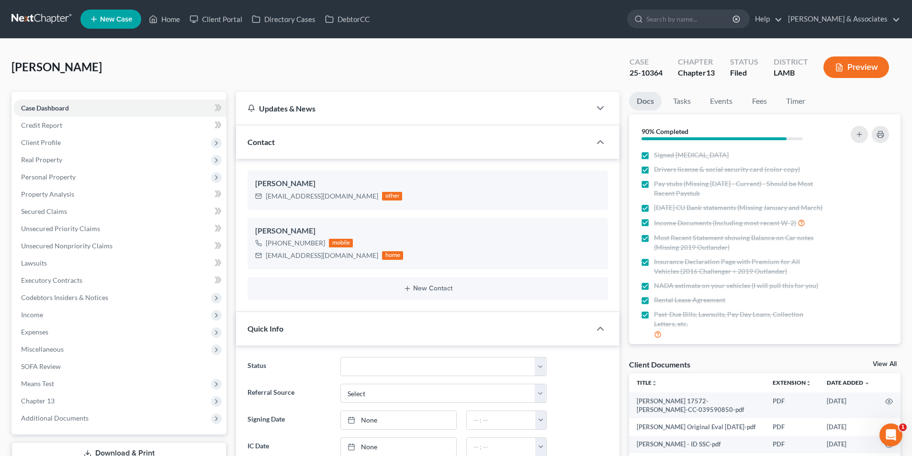
scroll to position [3230, 0]
click at [733, 100] on link "Events" at bounding box center [722, 101] width 38 height 19
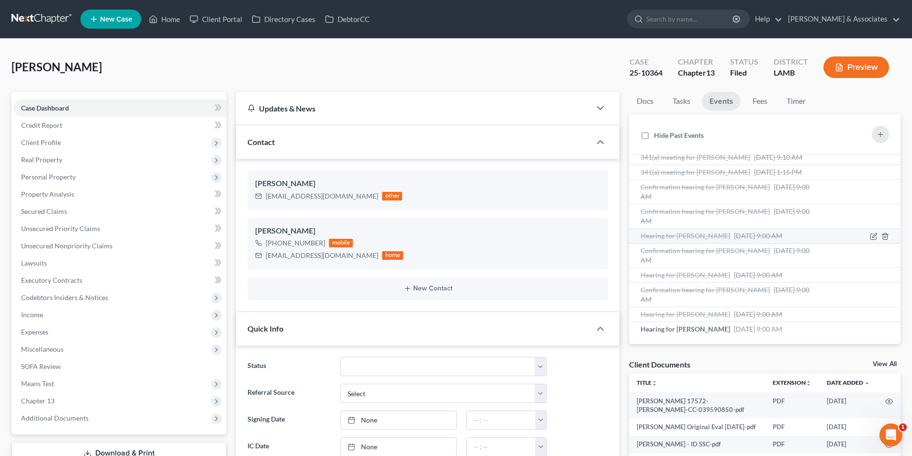
scroll to position [24, 0]
click at [67, 392] on span "Means Test" at bounding box center [119, 383] width 213 height 17
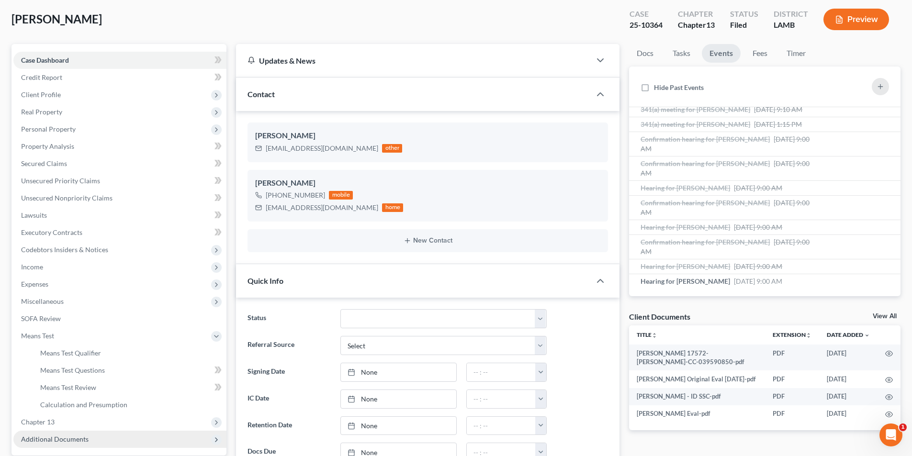
scroll to position [96, 0]
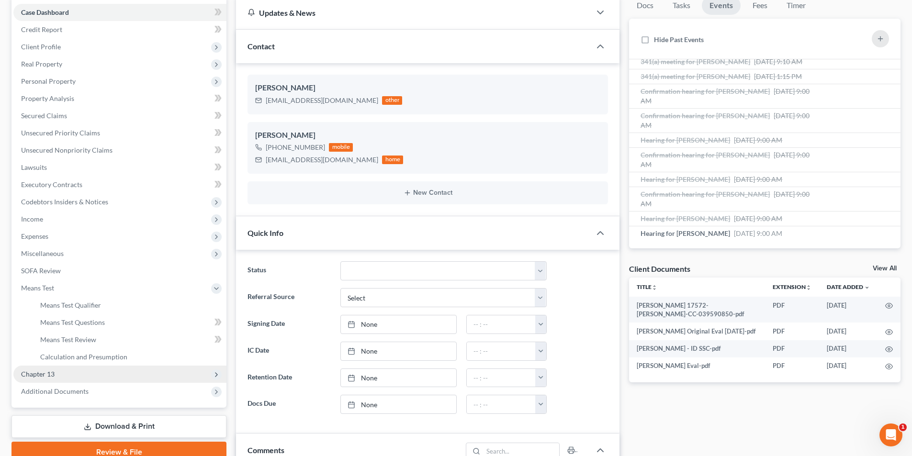
click at [80, 369] on span "Chapter 13" at bounding box center [119, 374] width 213 height 17
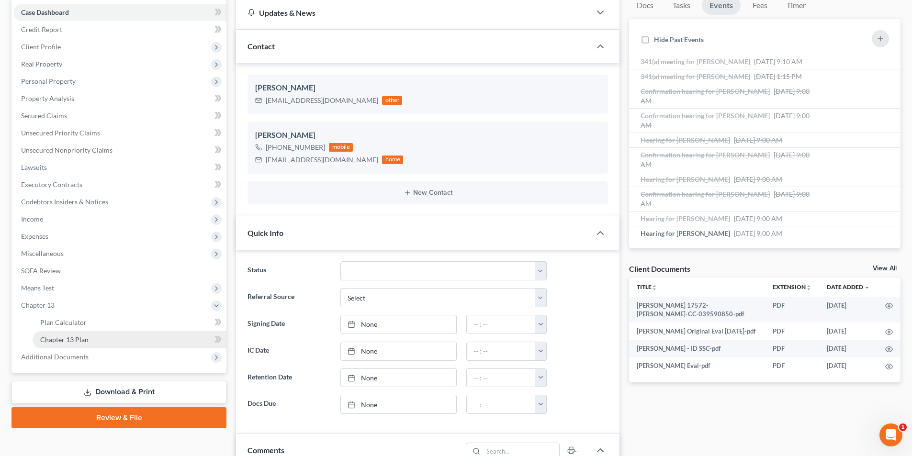
click at [114, 343] on link "Chapter 13 Plan" at bounding box center [130, 339] width 194 height 17
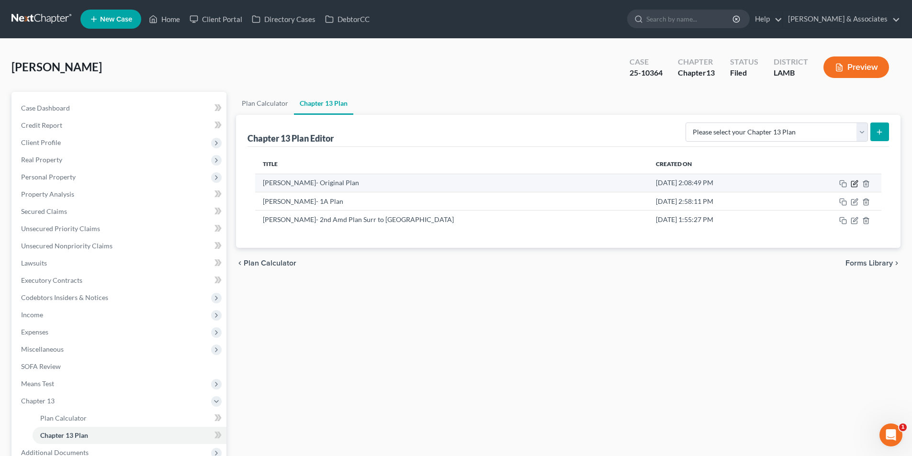
click at [856, 181] on icon "button" at bounding box center [855, 184] width 8 height 8
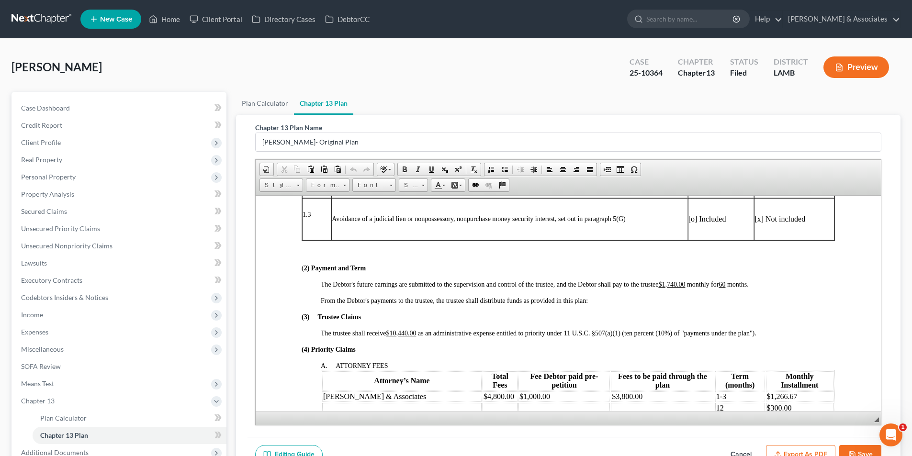
scroll to position [48, 0]
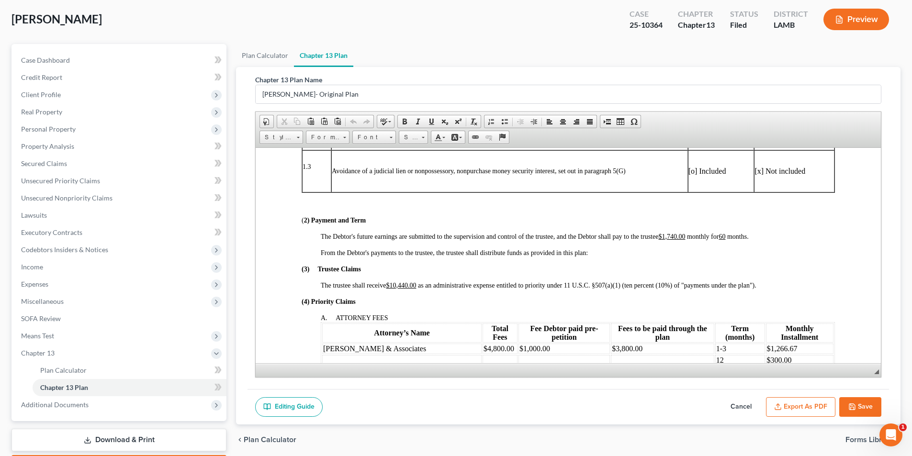
click at [740, 406] on button "Cancel" at bounding box center [741, 408] width 42 height 20
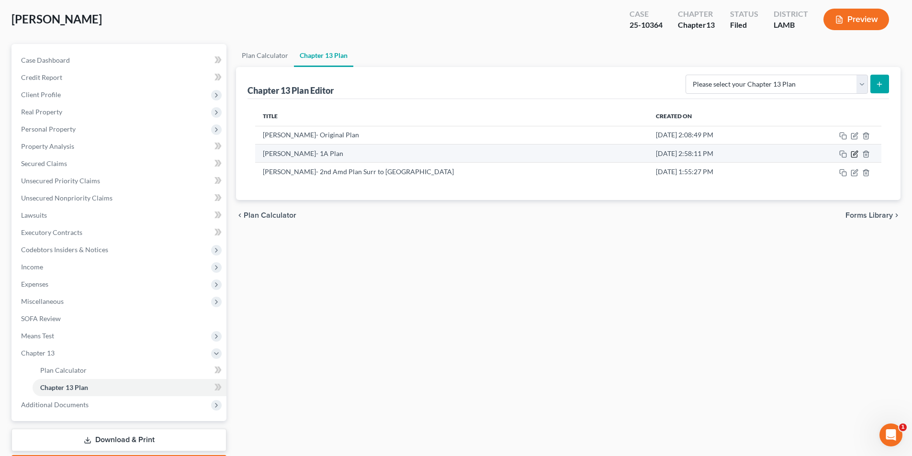
click at [853, 155] on icon "button" at bounding box center [855, 154] width 8 height 8
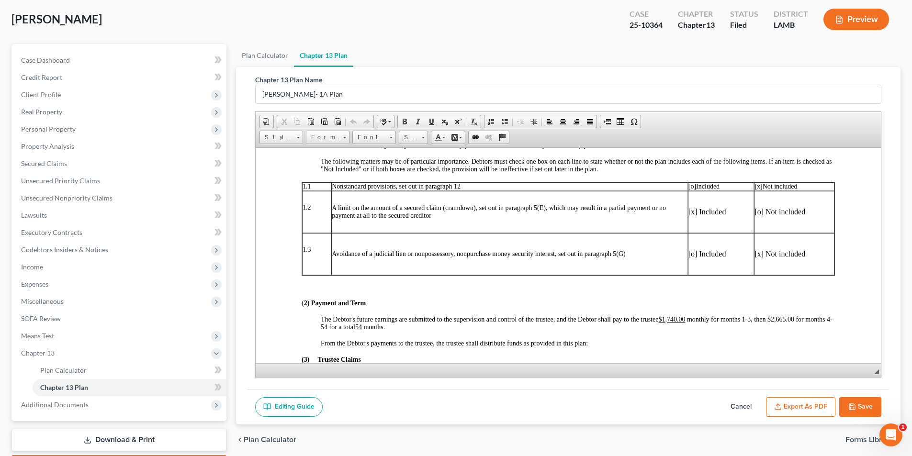
scroll to position [287, 0]
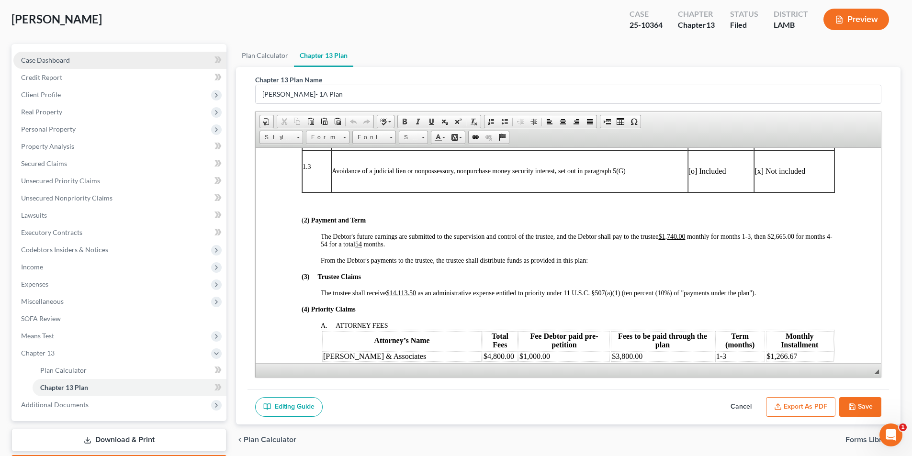
click at [114, 64] on link "Case Dashboard" at bounding box center [119, 60] width 213 height 17
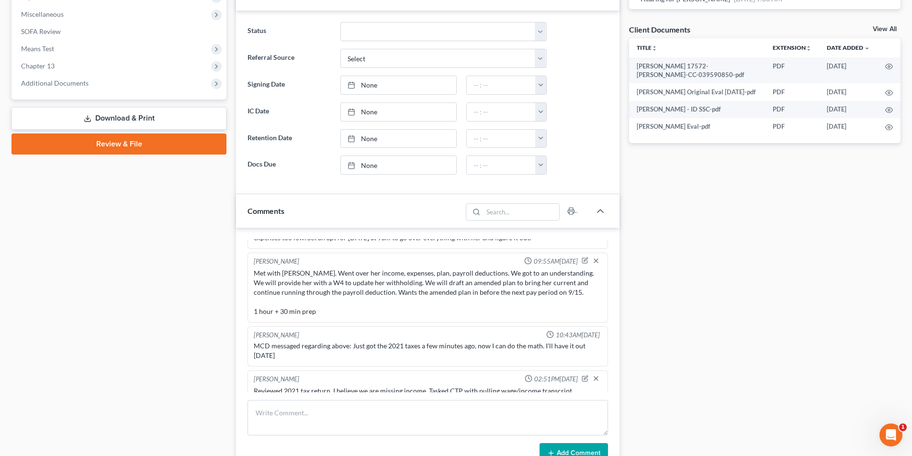
scroll to position [181, 0]
click at [371, 436] on textarea at bounding box center [428, 417] width 361 height 35
drag, startPoint x: 351, startPoint y: 411, endPoint x: 371, endPoint y: 412, distance: 20.1
click at [354, 411] on textarea "Reviewed adjusted 2021 return. calculated interests" at bounding box center [428, 417] width 361 height 35
drag, startPoint x: 424, startPoint y: 407, endPoint x: 420, endPoint y: 420, distance: 13.5
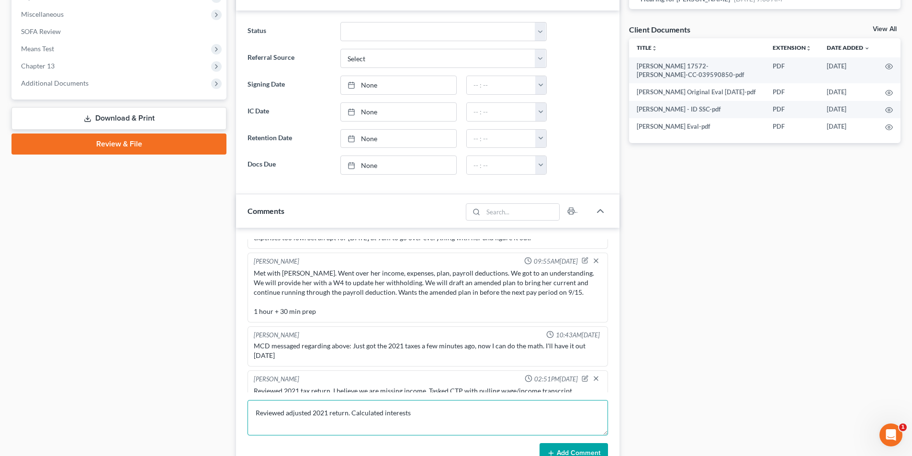
click at [424, 409] on textarea "Reviewed adjusted 2021 return. Calculated interests" at bounding box center [428, 417] width 361 height 35
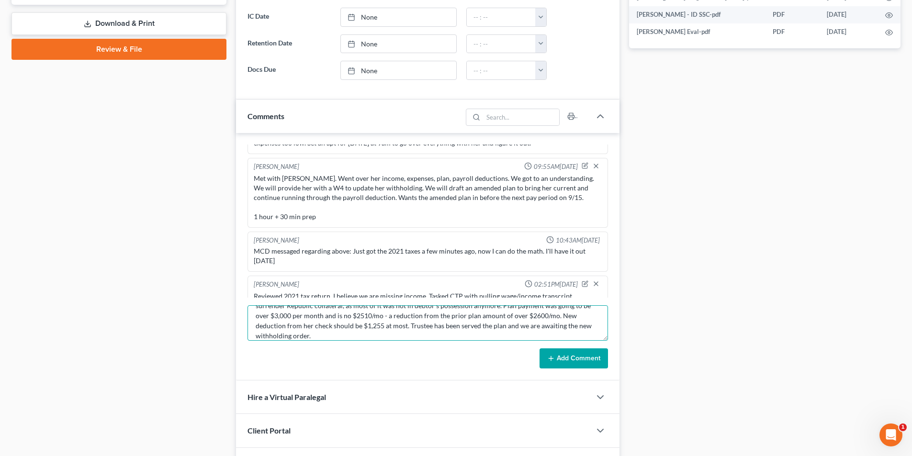
scroll to position [431, 0]
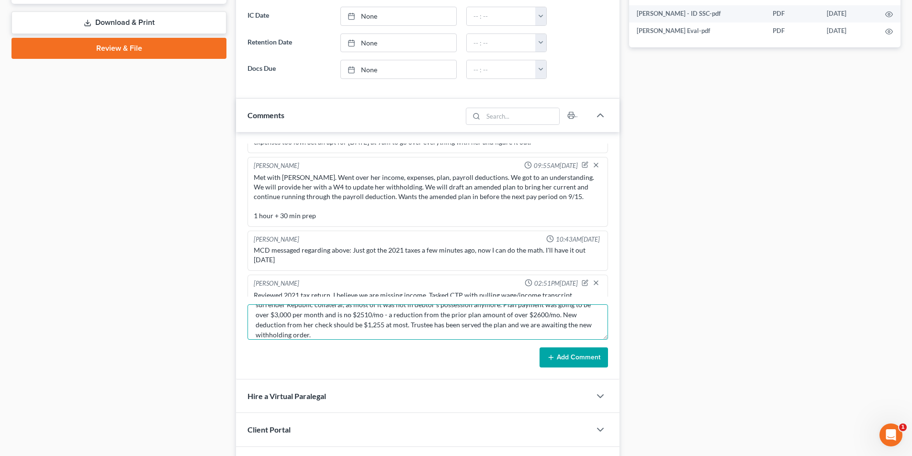
type textarea "Reviewed adjusted 2021 return. Calculated interest and penalties for IRS and LD…"
click at [601, 360] on button "Add Comment" at bounding box center [574, 358] width 68 height 20
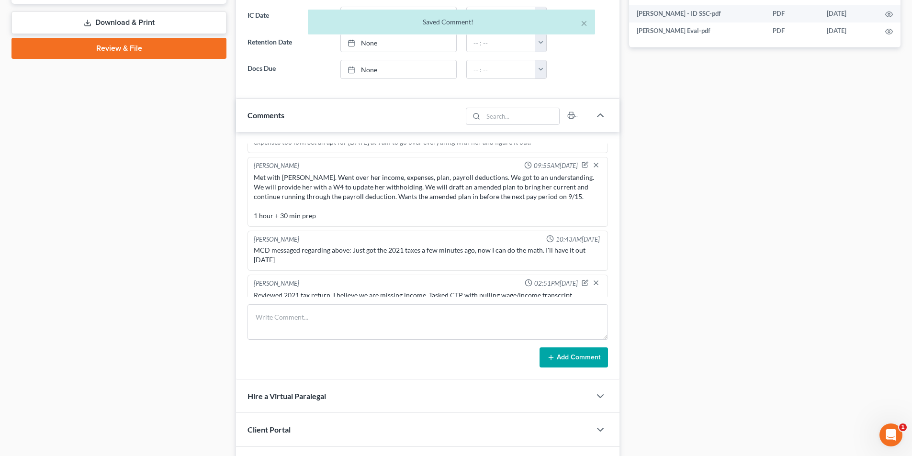
scroll to position [3304, 0]
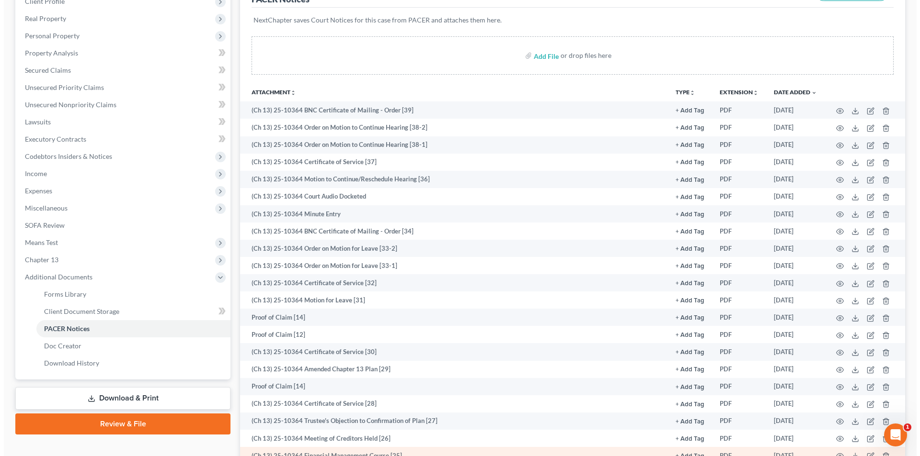
scroll to position [287, 0]
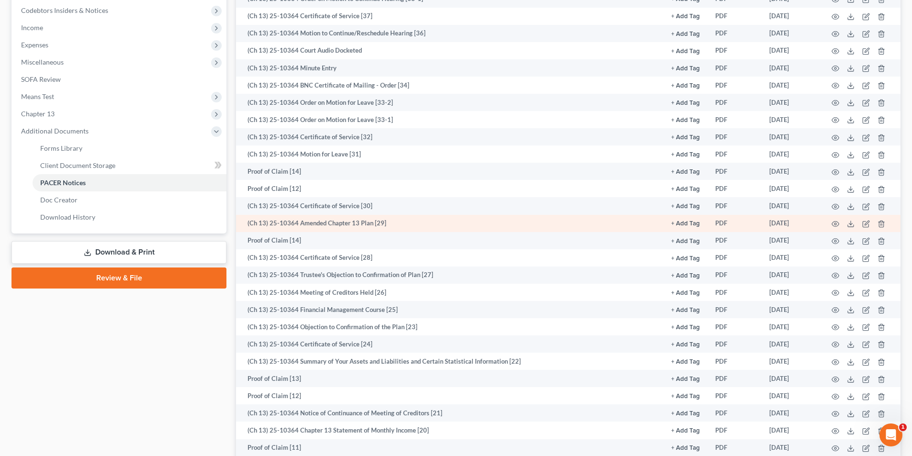
click at [840, 225] on td at bounding box center [860, 223] width 80 height 17
click at [838, 225] on icon "button" at bounding box center [836, 224] width 8 height 8
